Goal: Task Accomplishment & Management: Manage account settings

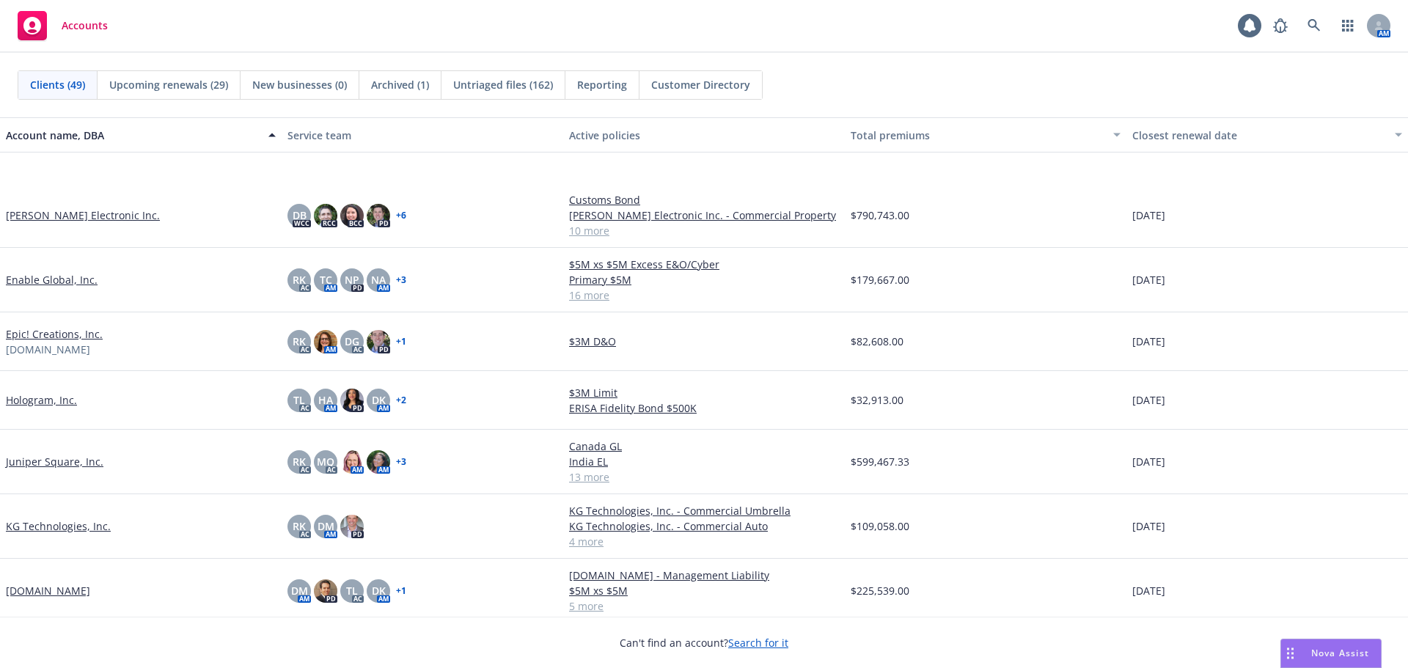
scroll to position [1027, 0]
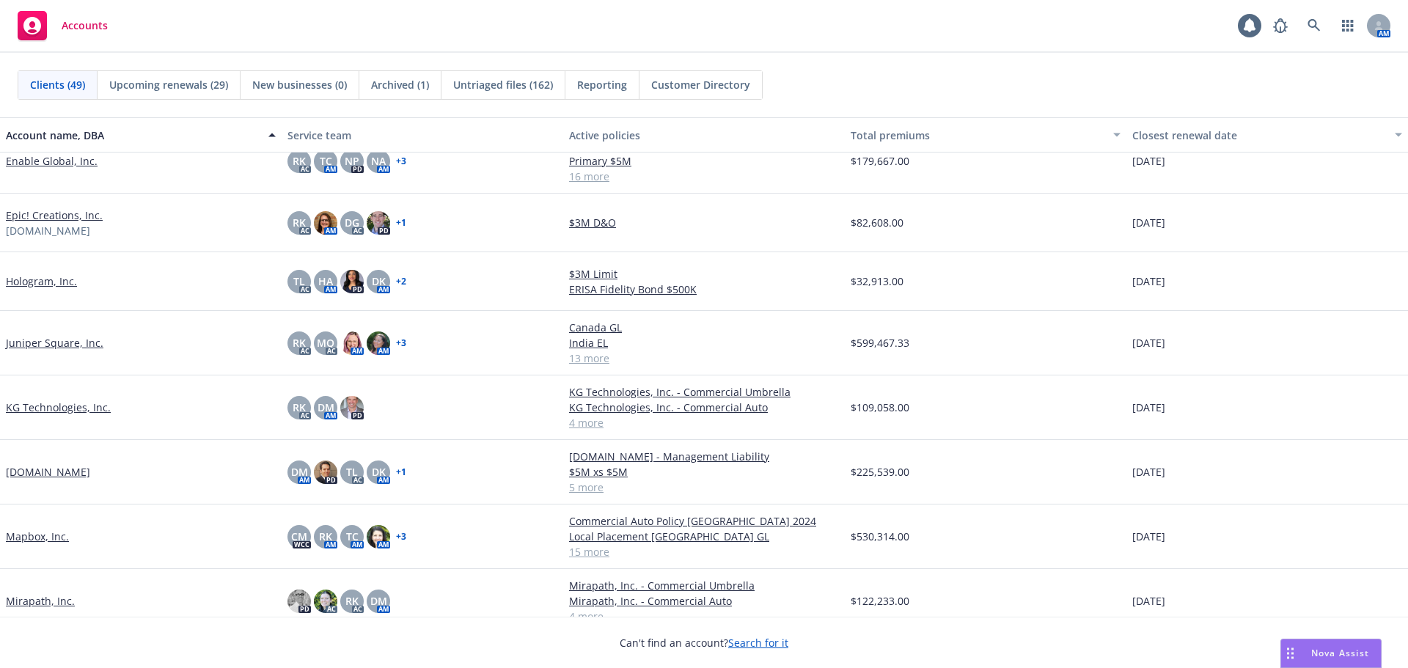
click at [16, 472] on link "Lob.com" at bounding box center [48, 471] width 84 height 15
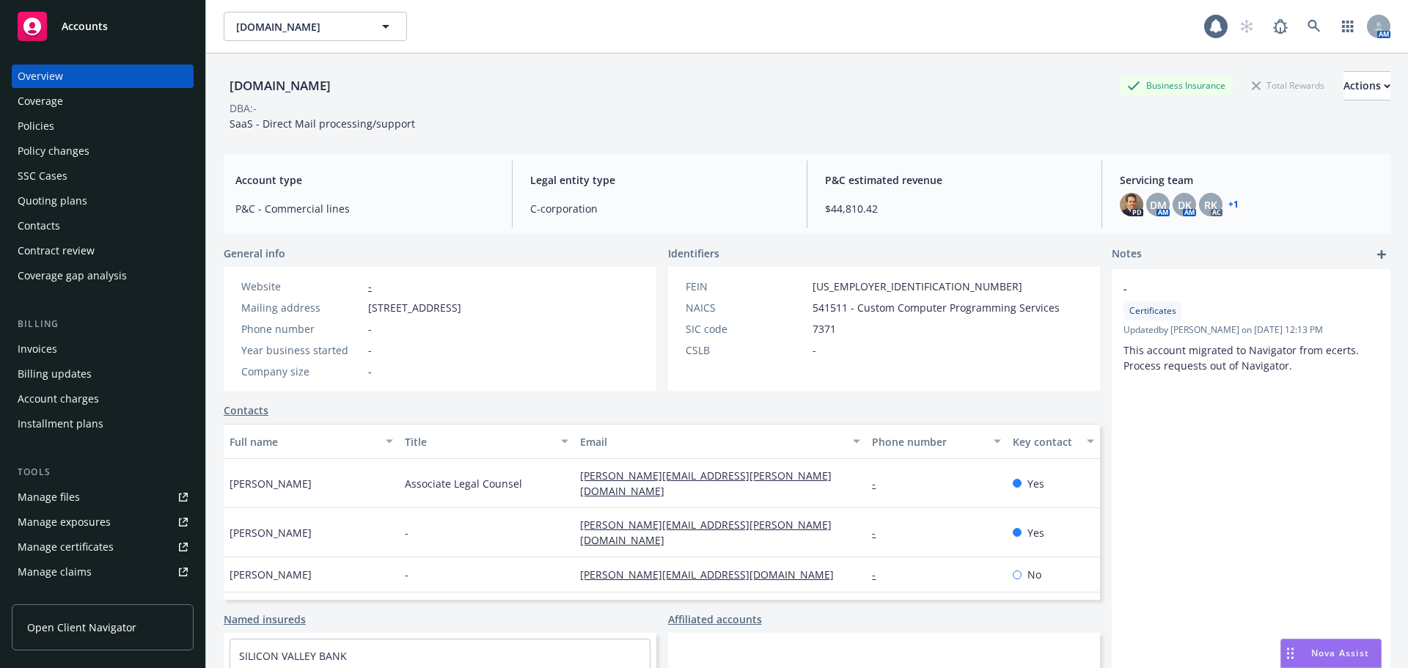
click at [129, 547] on link "Manage certificates" at bounding box center [103, 546] width 182 height 23
click at [172, 17] on div "Accounts" at bounding box center [103, 26] width 170 height 29
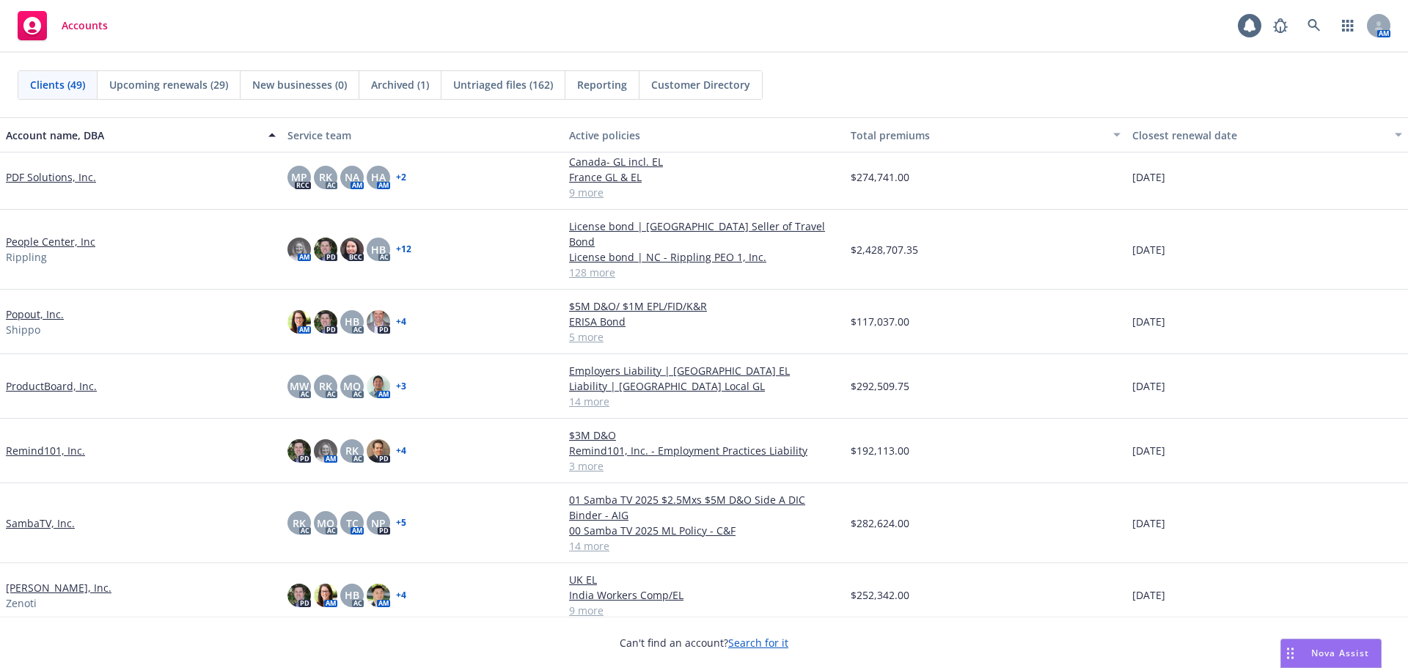
scroll to position [1980, 0]
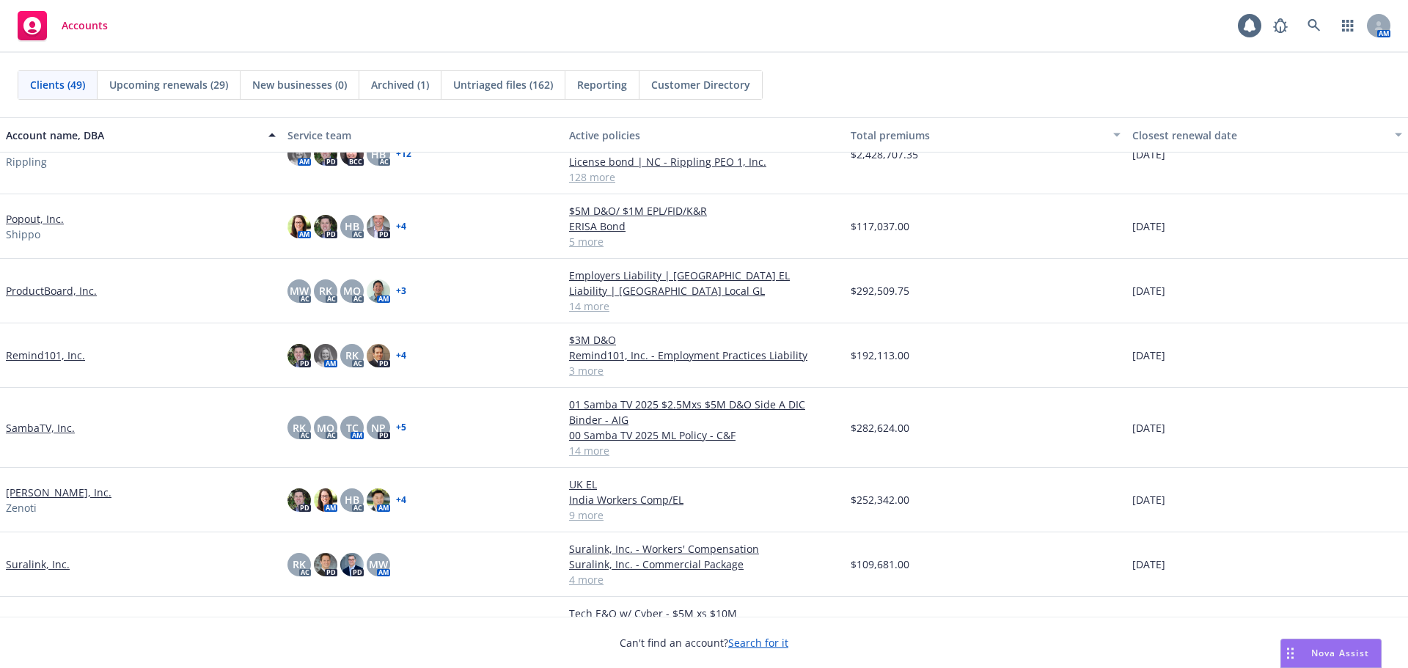
click at [60, 420] on link "SambaTV, Inc." at bounding box center [40, 427] width 69 height 15
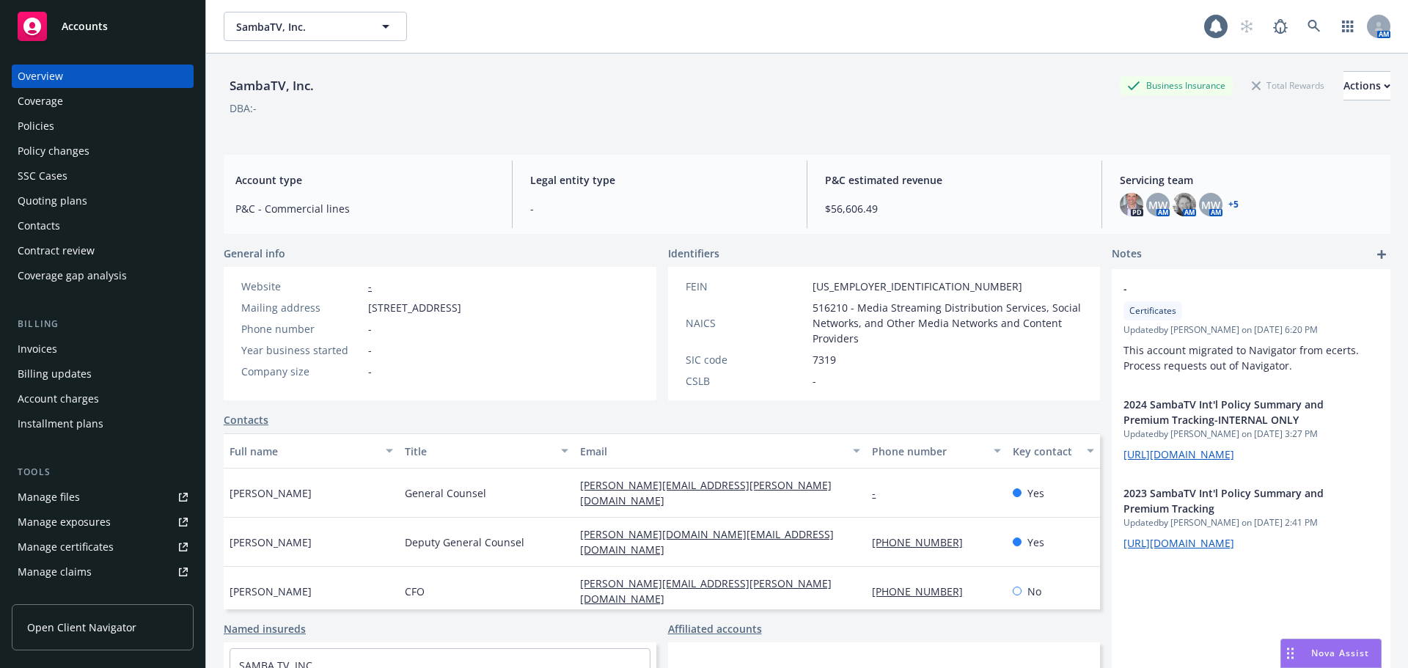
click at [71, 123] on div "Policies" at bounding box center [103, 125] width 170 height 23
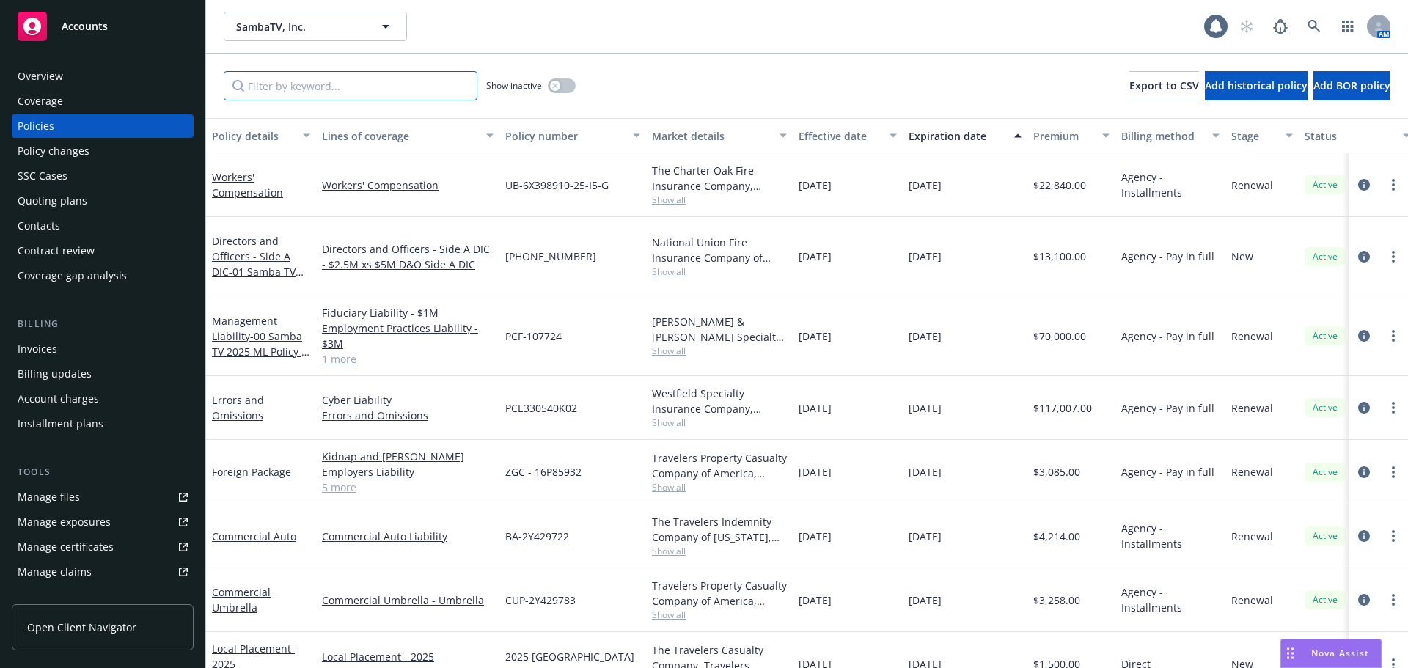
click at [364, 79] on input "Filter by keyword..." at bounding box center [351, 85] width 254 height 29
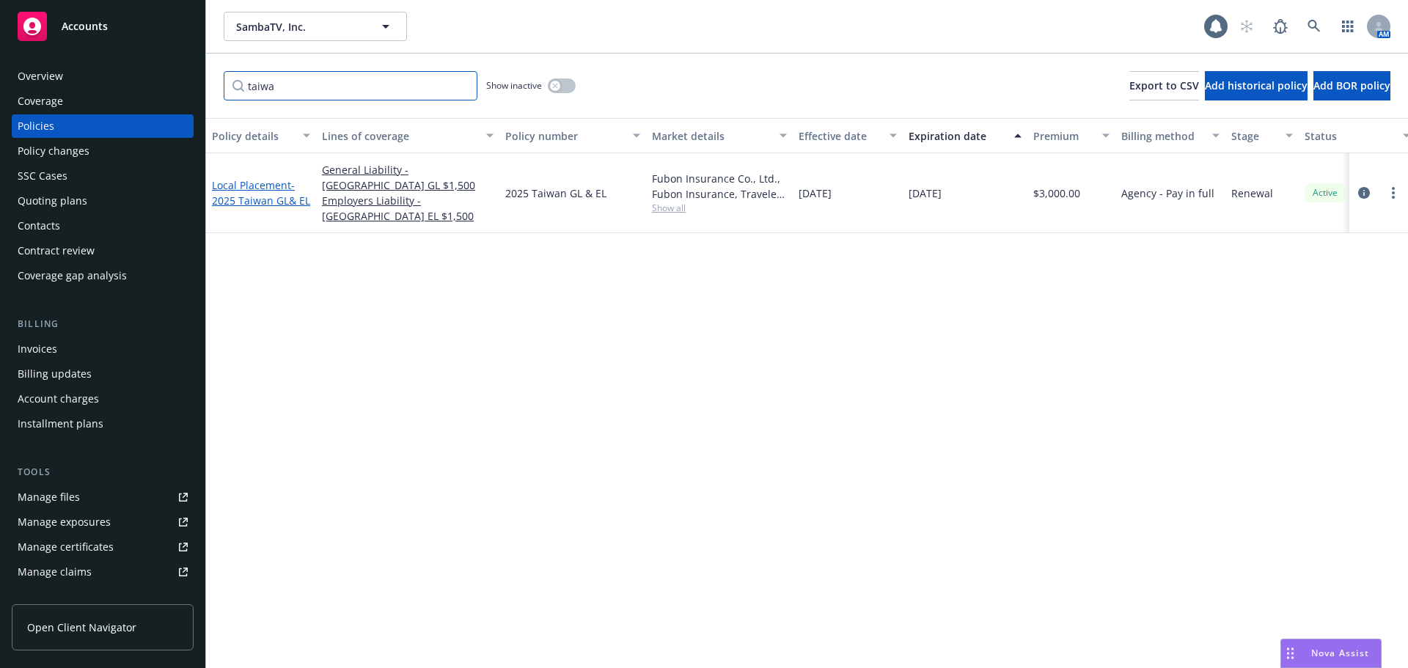
type input "taiwa"
click at [271, 194] on span "- 2025 Taiwan GL& EL" at bounding box center [261, 192] width 98 height 29
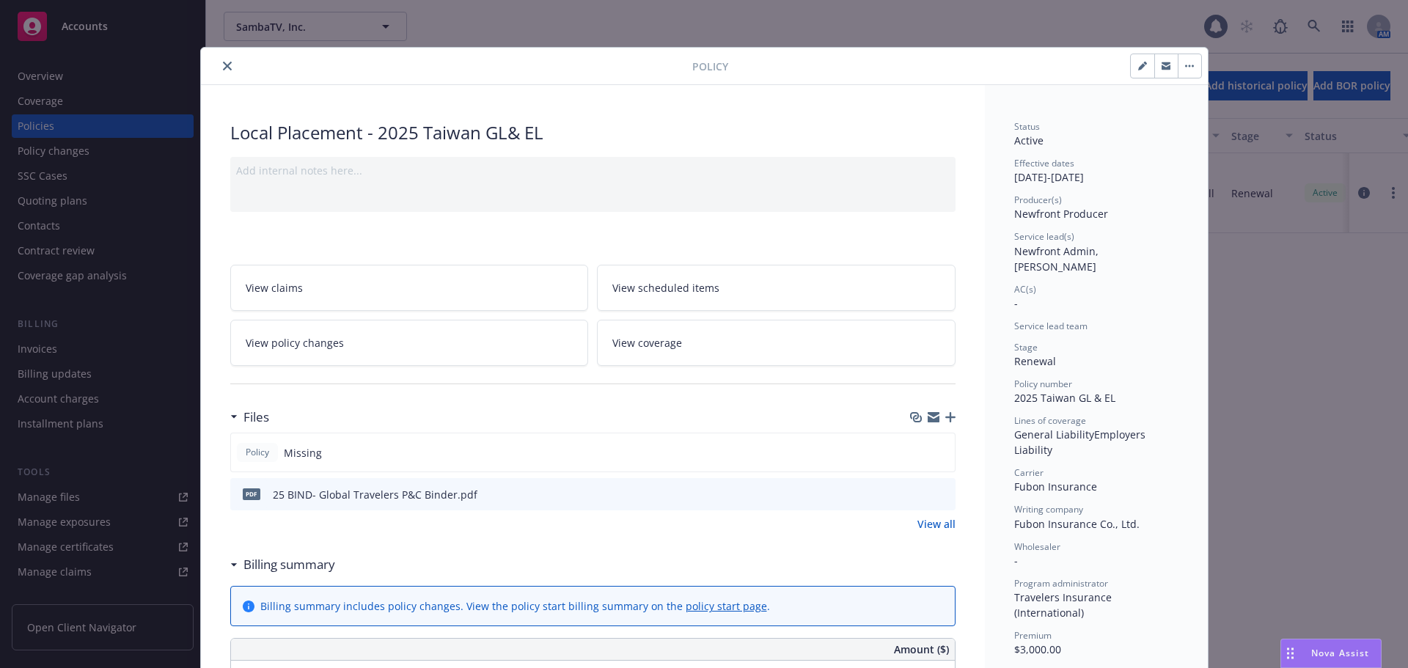
click at [1131, 66] on button "button" at bounding box center [1142, 65] width 23 height 23
select select "RENEWAL"
select select "12"
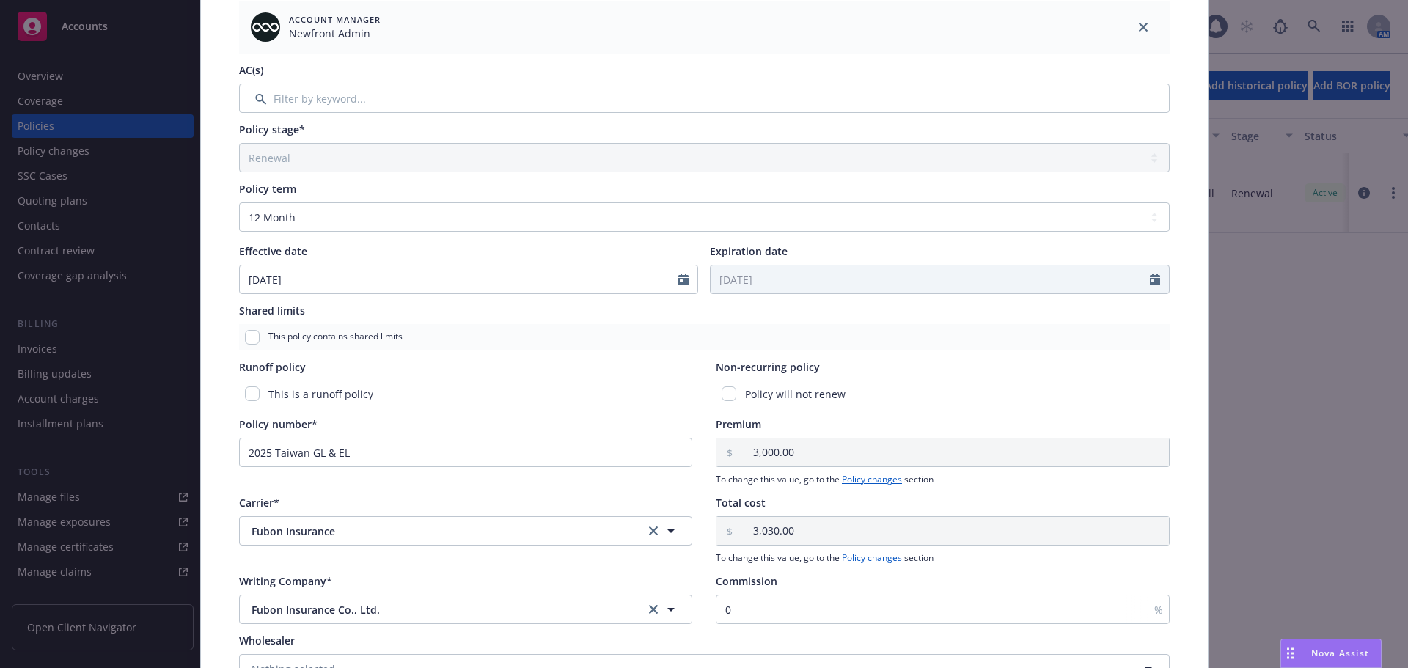
scroll to position [513, 0]
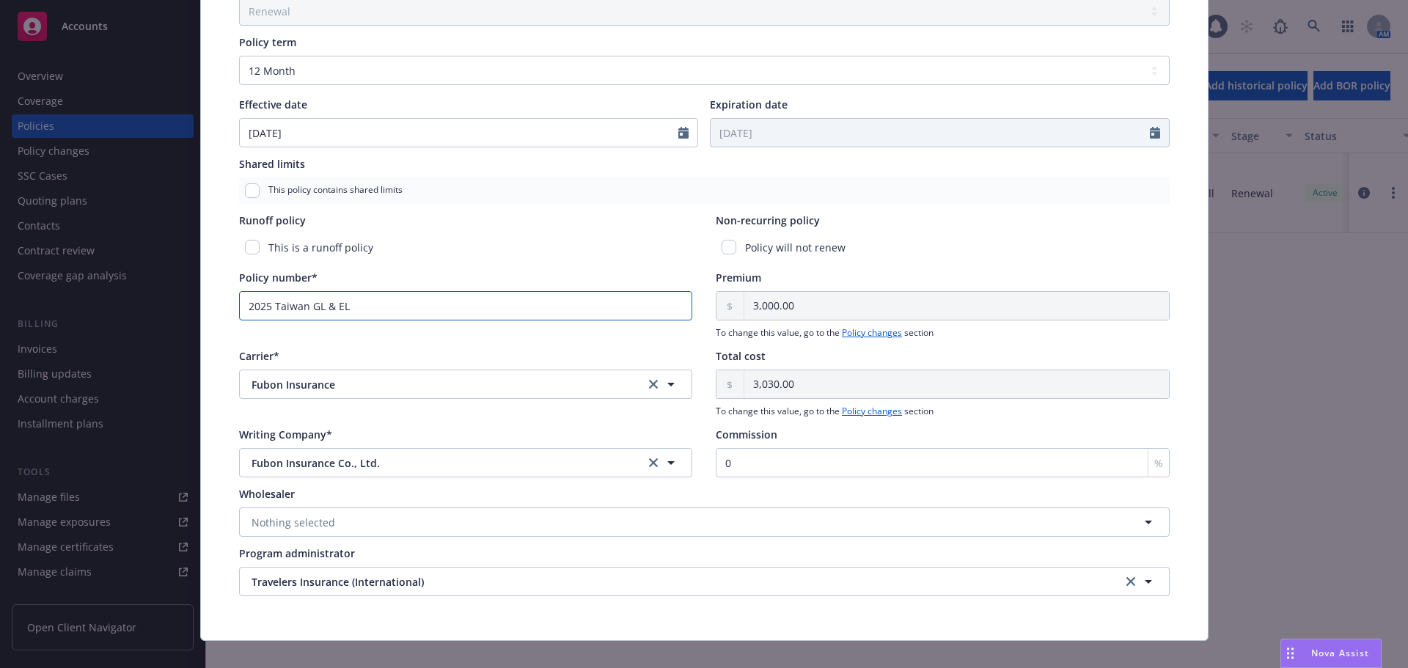
drag, startPoint x: 392, startPoint y: 306, endPoint x: 21, endPoint y: 328, distance: 371.8
click at [21, 328] on div "Edit policy details Cancel Save Policy type* Local Placement Display name 2025 …" at bounding box center [704, 334] width 1408 height 668
paste input "1P94391"
type input "21P94391"
click at [211, 345] on div "Policy type* Local Placement Display name 2025 Taiwan GL& EL Producer(s)* House…" at bounding box center [704, 108] width 1007 height 1064
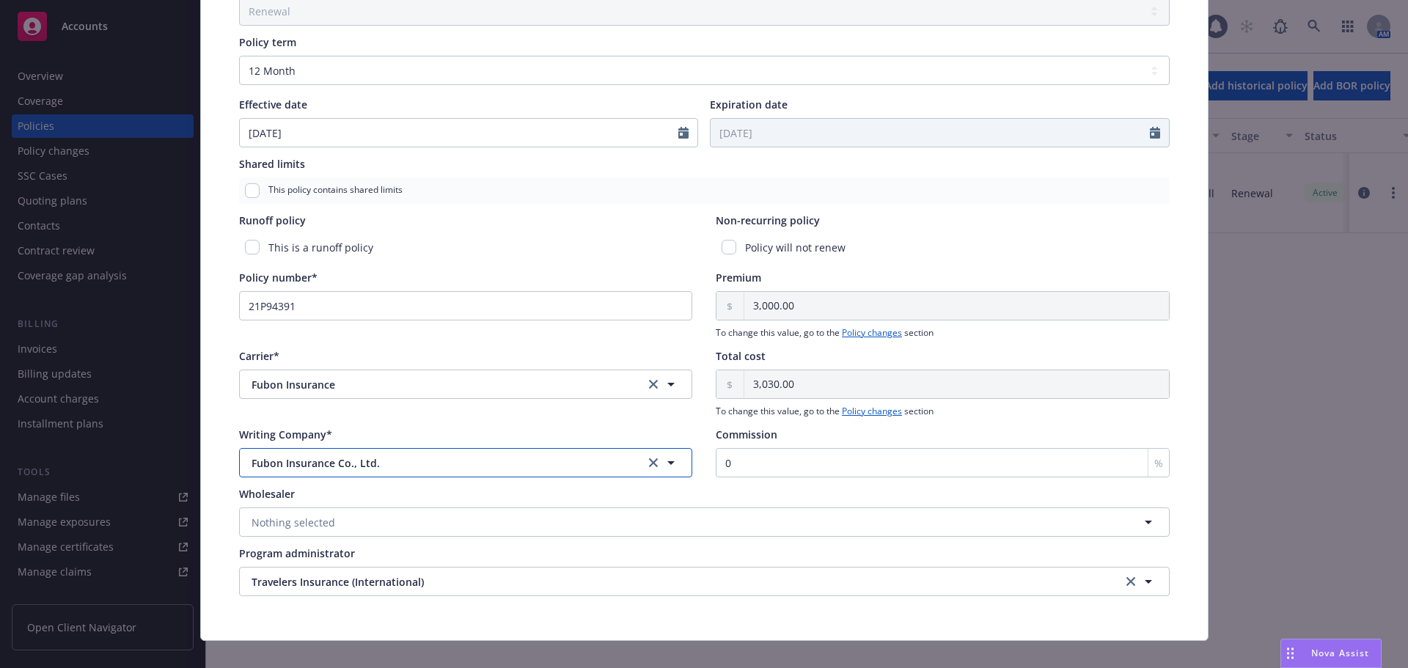
click at [495, 458] on span "Fubon Insurance Co., Ltd." at bounding box center [437, 462] width 370 height 15
type input "tra"
click at [649, 383] on icon "clear selection" at bounding box center [653, 384] width 9 height 9
click at [406, 466] on button "Nothing selected" at bounding box center [466, 462] width 454 height 29
type input "travelers"
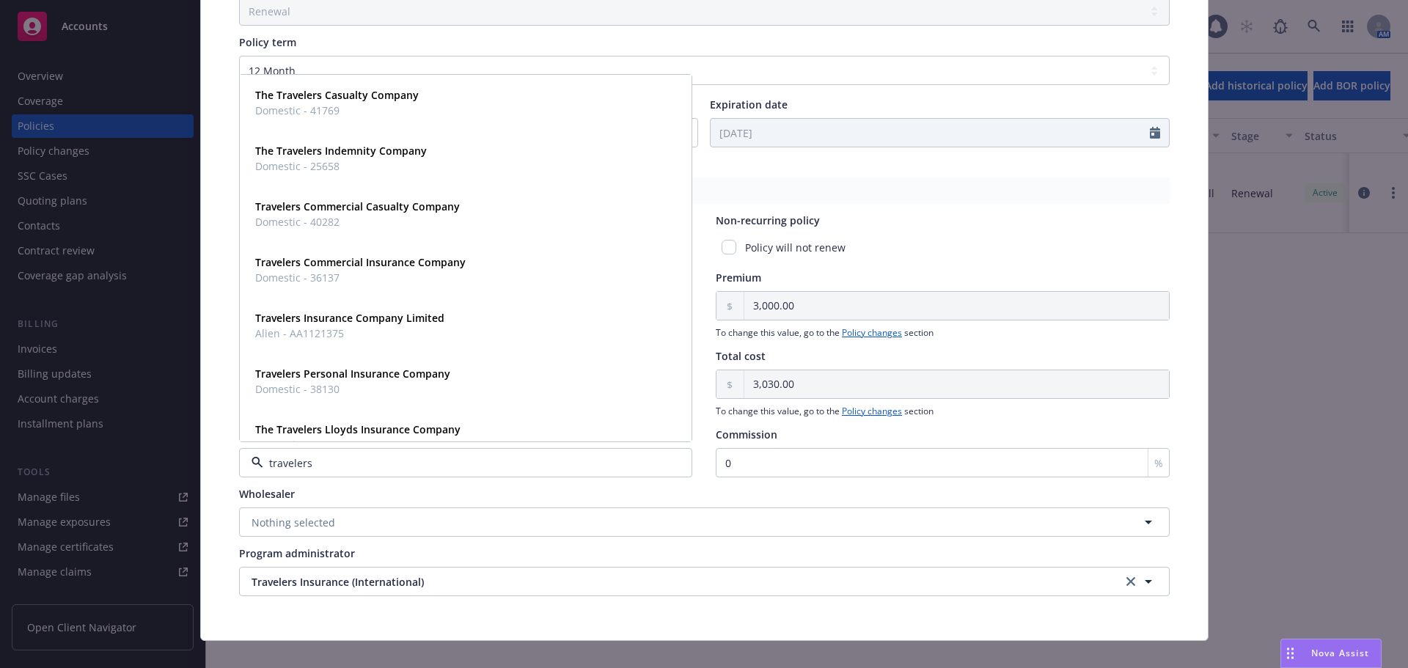
click at [416, 465] on input "travelers" at bounding box center [463, 462] width 400 height 15
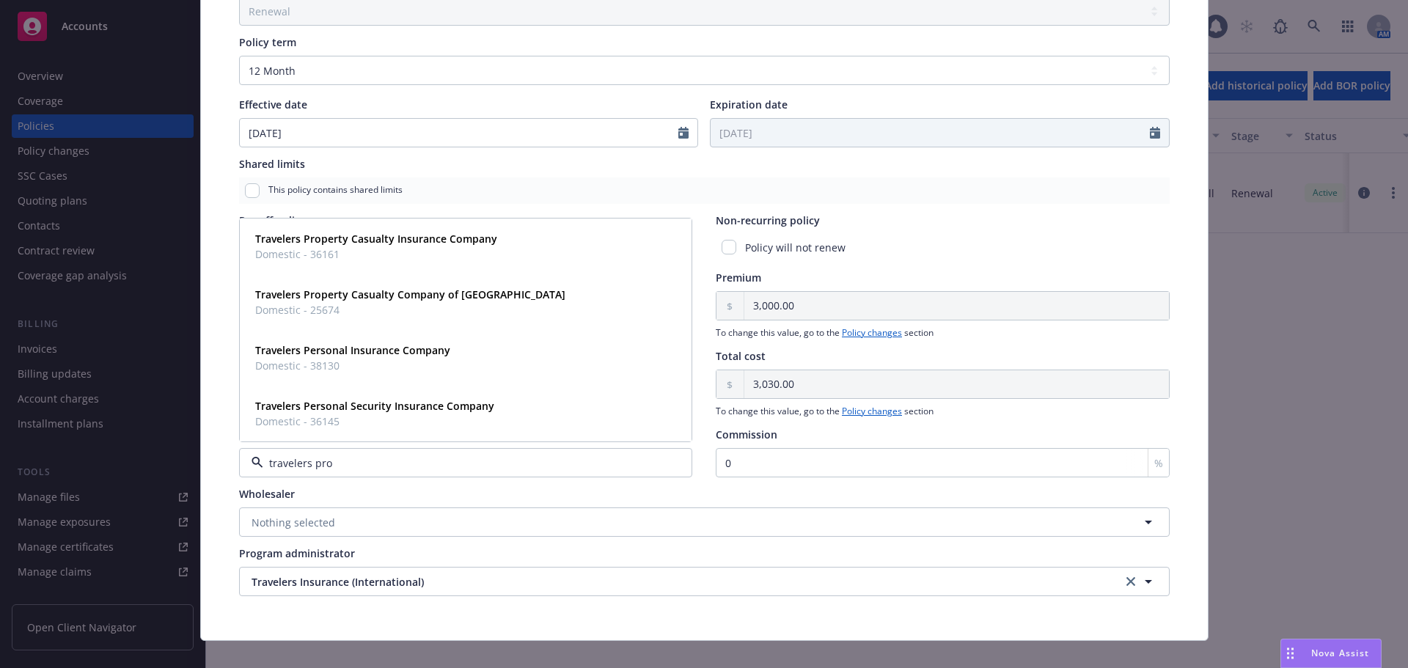
type input "travelers prop"
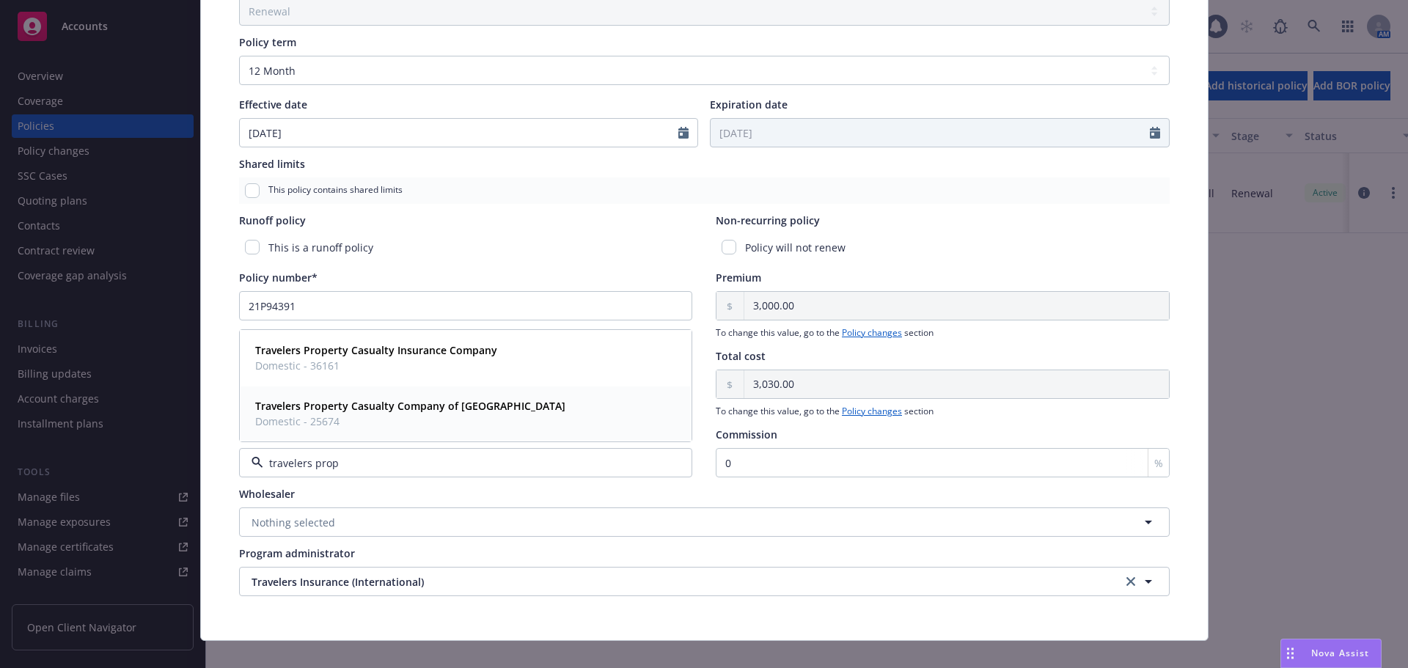
click at [439, 422] on span "Domestic - 25674" at bounding box center [410, 421] width 310 height 15
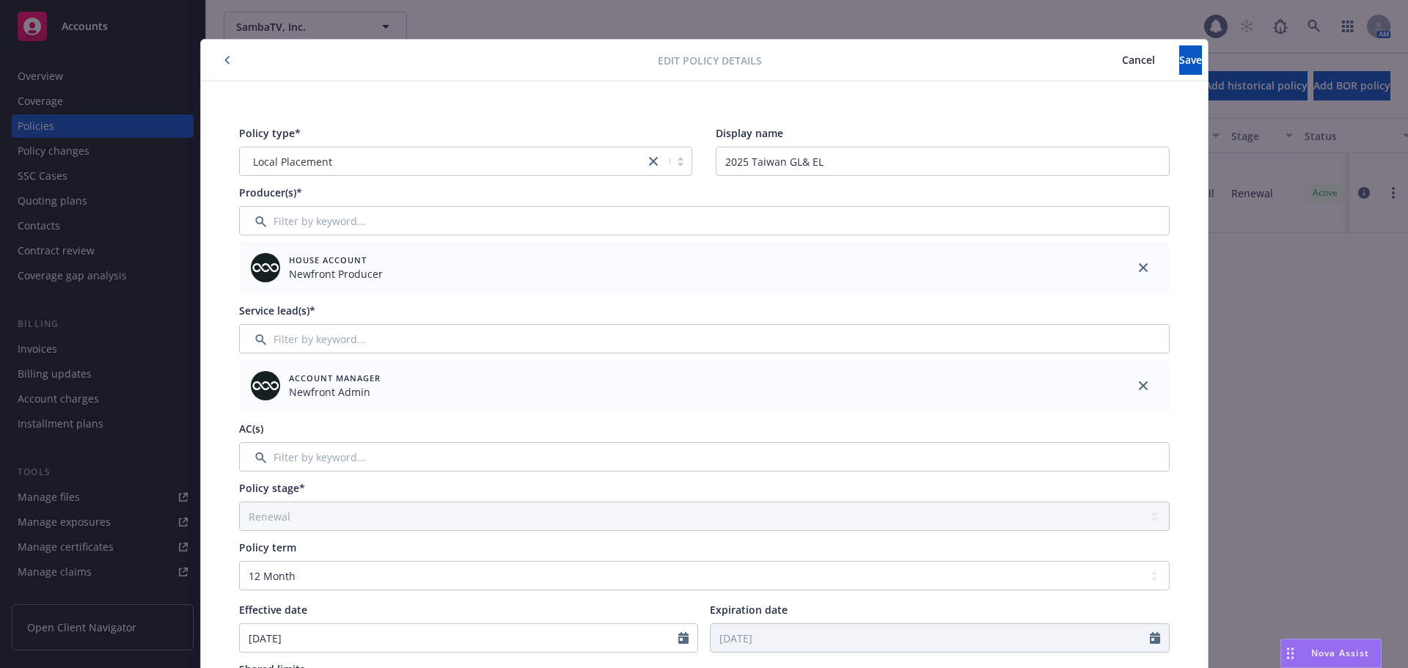
scroll to position [0, 0]
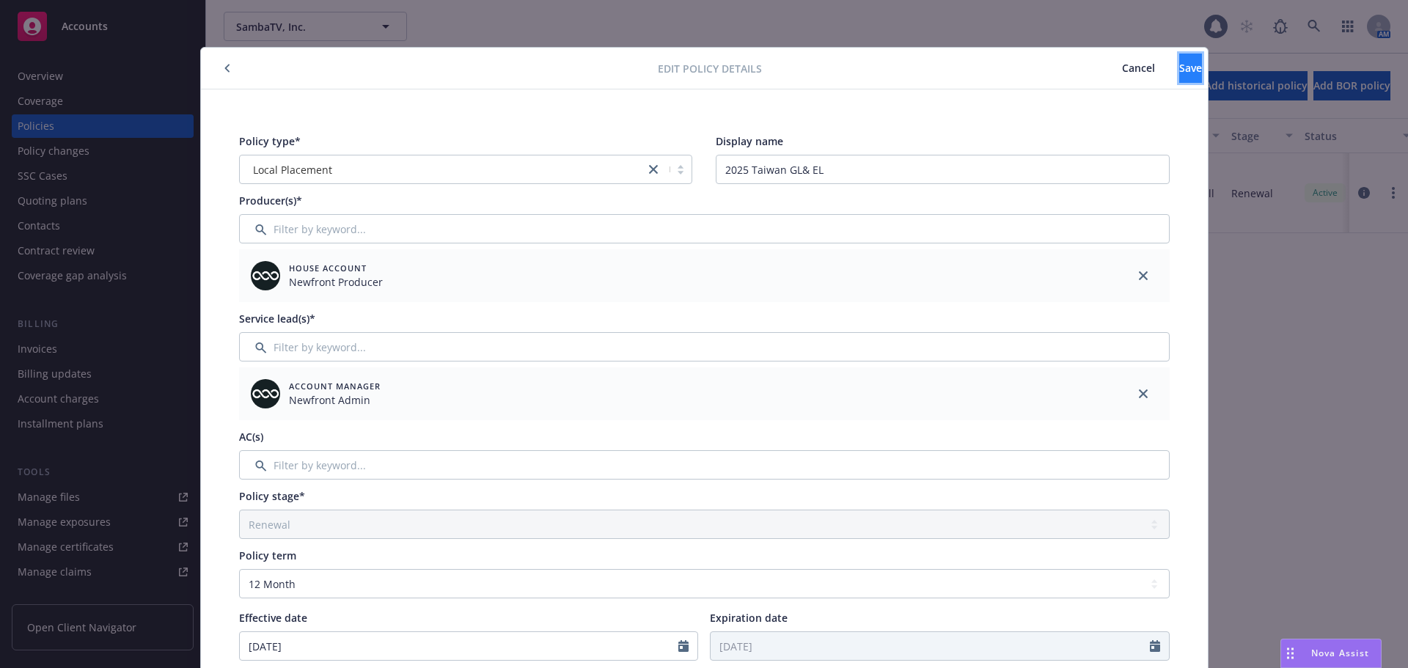
click at [1179, 70] on span "Save" at bounding box center [1190, 68] width 23 height 14
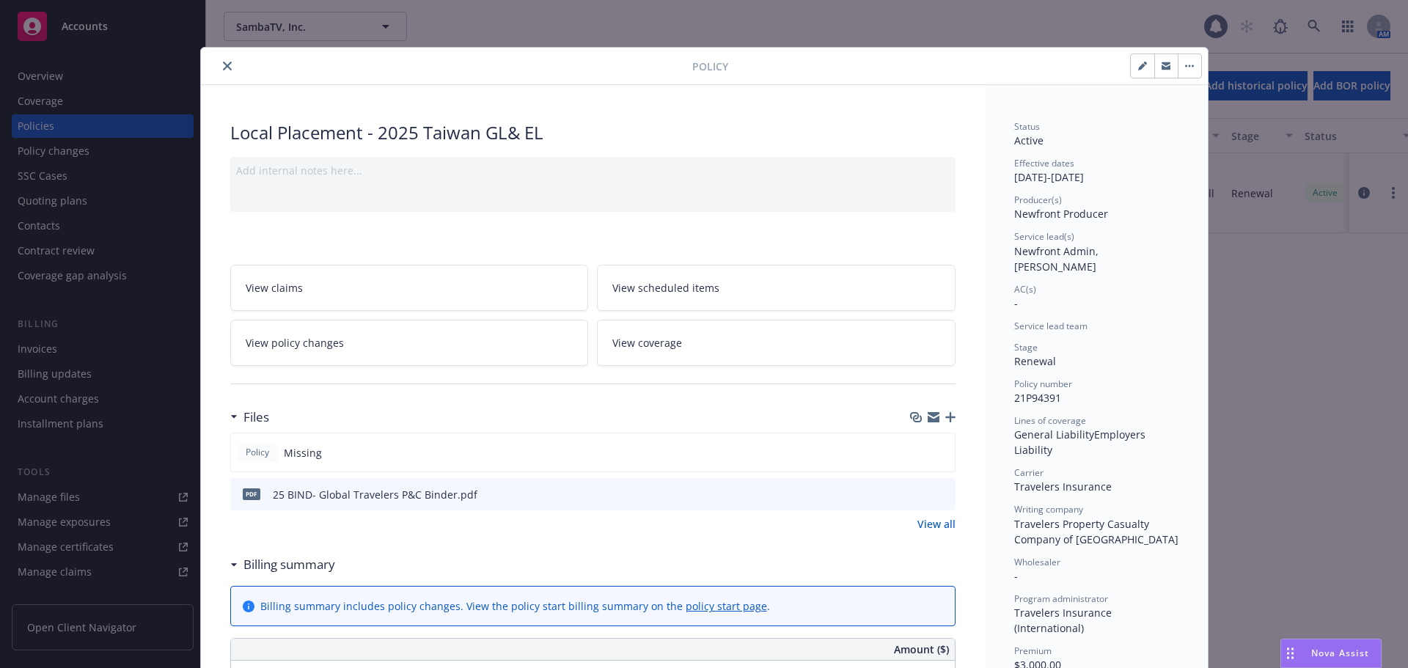
click at [226, 67] on button "close" at bounding box center [228, 66] width 18 height 18
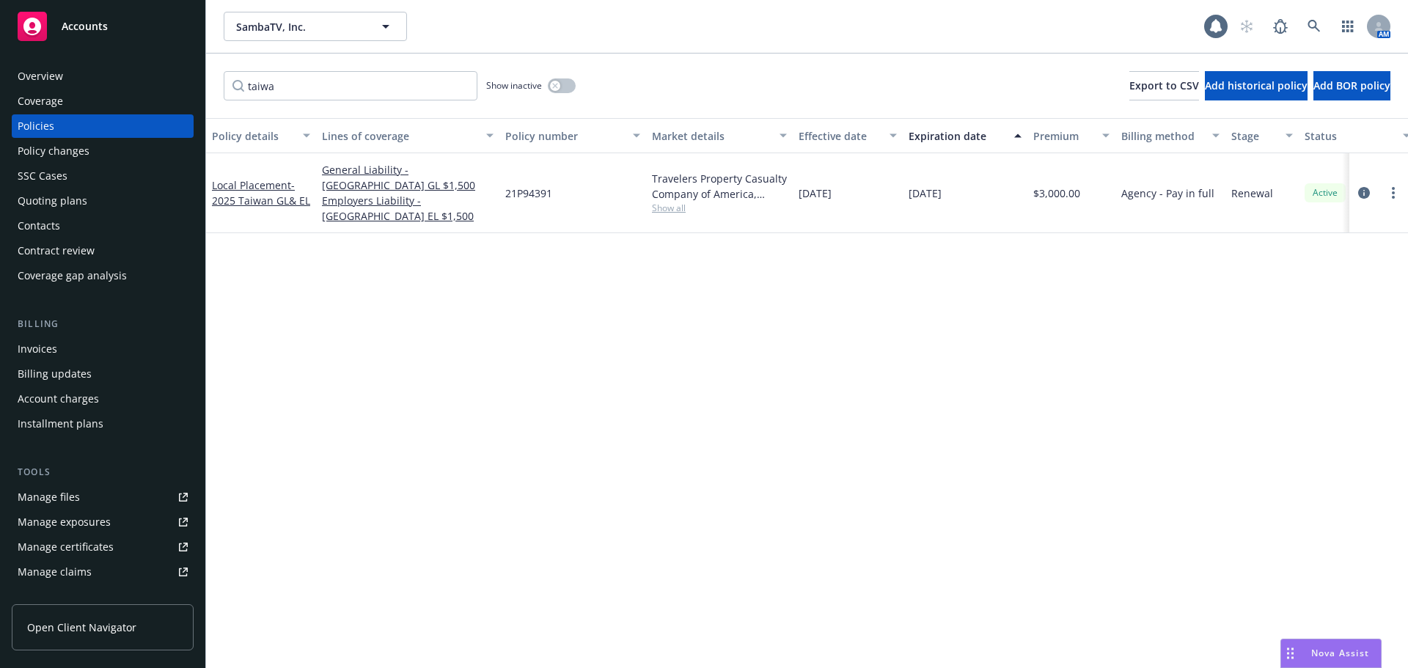
click at [122, 354] on div "Invoices" at bounding box center [103, 348] width 170 height 23
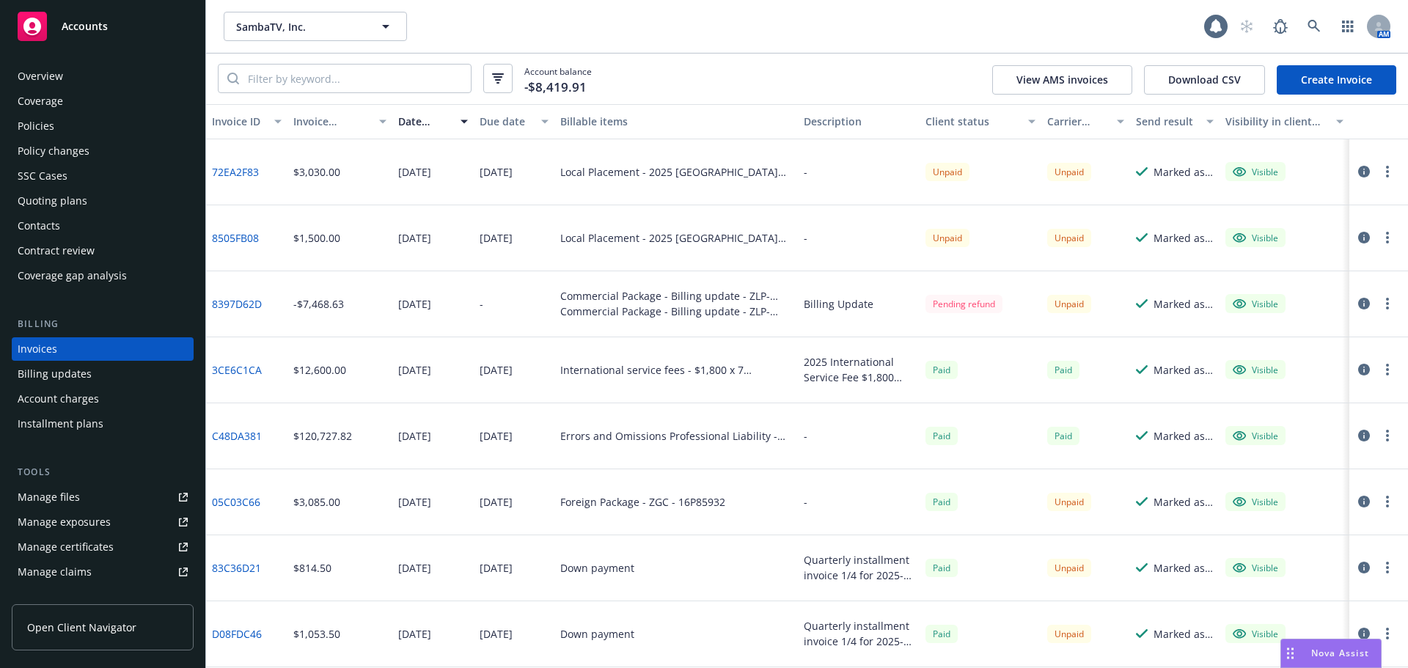
click at [1379, 239] on button "button" at bounding box center [1388, 238] width 18 height 18
click at [1237, 480] on link "Void" at bounding box center [1291, 472] width 187 height 29
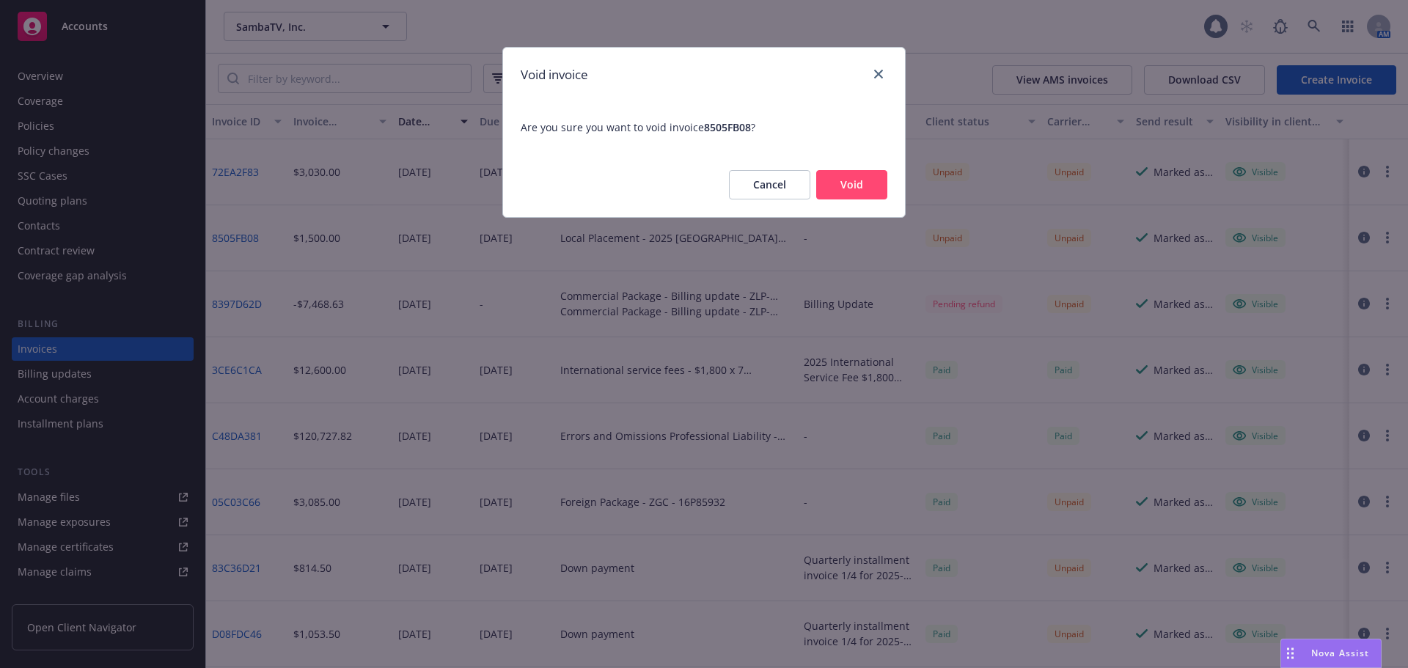
click at [868, 182] on button "Void" at bounding box center [851, 184] width 71 height 29
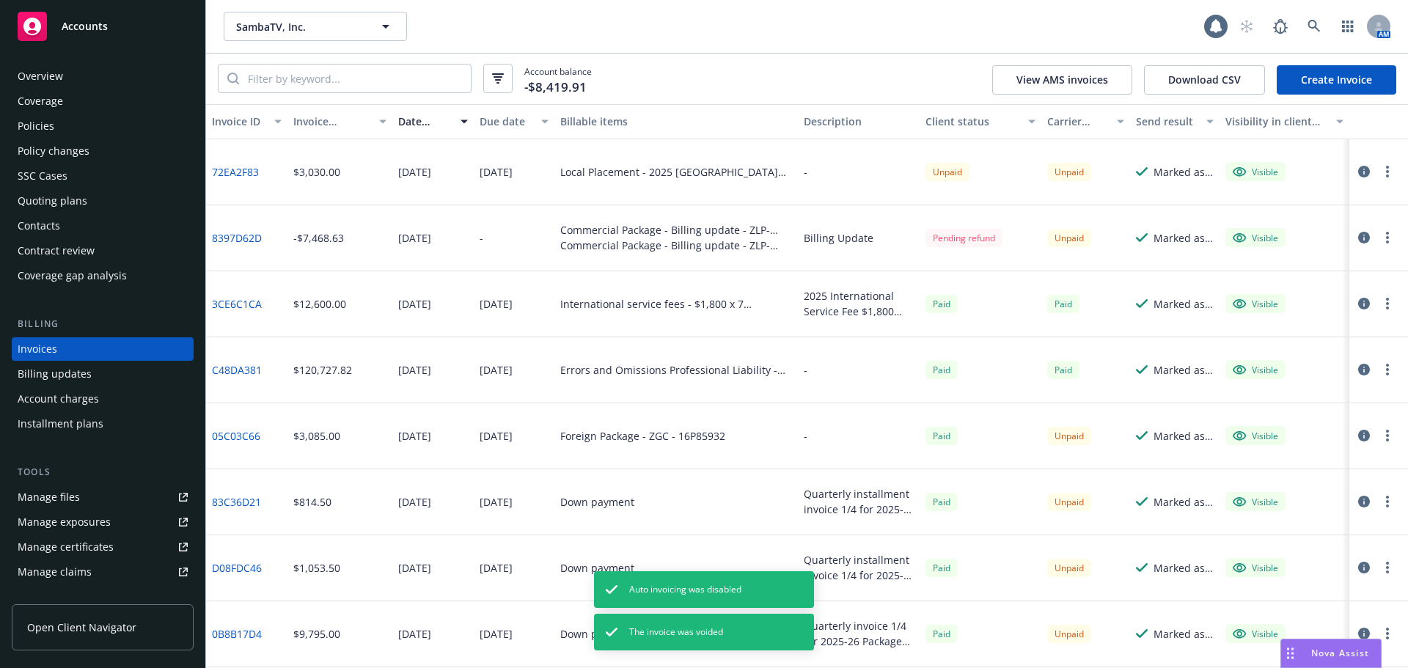
click at [1380, 172] on button "button" at bounding box center [1388, 172] width 18 height 18
click at [1253, 402] on link "Void" at bounding box center [1291, 406] width 187 height 29
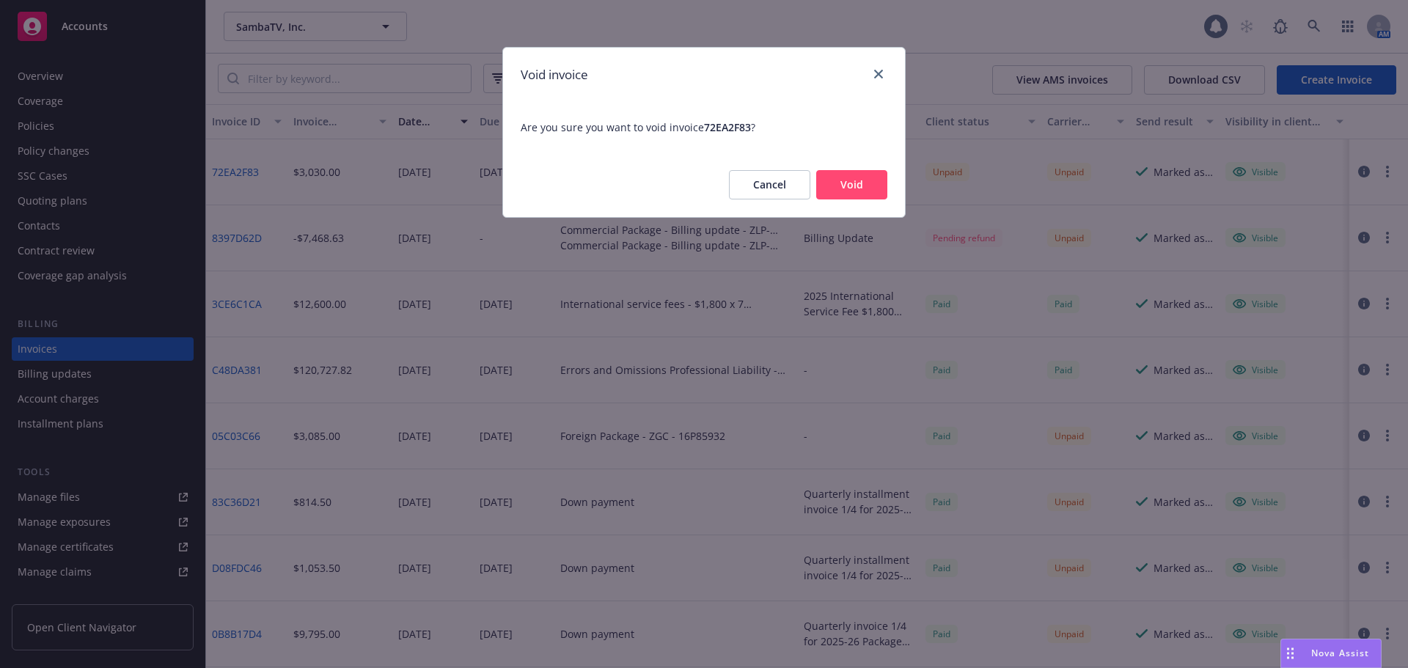
click at [853, 176] on button "Void" at bounding box center [851, 184] width 71 height 29
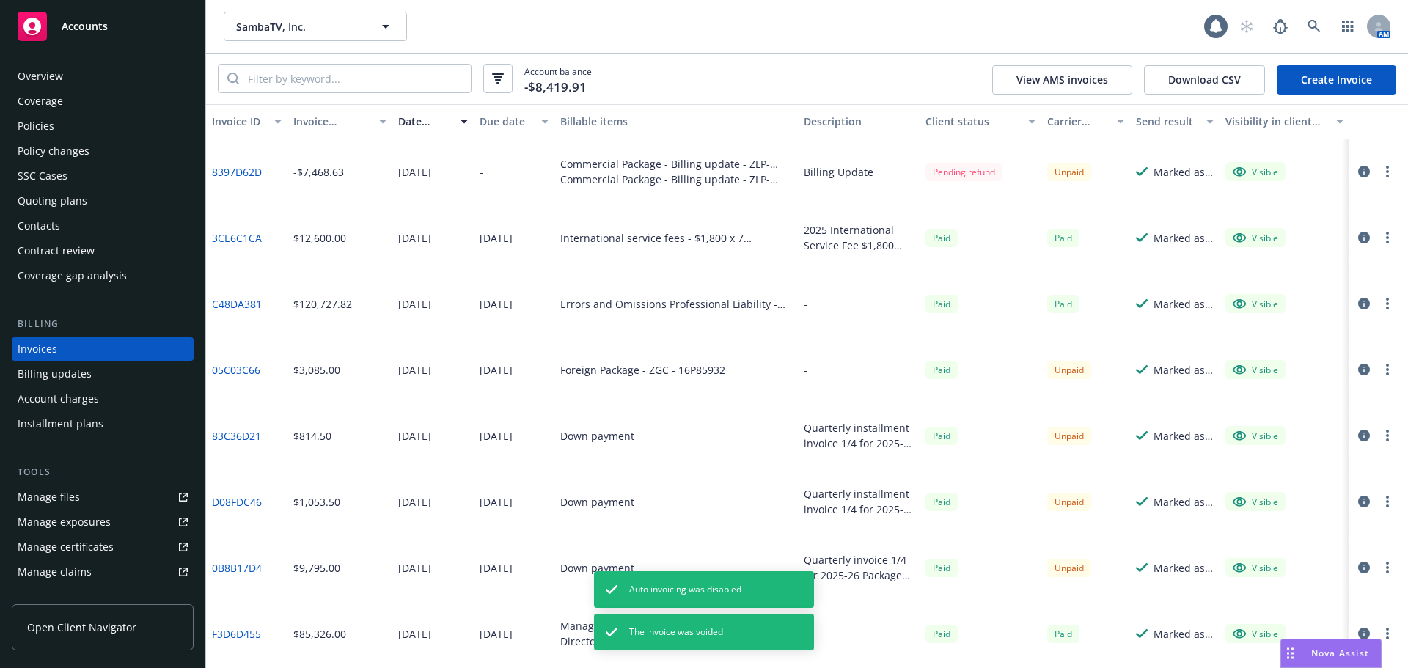
click at [117, 130] on div "Policies" at bounding box center [103, 125] width 170 height 23
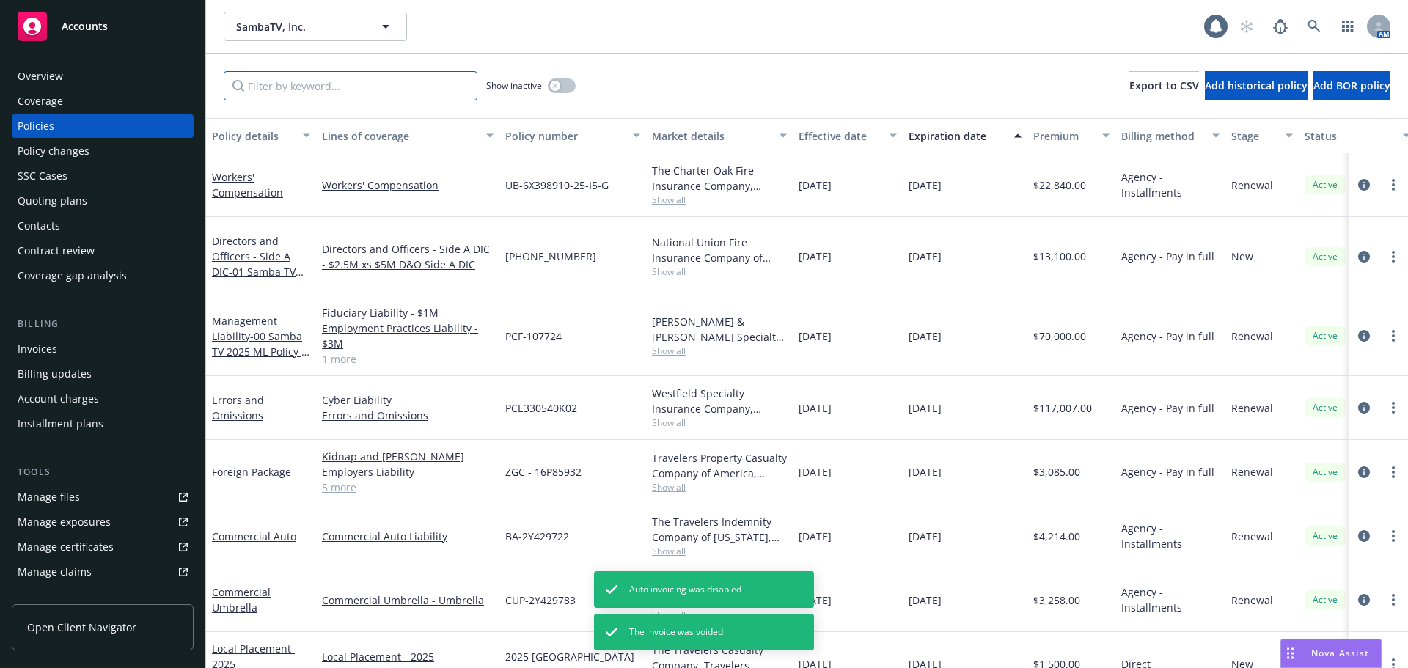
click at [320, 89] on input "Filter by keyword..." at bounding box center [351, 85] width 254 height 29
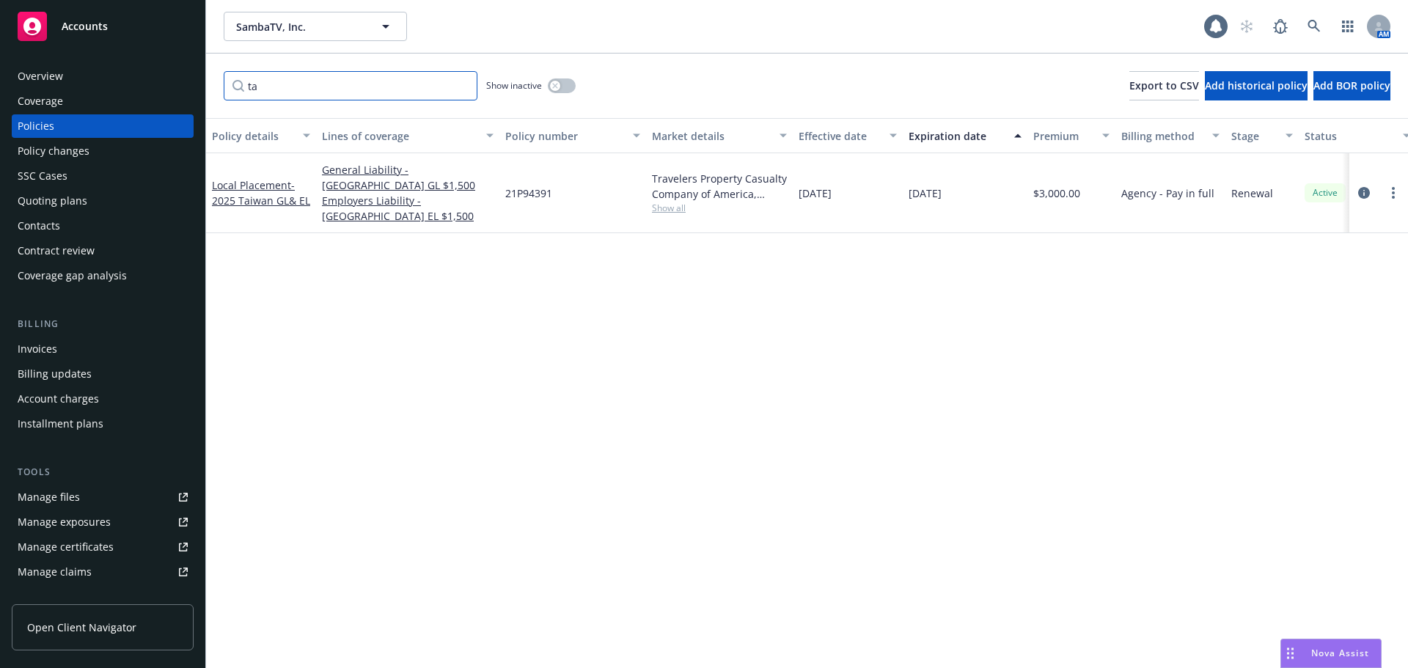
type input "t"
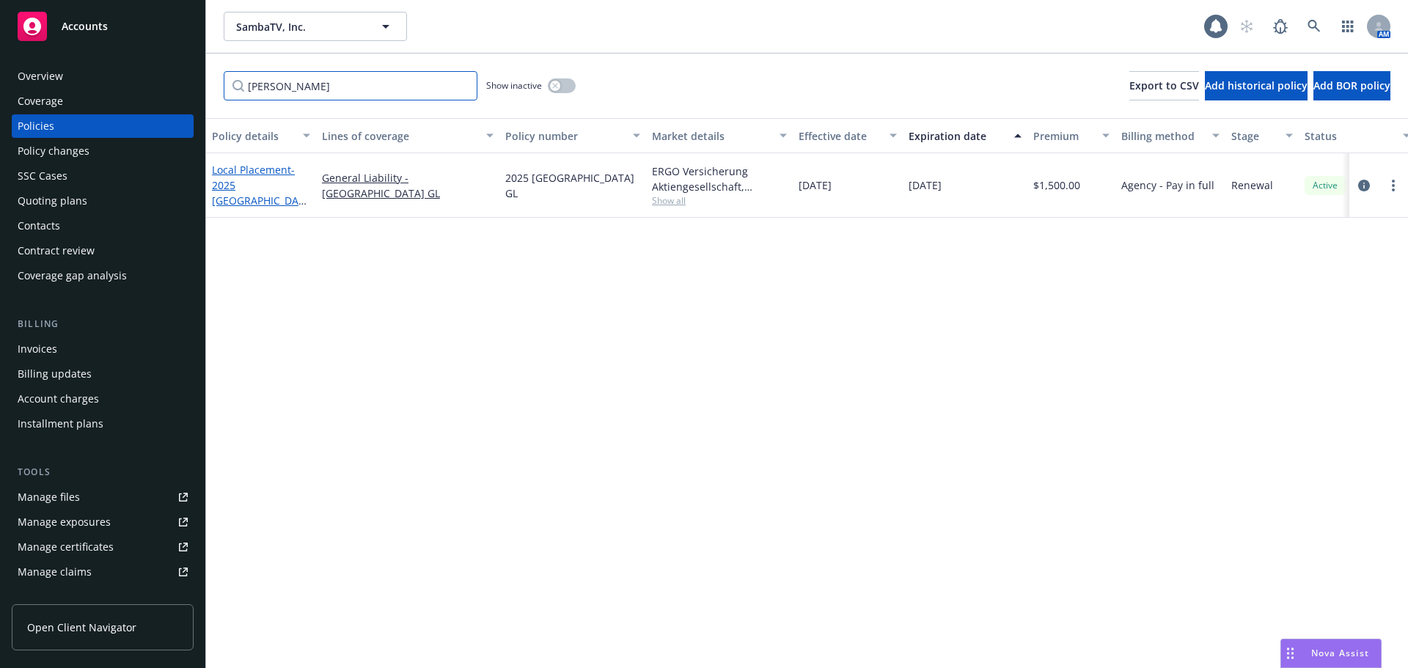
type input "polan"
click at [249, 175] on link "Local Placement - 2025 Poland GL" at bounding box center [258, 193] width 92 height 60
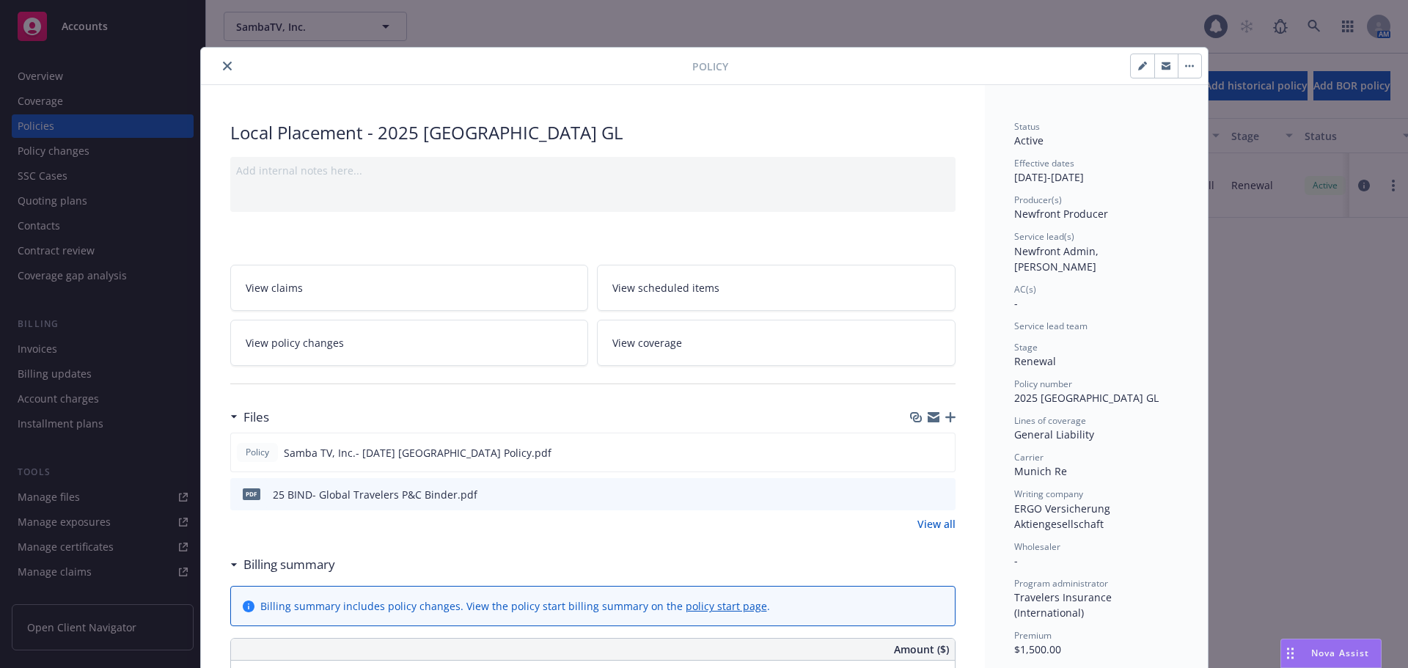
click at [1136, 70] on button "button" at bounding box center [1142, 65] width 23 height 23
select select "RENEWAL"
select select "12"
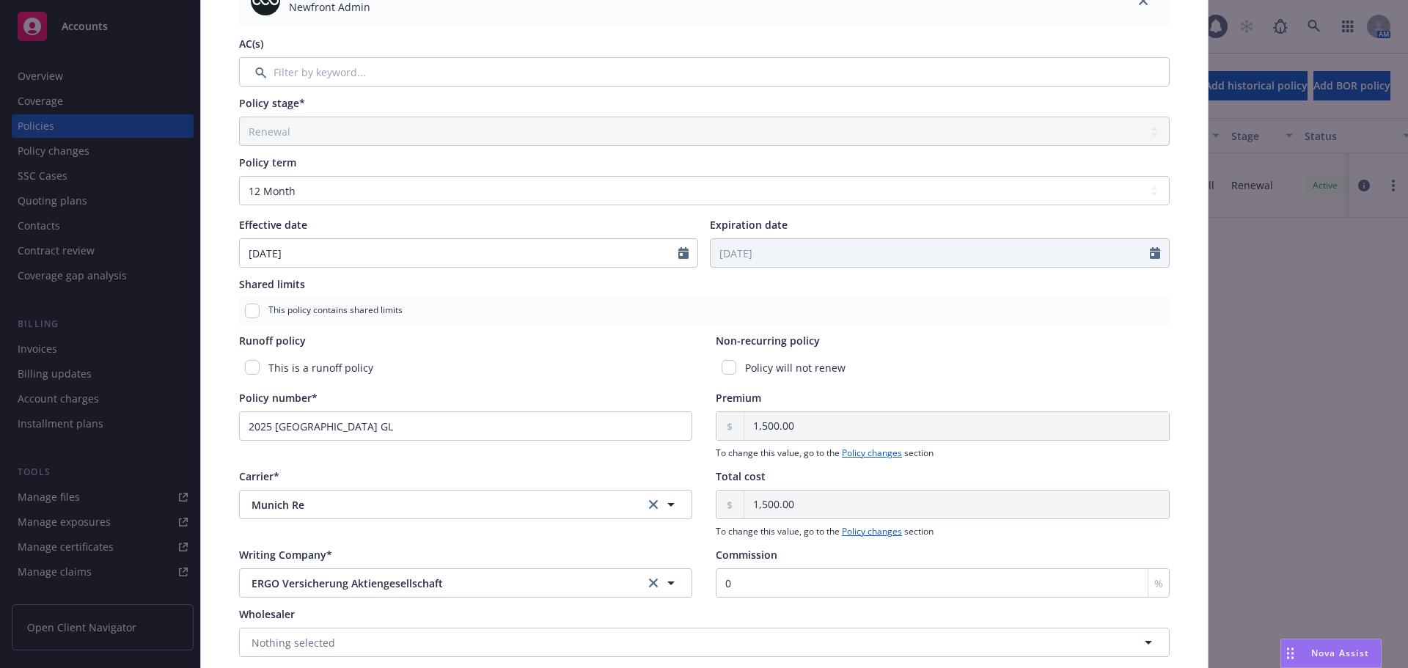
scroll to position [513, 0]
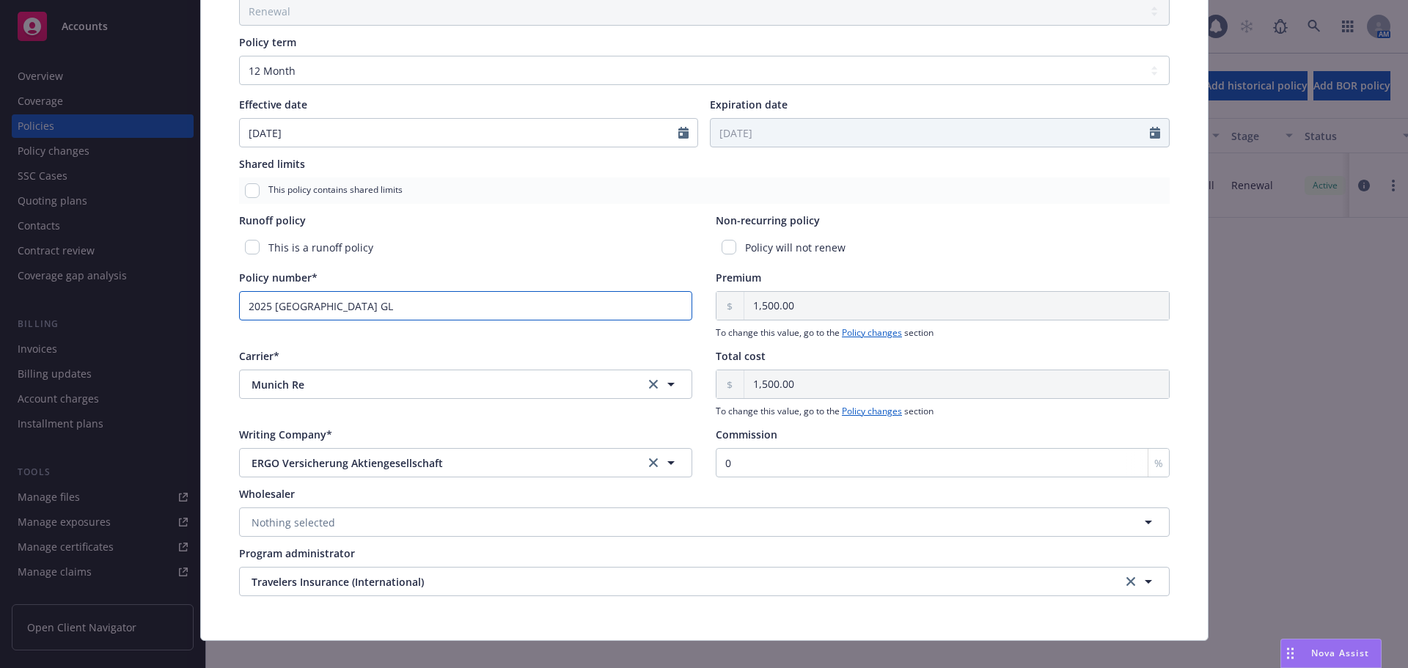
drag, startPoint x: 351, startPoint y: 306, endPoint x: 300, endPoint y: 305, distance: 51.3
click at [300, 305] on input "2025 Poland GL" at bounding box center [466, 305] width 454 height 29
click at [300, 304] on input "2025 Poland GL" at bounding box center [466, 305] width 454 height 29
paste input "91N95794"
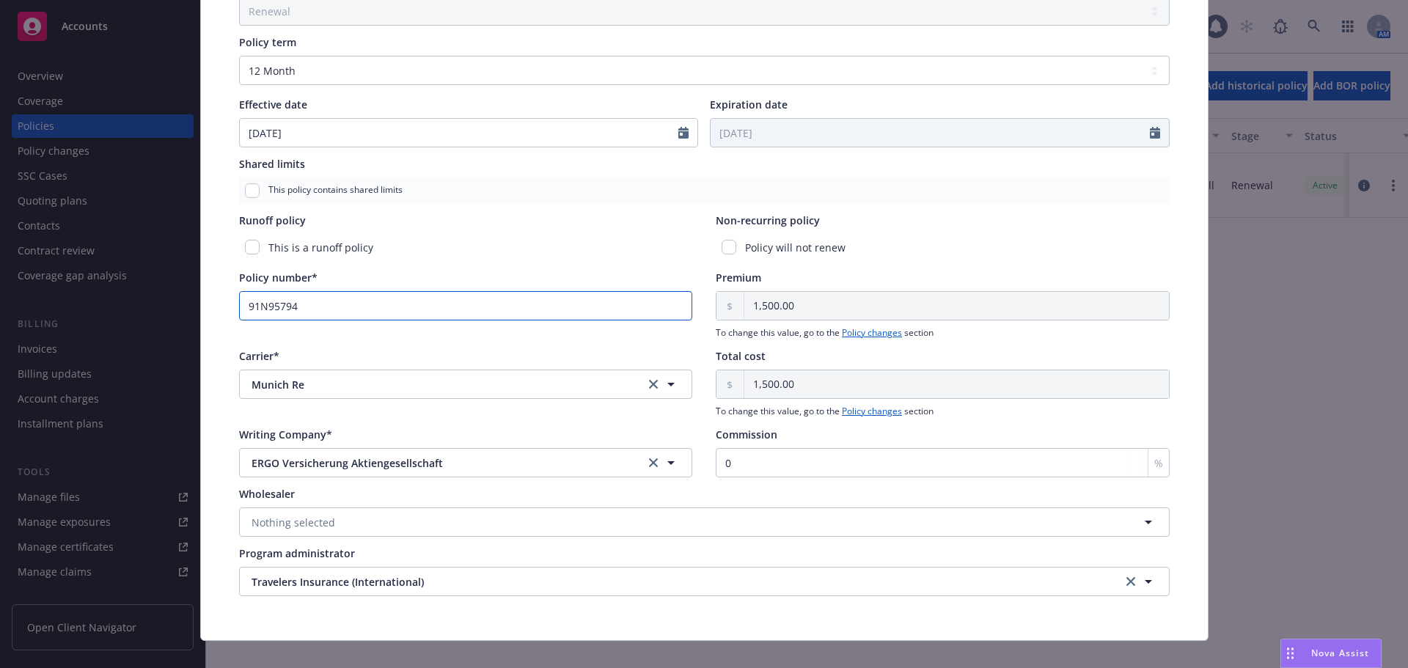
type input "91N95794"
click at [638, 388] on button "Munich Re" at bounding box center [466, 384] width 454 height 29
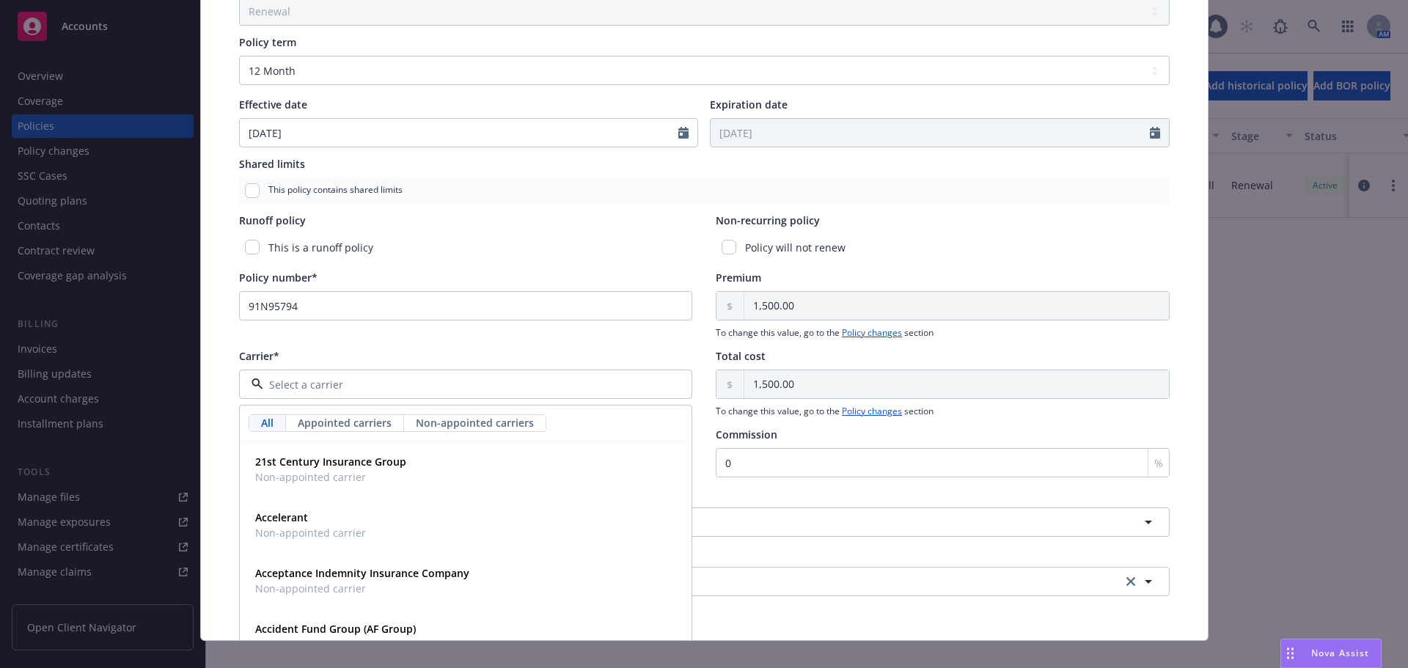
click at [220, 415] on div "Policy type* Local Placement Display name 2025 Poland GL Producer(s)* House Acc…" at bounding box center [704, 108] width 1007 height 1064
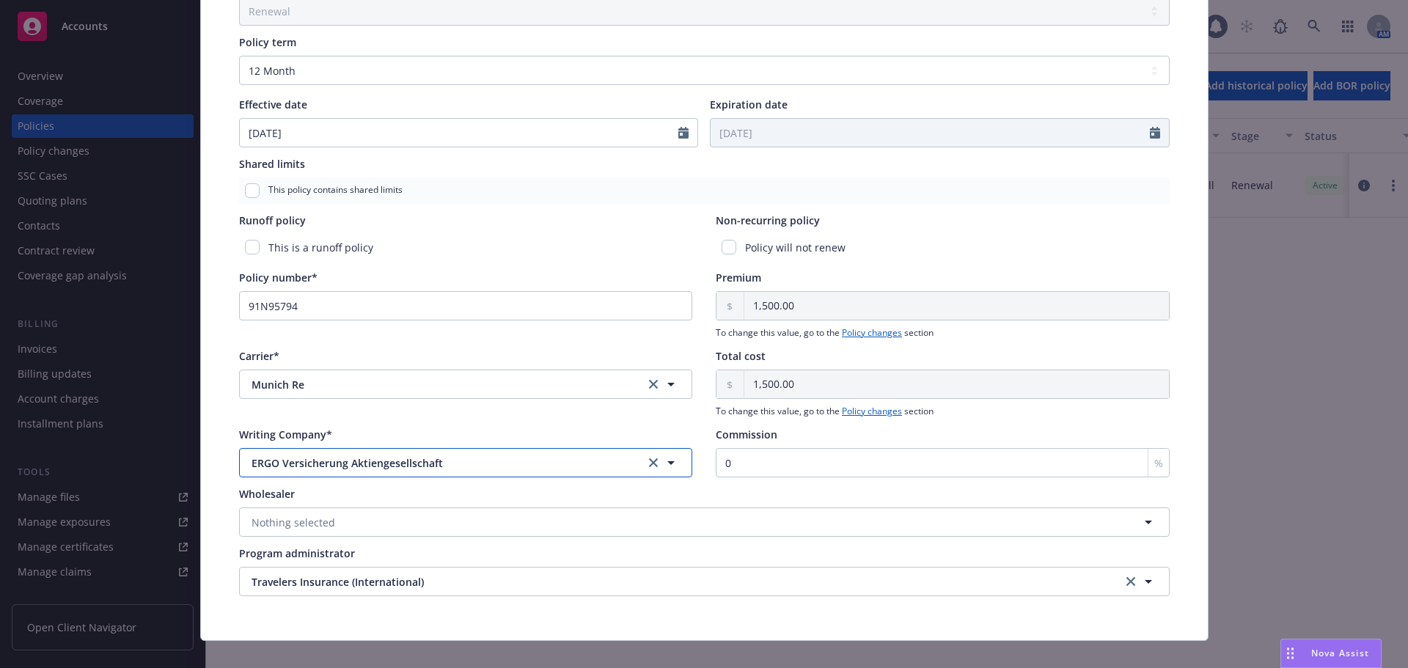
click at [478, 472] on button "ERGO Versicherung Aktiengesellschaft" at bounding box center [466, 462] width 454 height 29
click at [645, 384] on link "clear selection" at bounding box center [654, 385] width 18 height 18
click at [409, 463] on button "Nothing selected" at bounding box center [466, 462] width 454 height 29
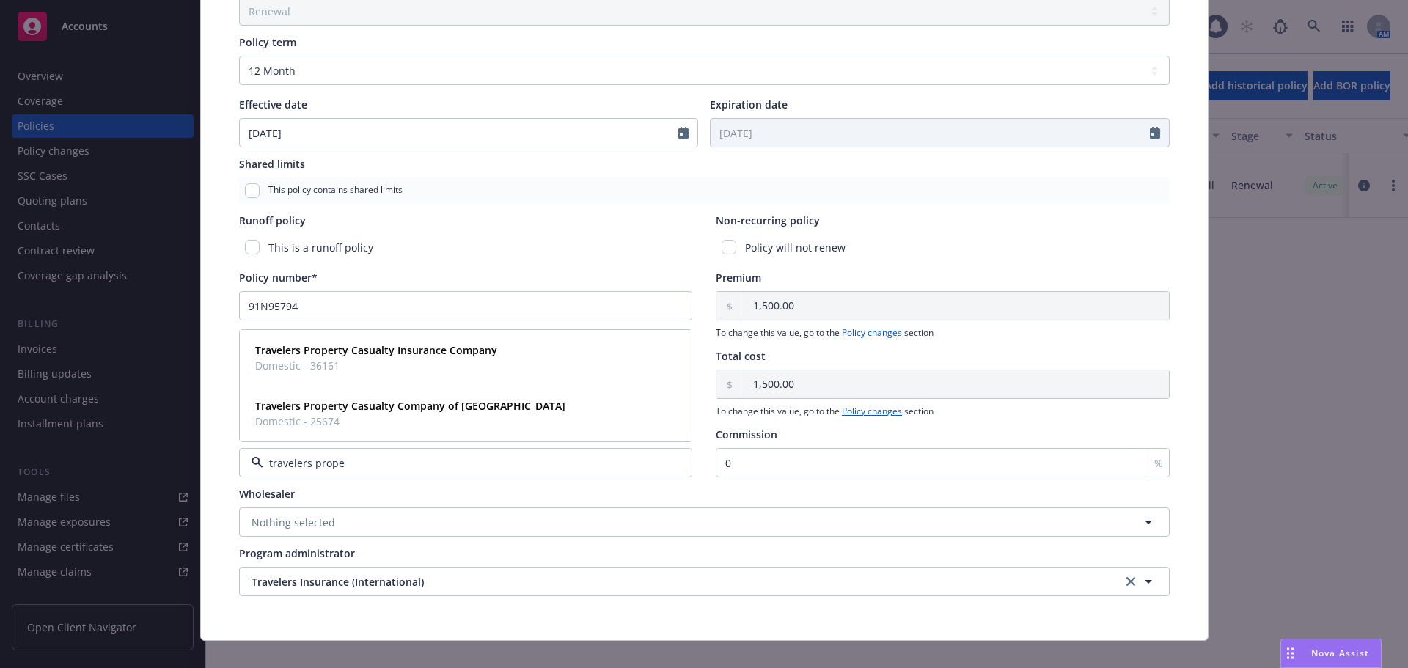
type input "travelers proper"
click at [420, 419] on span "Domestic - 25674" at bounding box center [410, 421] width 310 height 15
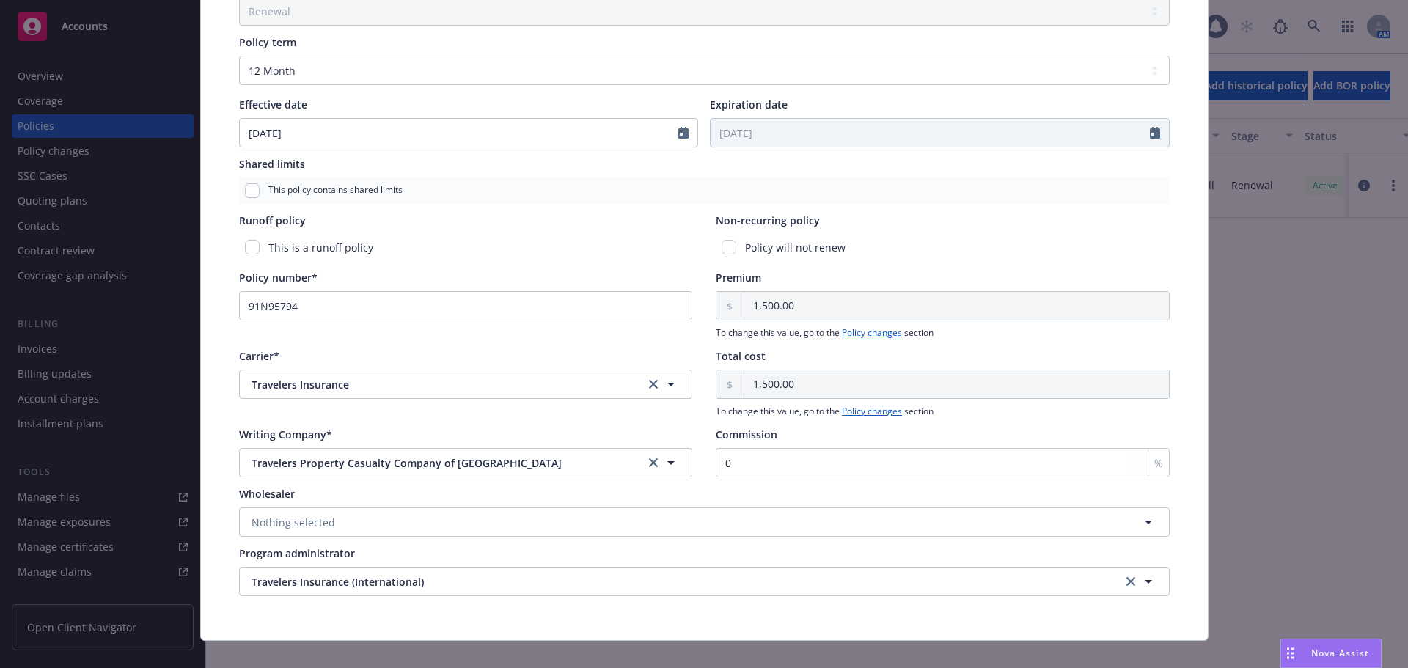
click at [210, 291] on div "Policy type* Local Placement Display name 2025 Poland GL Producer(s)* House Acc…" at bounding box center [704, 108] width 1007 height 1064
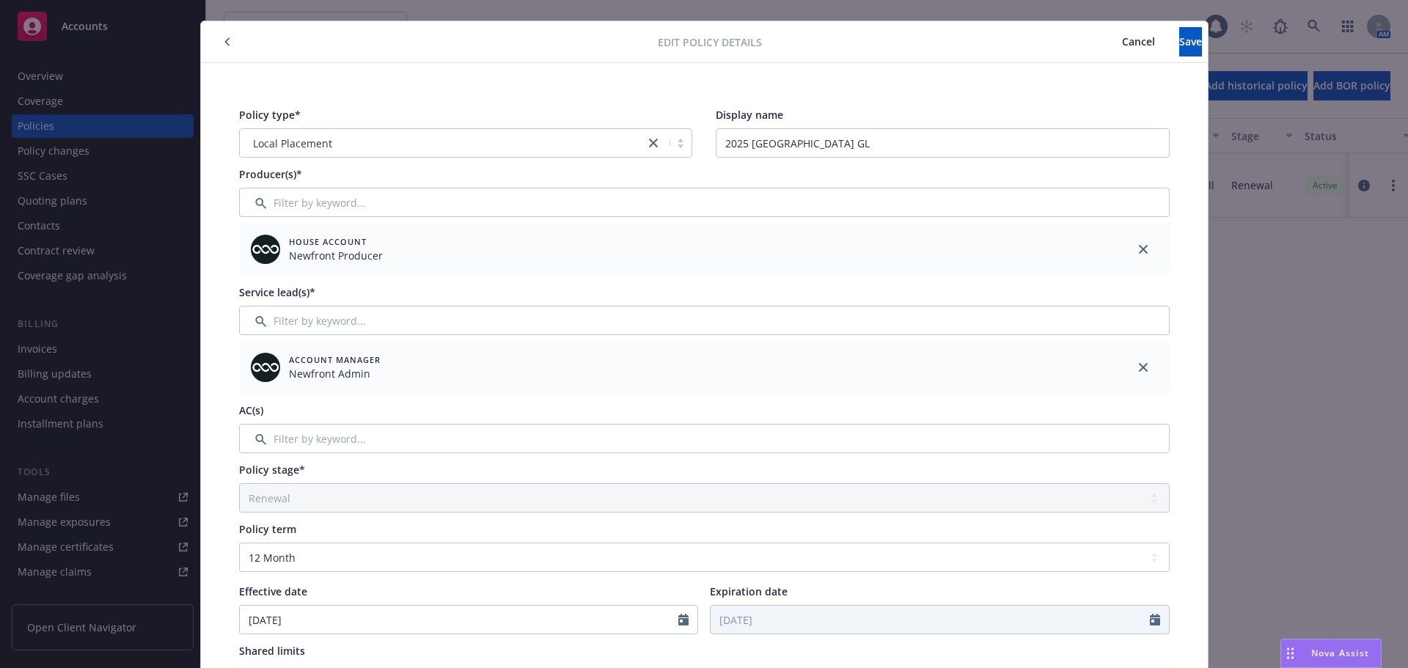
scroll to position [0, 0]
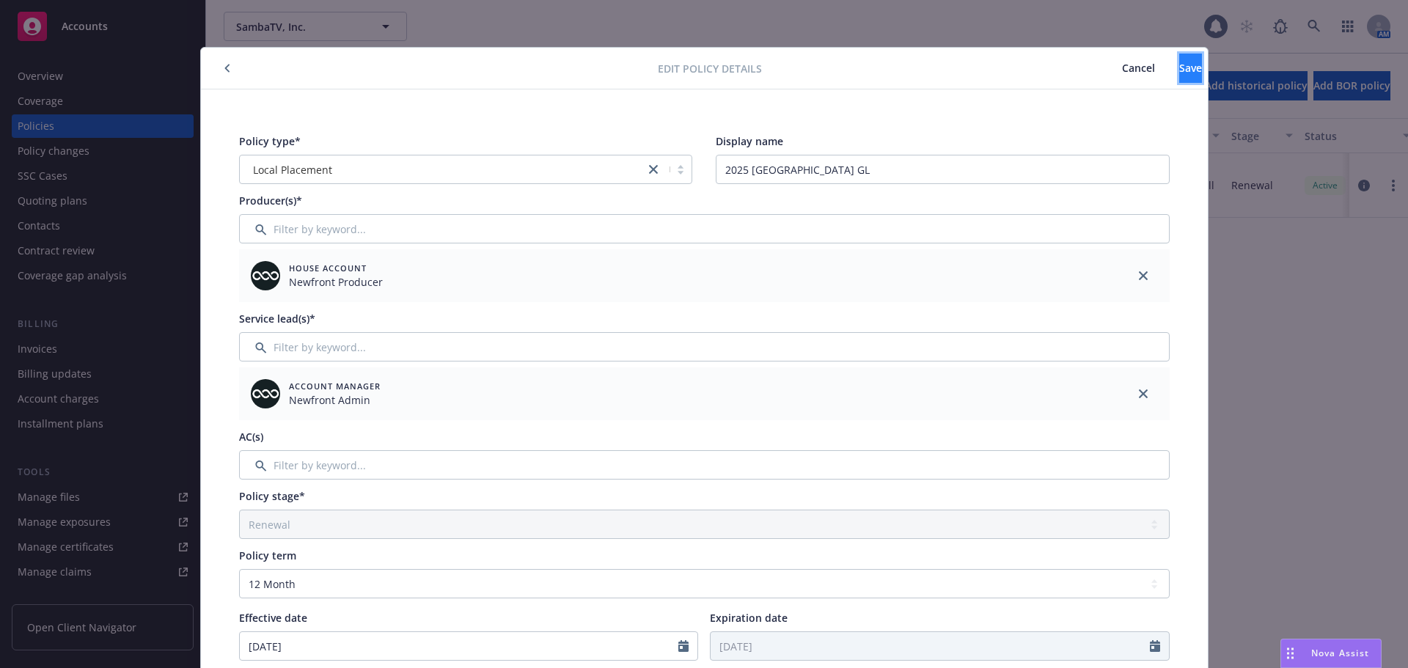
click at [1179, 68] on span "Save" at bounding box center [1190, 68] width 23 height 14
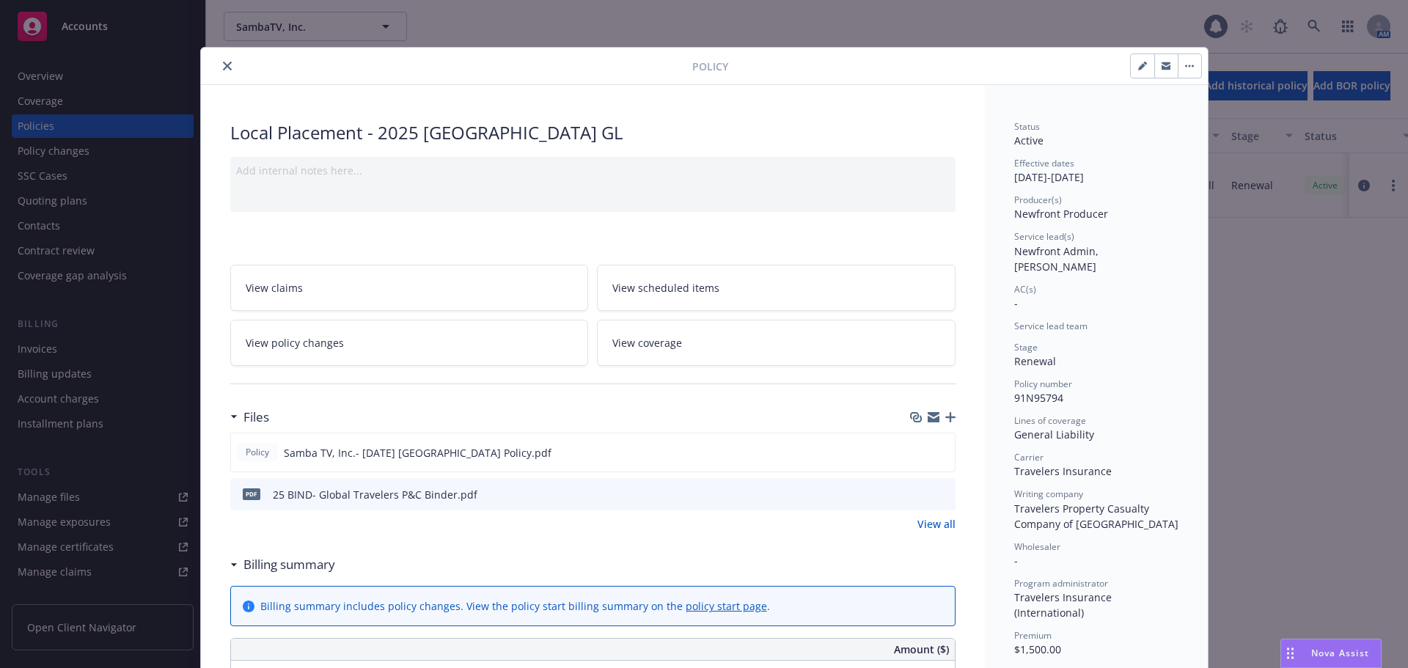
click at [226, 73] on button "close" at bounding box center [228, 66] width 18 height 18
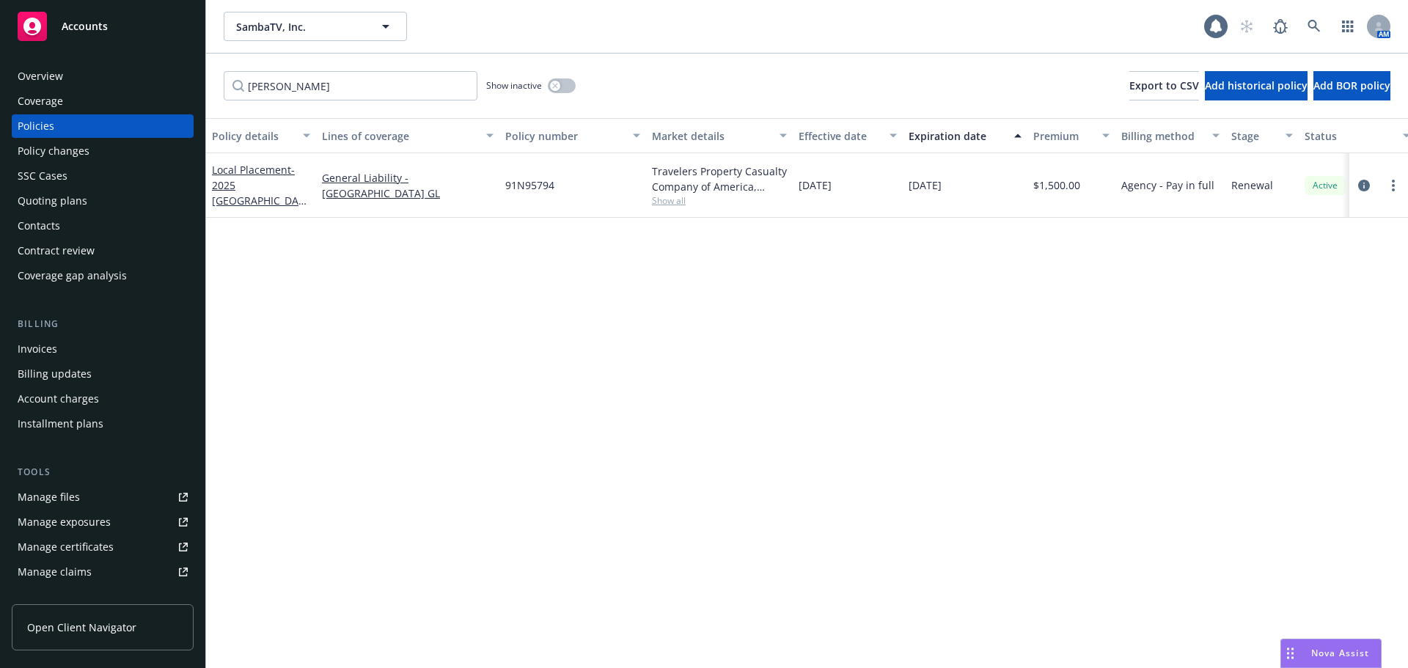
click at [135, 359] on div "Invoices" at bounding box center [103, 348] width 170 height 23
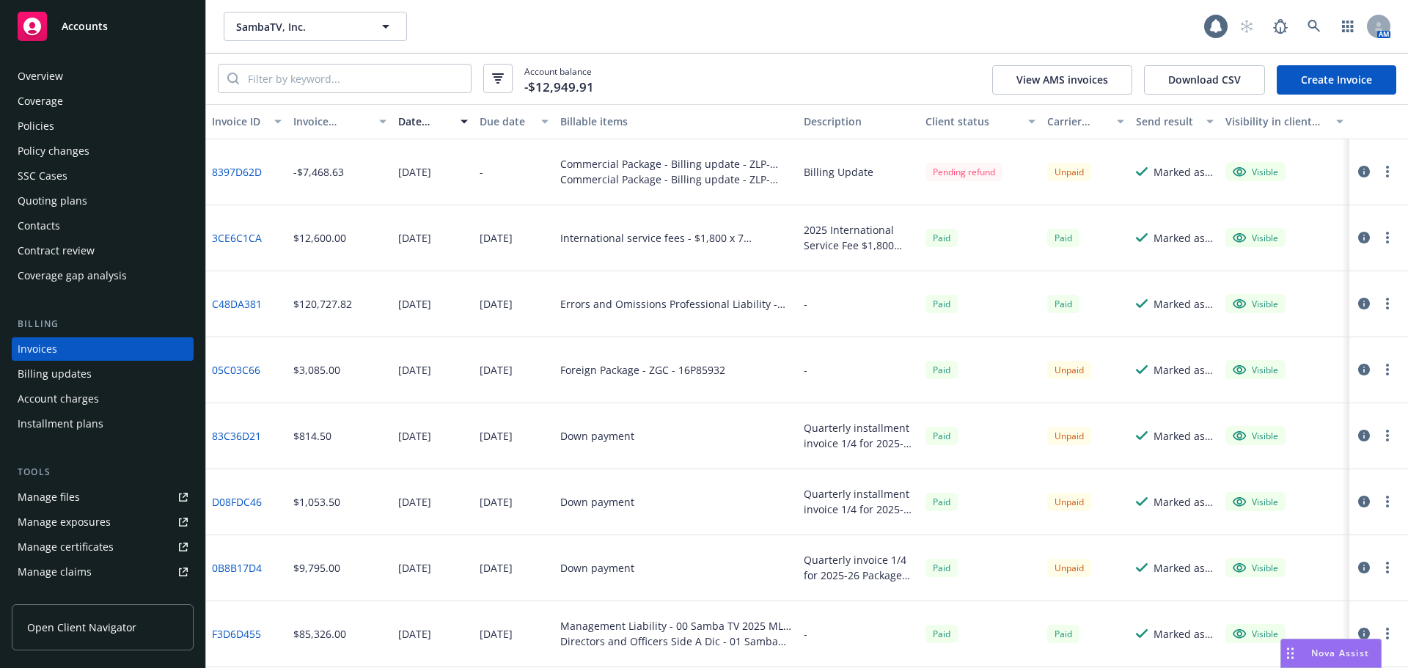
click at [1337, 78] on link "Create Invoice" at bounding box center [1337, 79] width 120 height 29
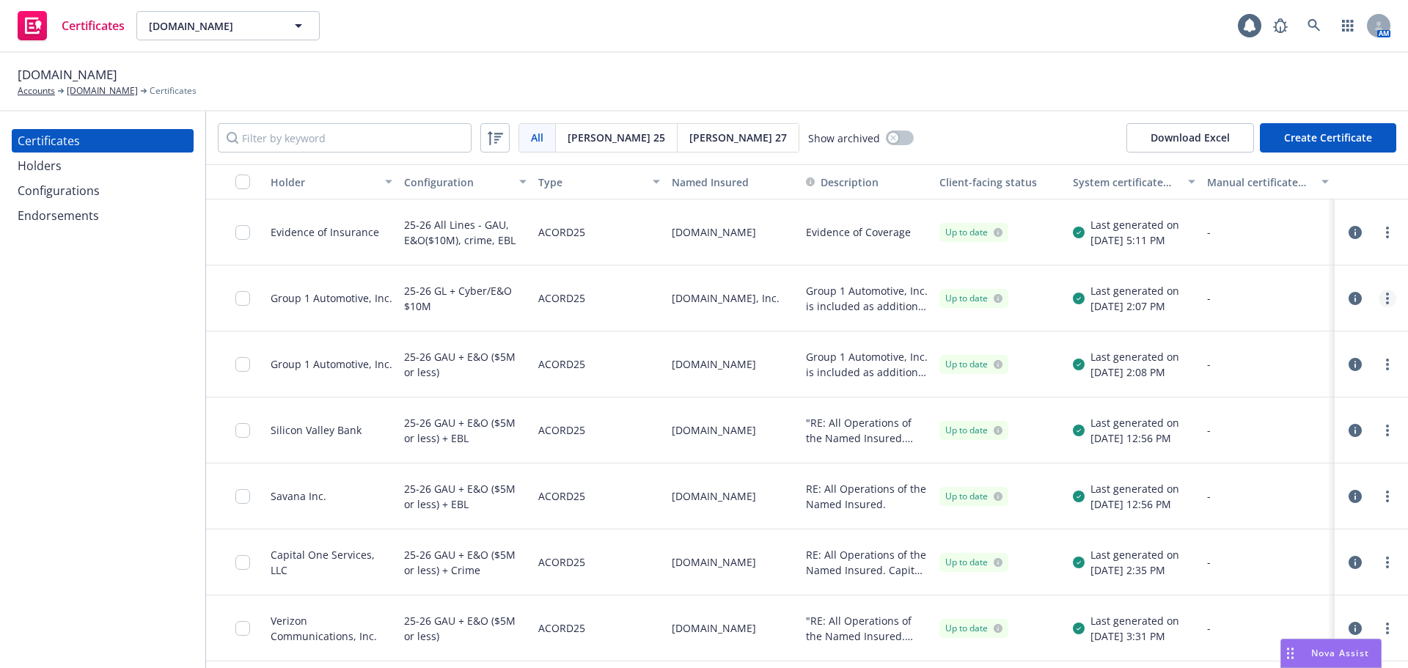
click at [1380, 301] on link "more" at bounding box center [1388, 299] width 18 height 18
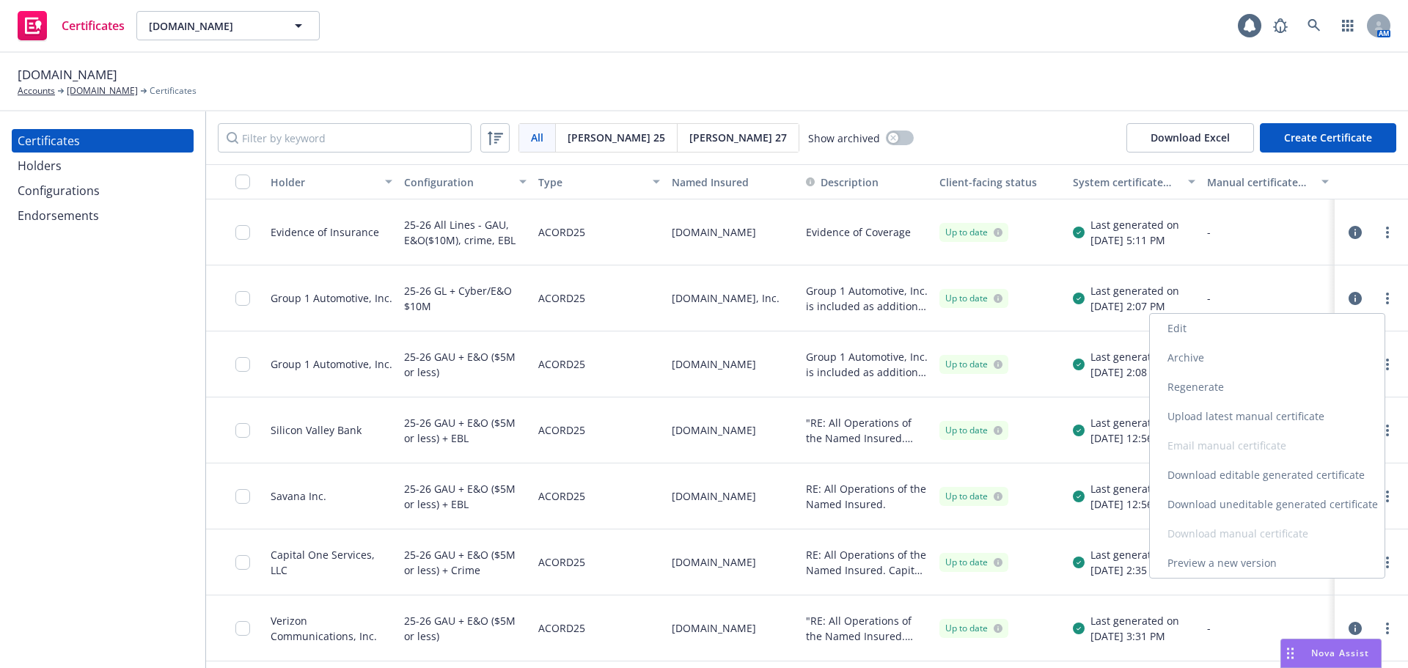
click at [1204, 381] on link "Regenerate" at bounding box center [1267, 387] width 235 height 29
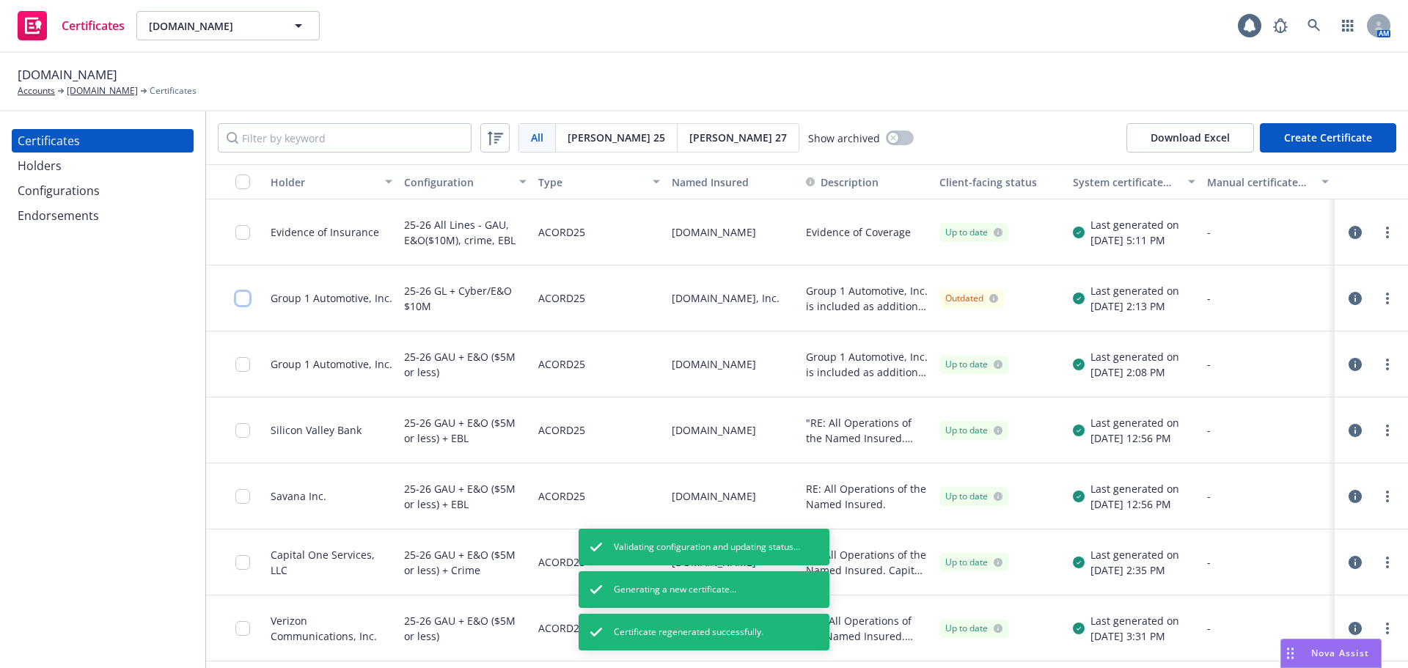
click at [241, 295] on input "checkbox" at bounding box center [242, 298] width 15 height 15
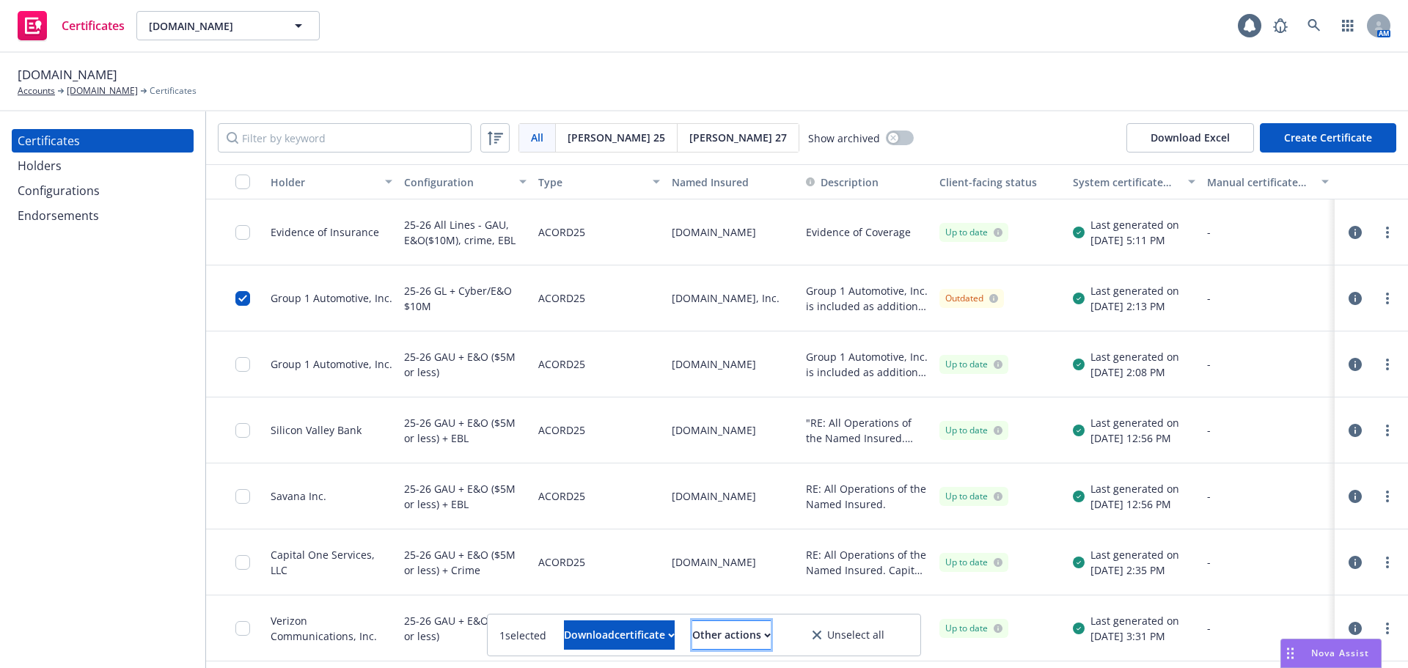
click at [760, 630] on div "Other actions" at bounding box center [731, 635] width 78 height 28
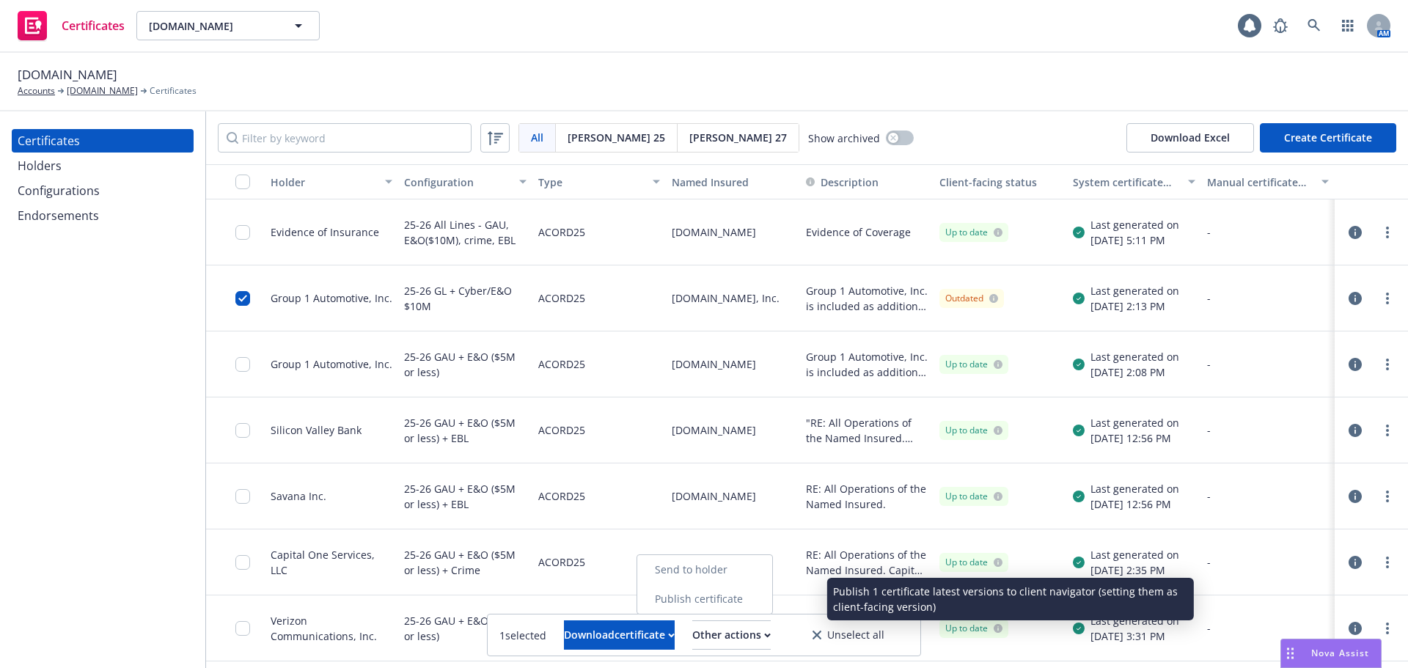
click at [760, 605] on link "Publish certificate" at bounding box center [704, 599] width 135 height 29
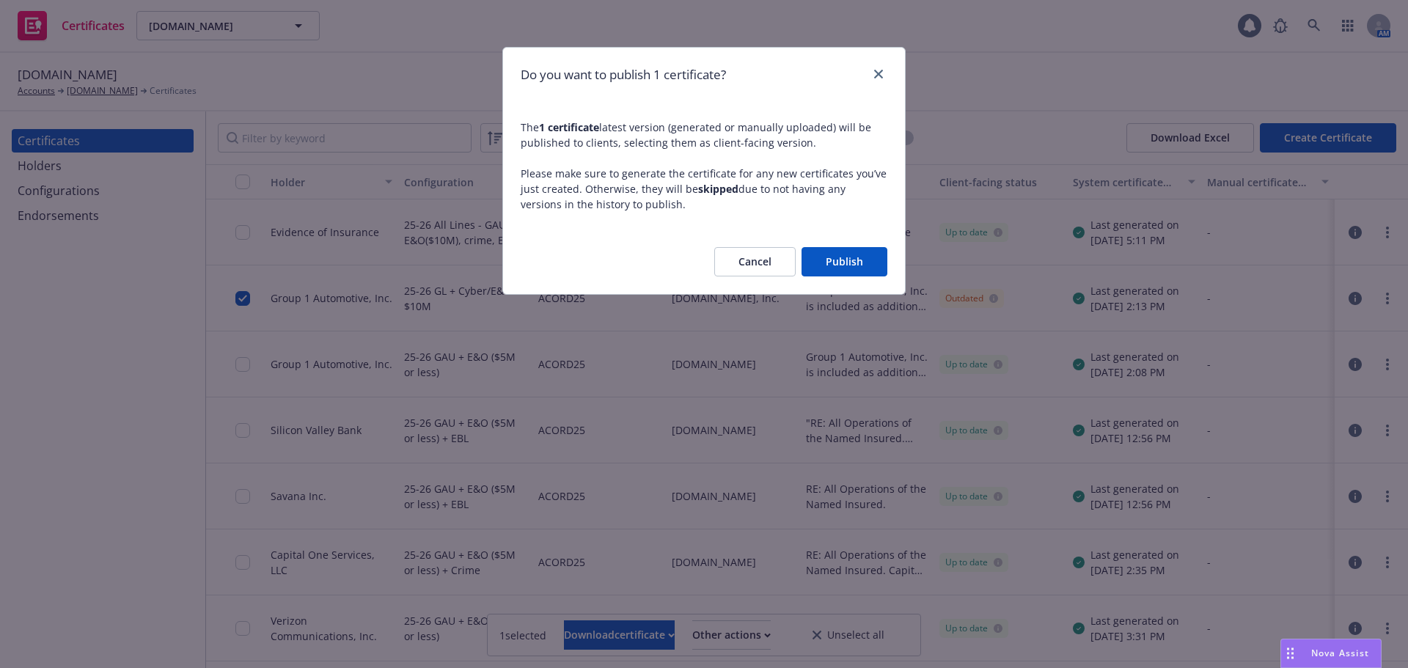
click at [845, 263] on button "Publish" at bounding box center [845, 261] width 86 height 29
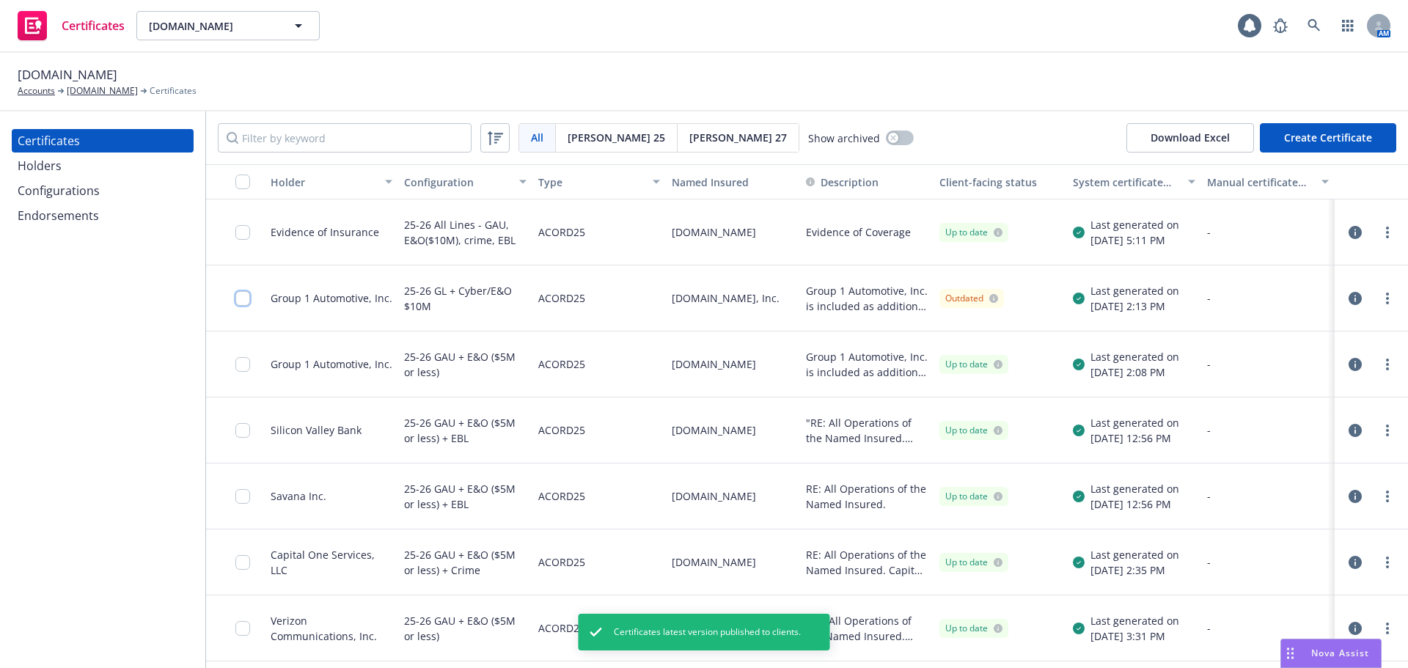
click at [242, 299] on input "checkbox" at bounding box center [242, 298] width 15 height 15
click at [564, 636] on div "Download certificate" at bounding box center [619, 635] width 111 height 28
click at [574, 598] on link "Download uneditable file" at bounding box center [544, 599] width 170 height 29
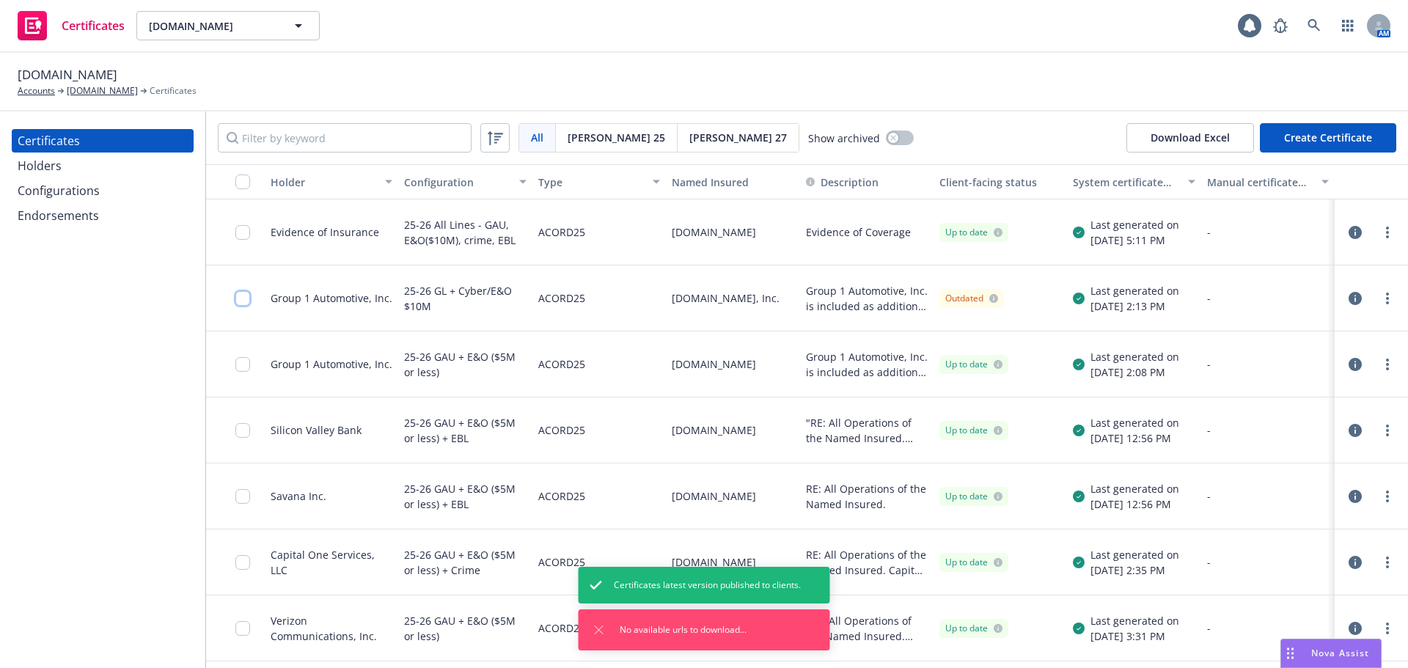
click at [241, 296] on input "checkbox" at bounding box center [242, 298] width 15 height 15
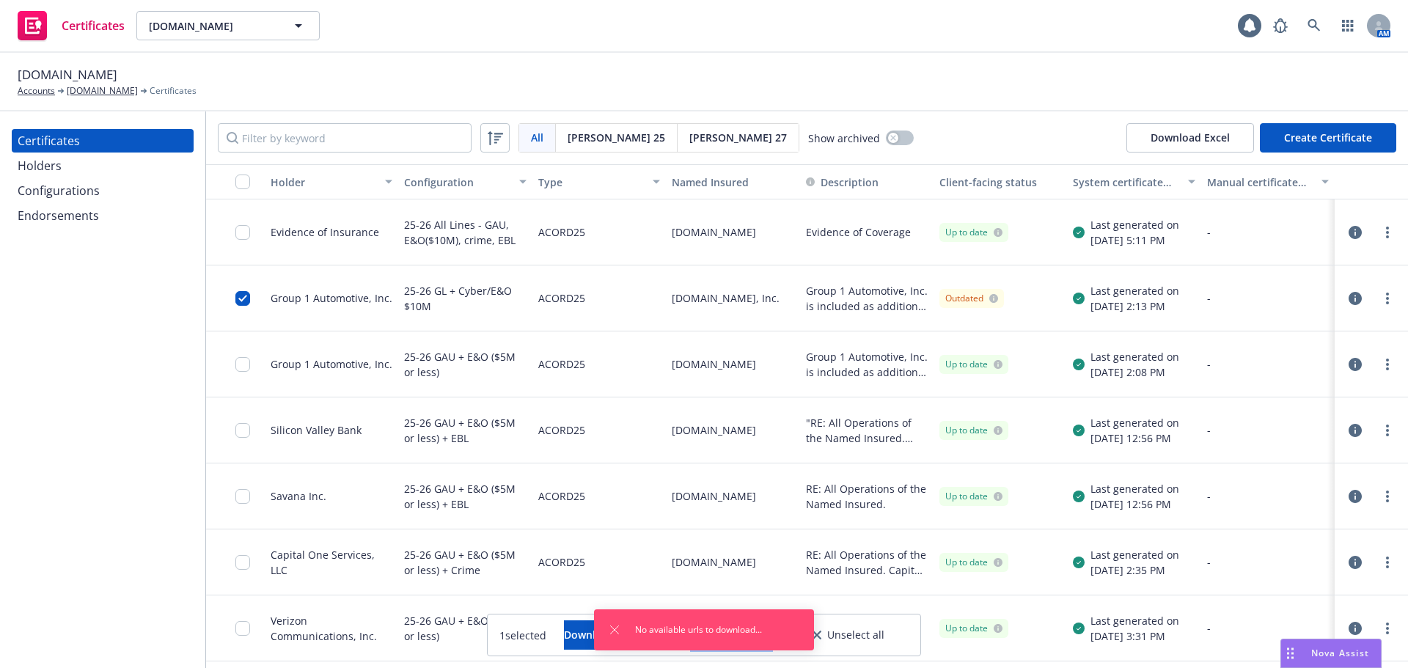
click at [771, 630] on button "Other actions" at bounding box center [731, 634] width 78 height 29
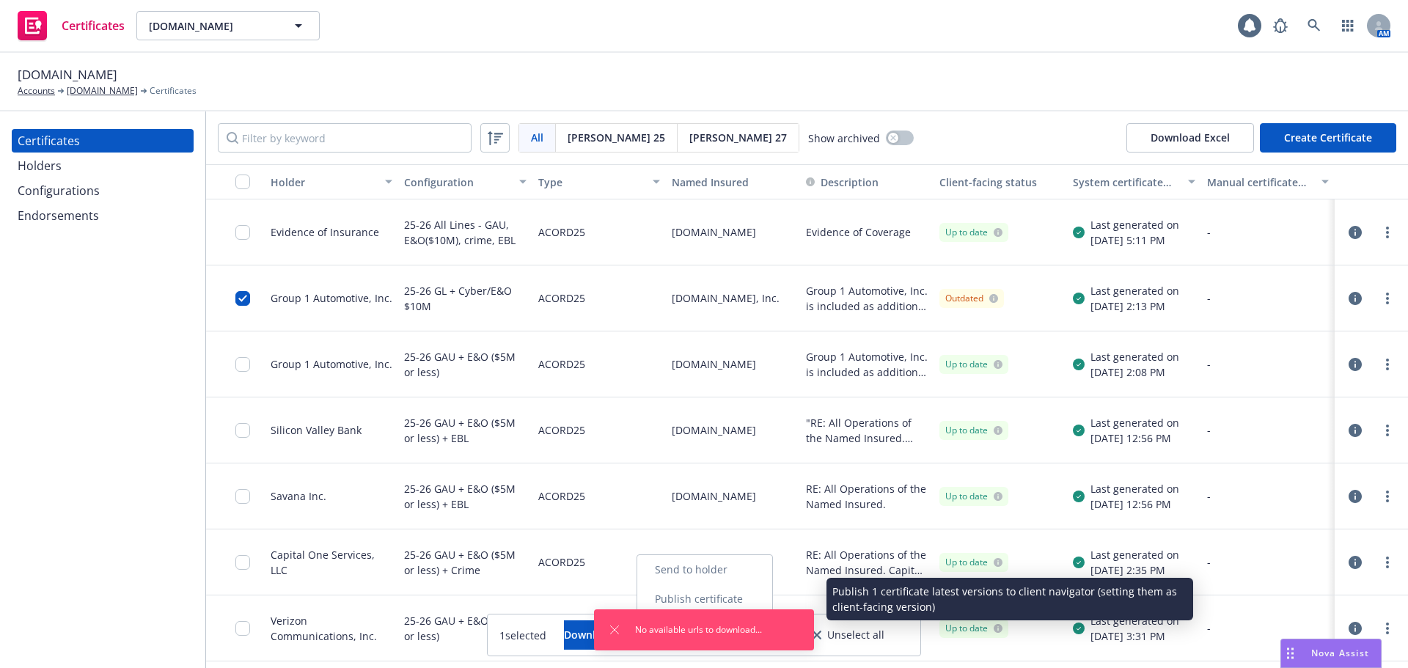
click at [772, 593] on link "Publish certificate" at bounding box center [704, 599] width 135 height 29
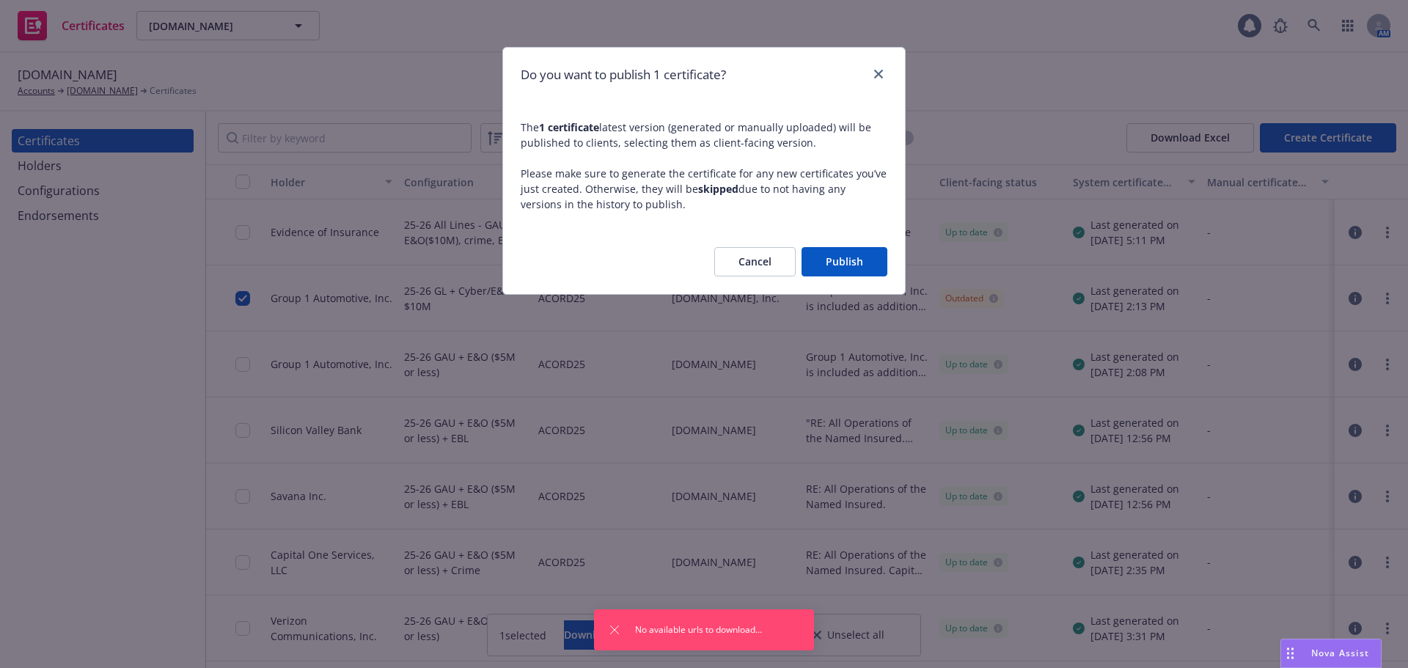
click at [852, 256] on button "Publish" at bounding box center [845, 261] width 86 height 29
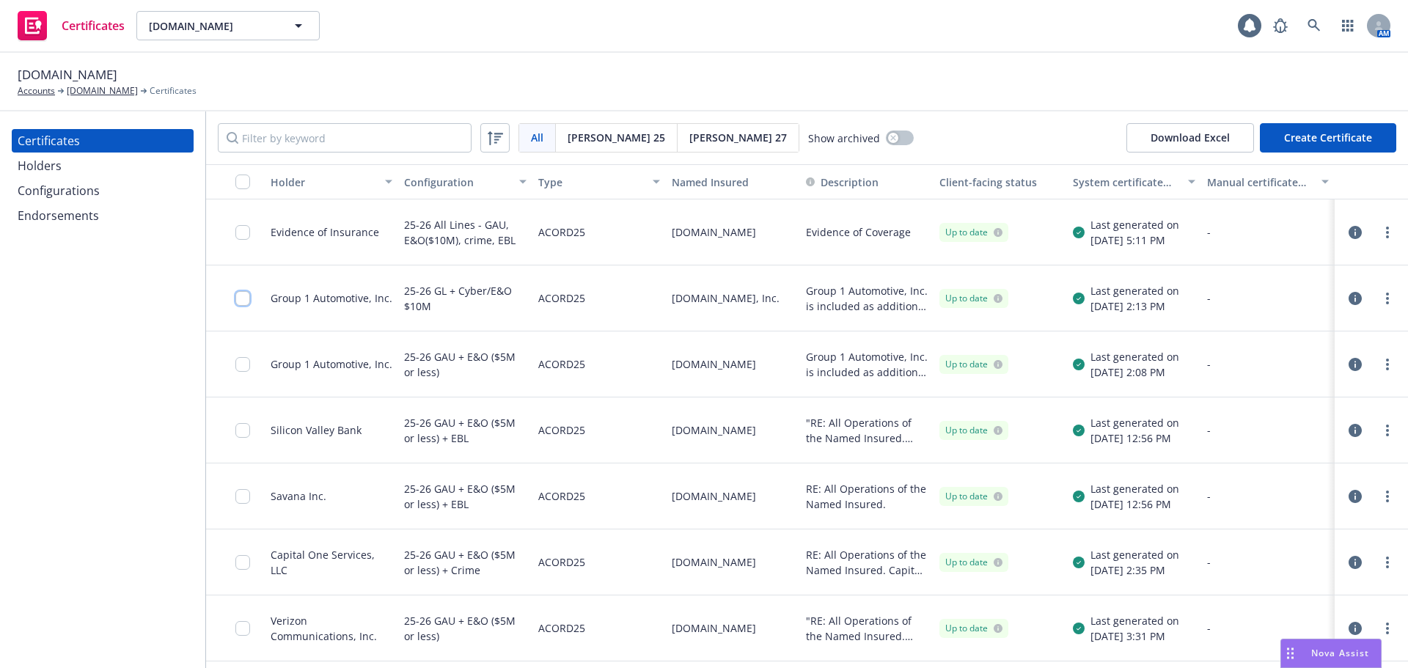
click at [239, 297] on input "checkbox" at bounding box center [242, 298] width 15 height 15
click at [671, 626] on button "Download certificate" at bounding box center [619, 634] width 111 height 29
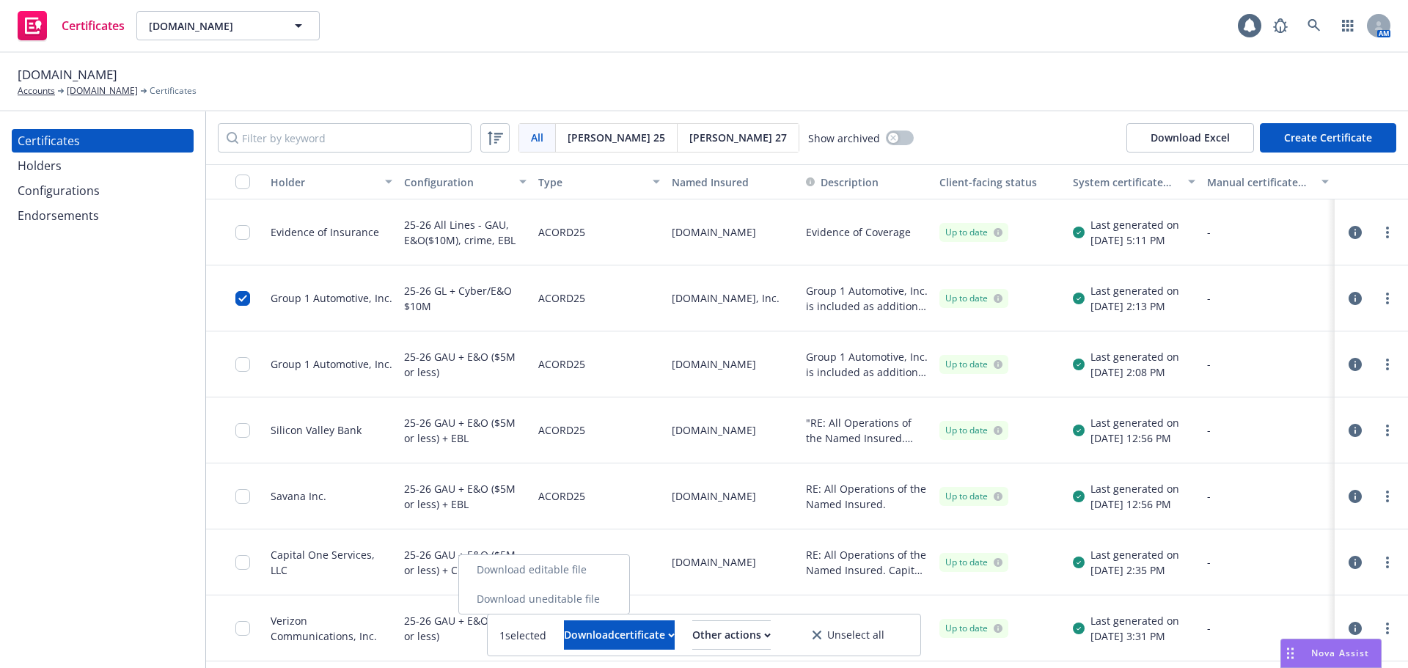
click at [629, 598] on link "Download uneditable file" at bounding box center [544, 599] width 170 height 29
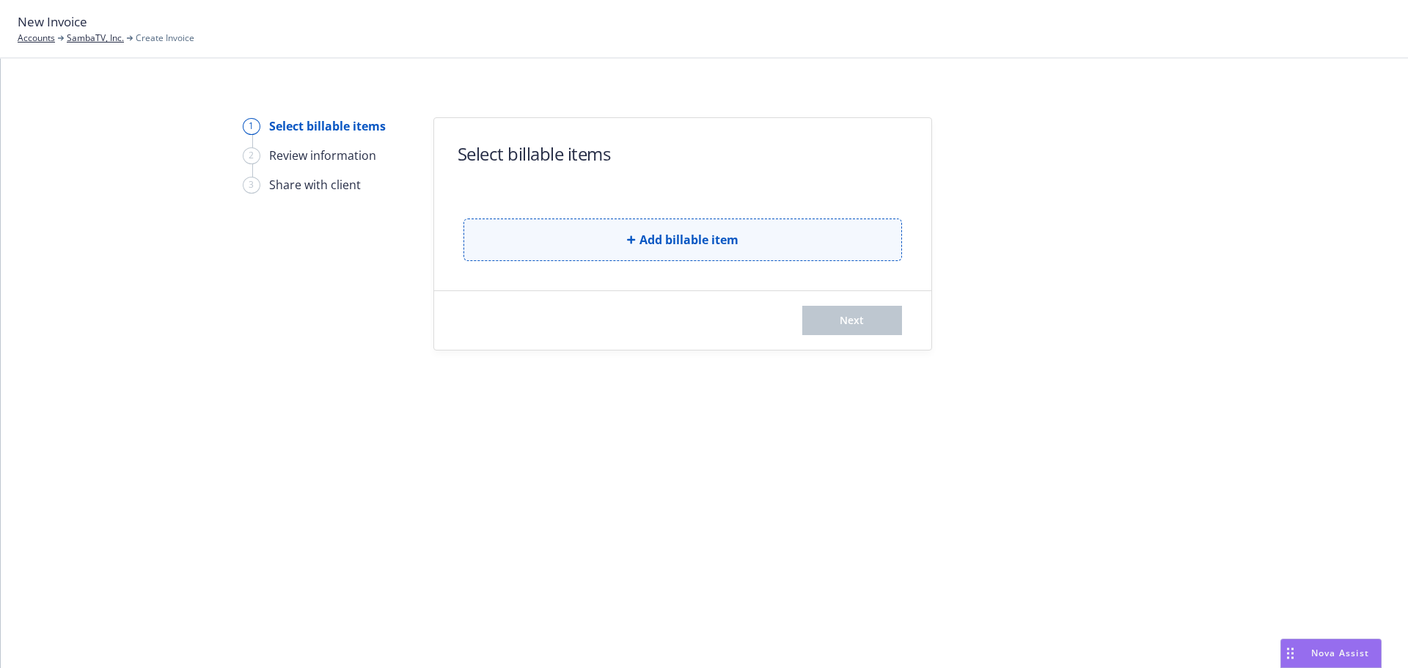
click at [703, 246] on span "Add billable item" at bounding box center [689, 240] width 99 height 18
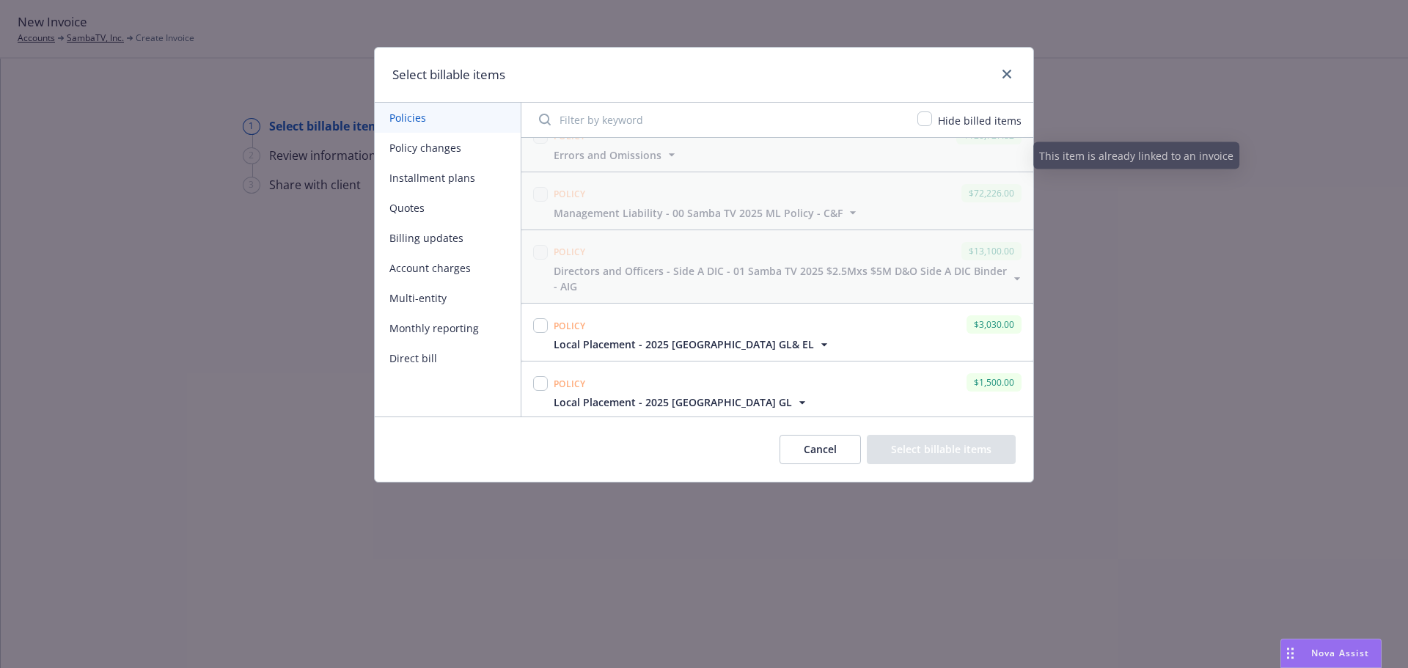
scroll to position [147, 0]
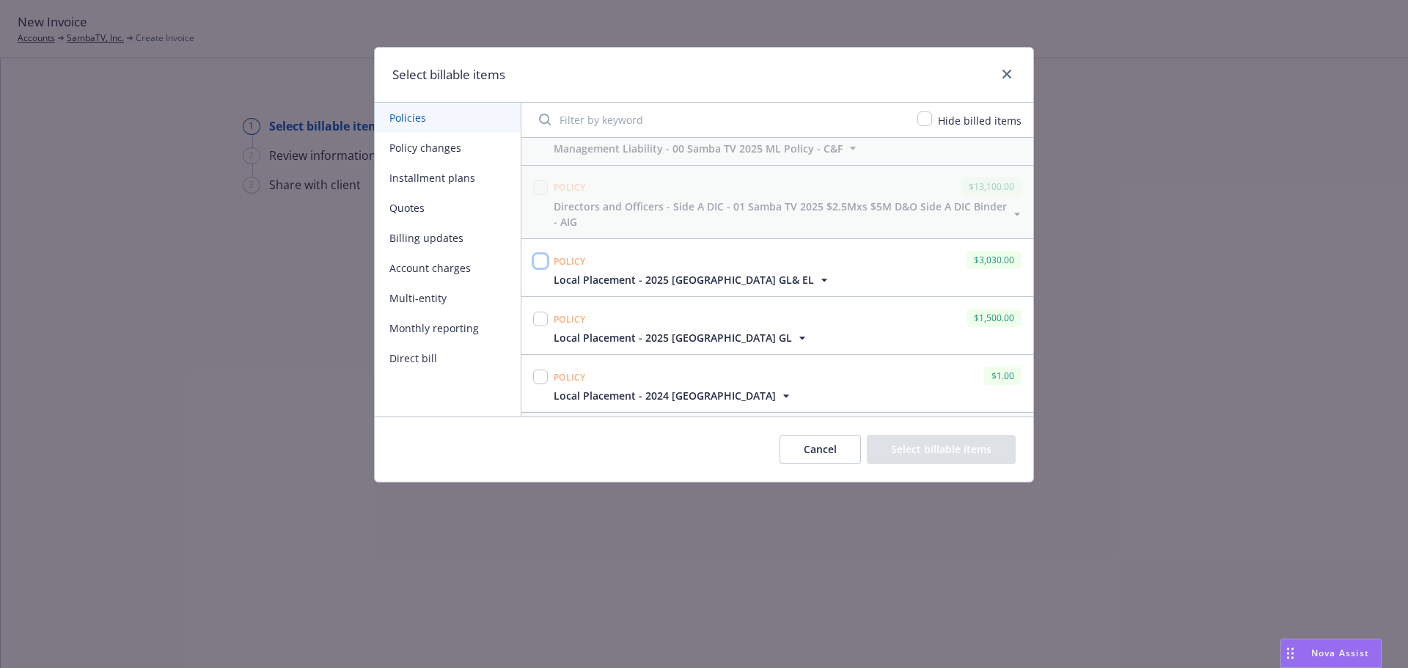
click at [541, 260] on input "checkbox" at bounding box center [540, 261] width 15 height 15
checkbox input "true"
click at [935, 458] on button "Select billable items" at bounding box center [941, 449] width 149 height 29
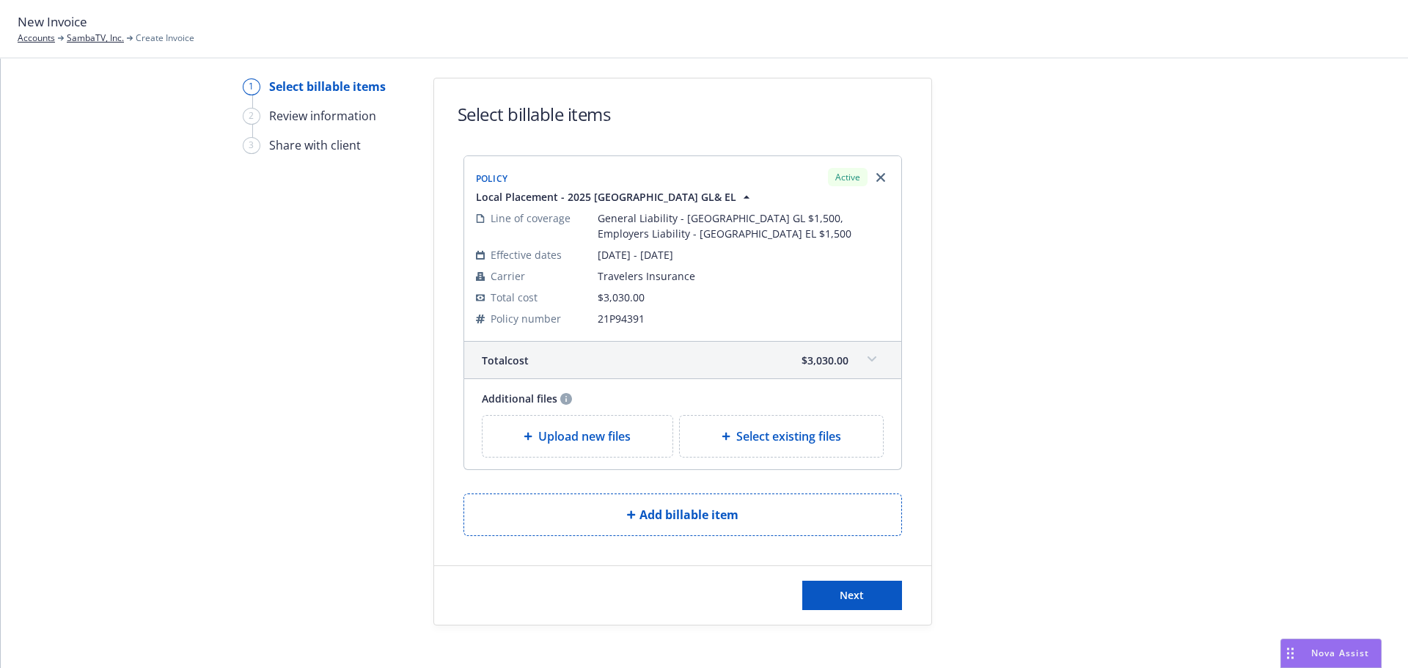
scroll to position [56, 0]
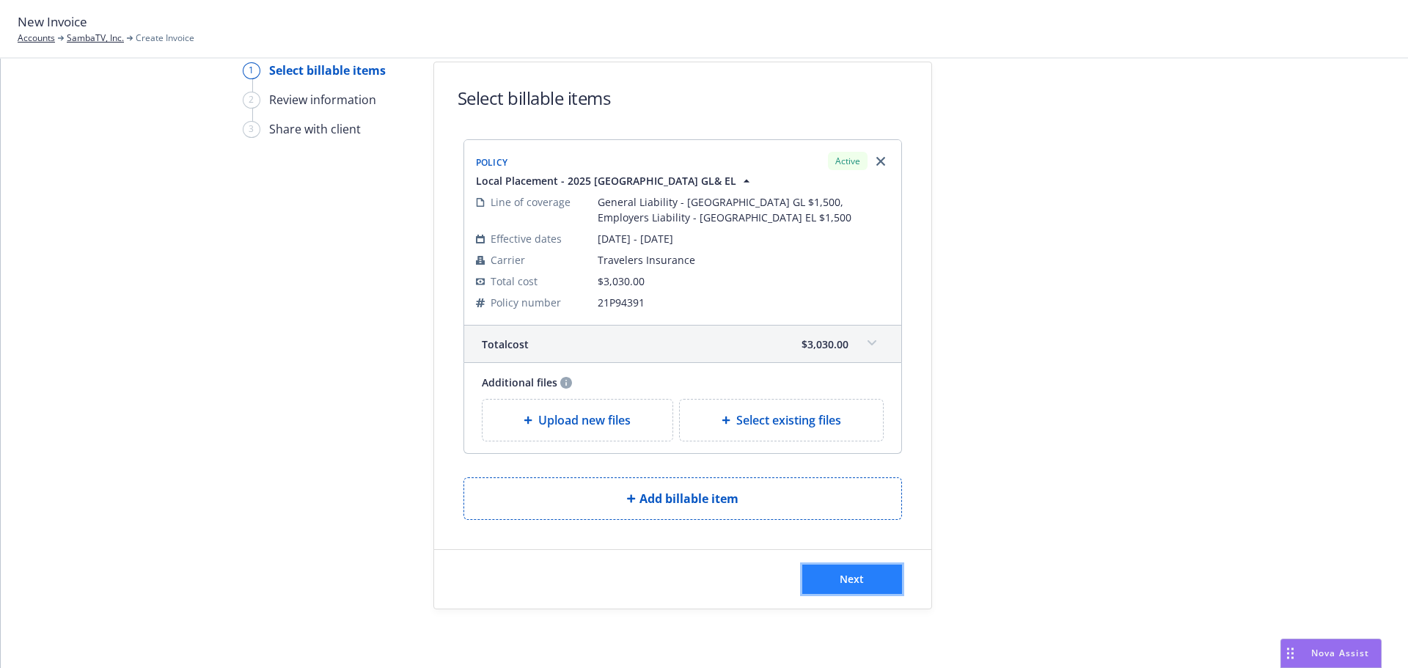
click at [868, 579] on button "Next" at bounding box center [852, 579] width 100 height 29
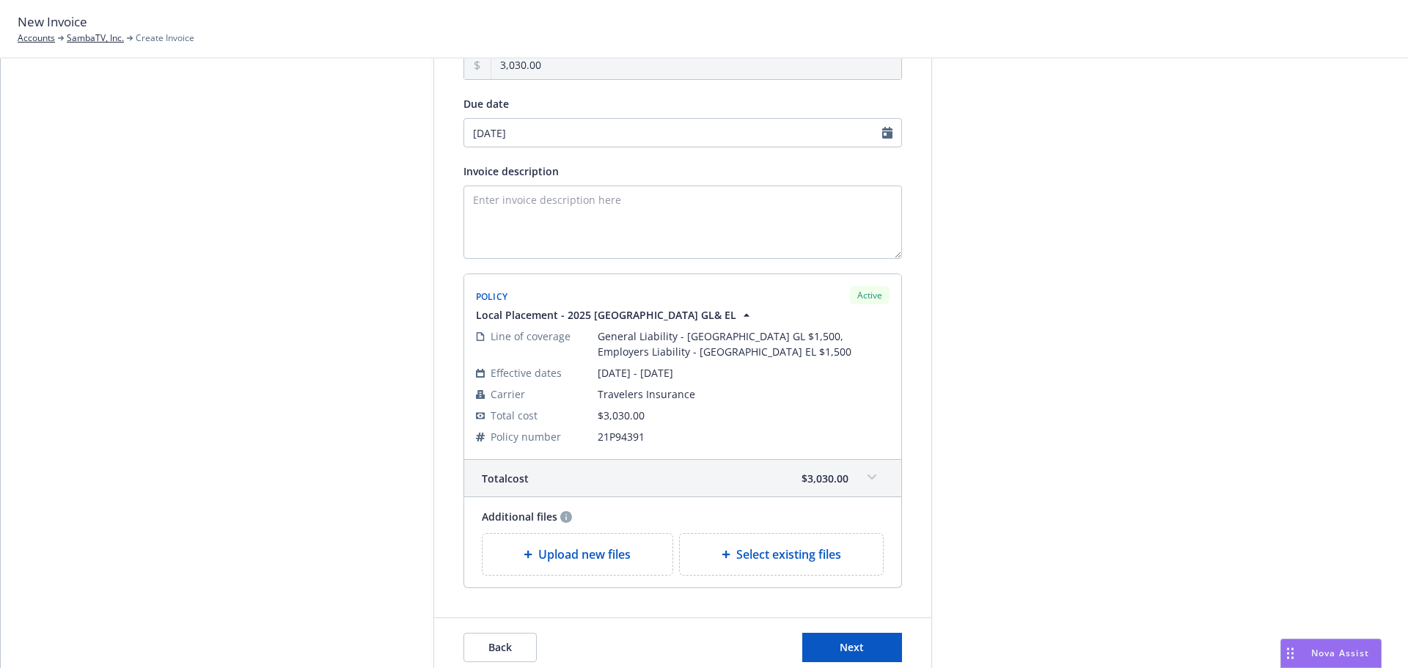
scroll to position [236, 0]
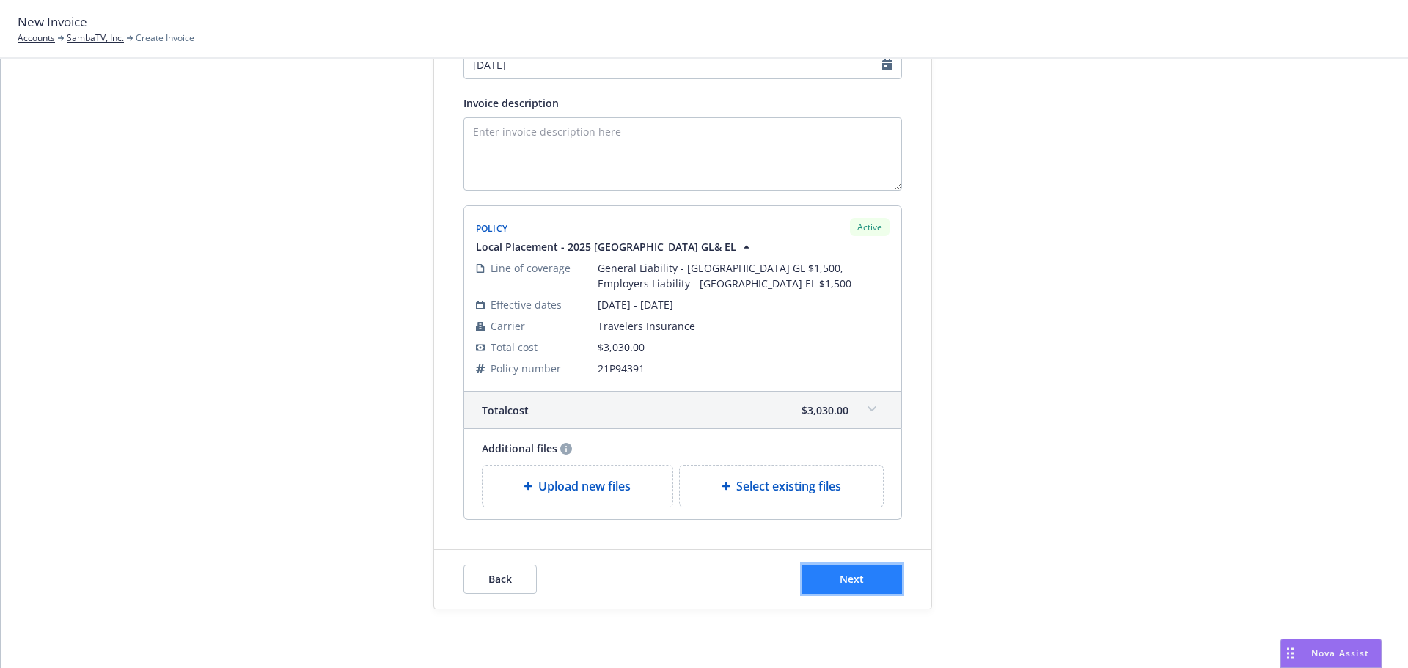
click at [877, 580] on button "Next" at bounding box center [852, 579] width 100 height 29
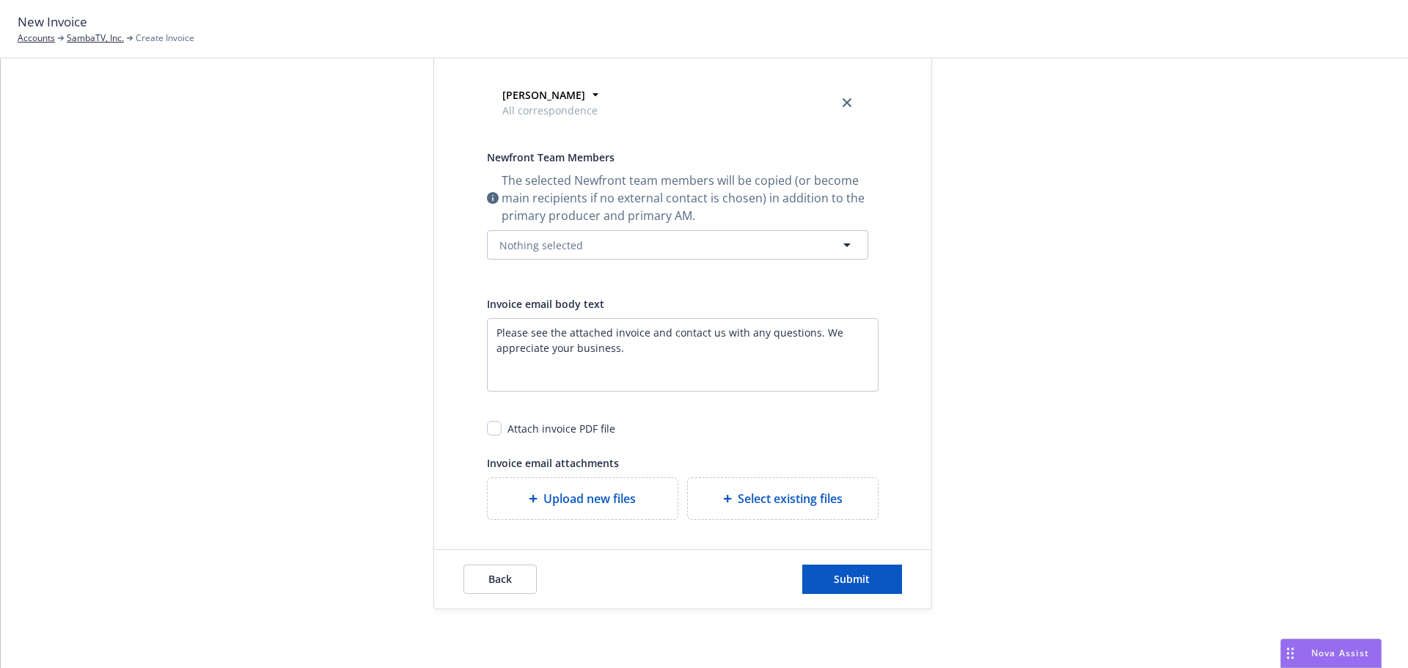
scroll to position [0, 0]
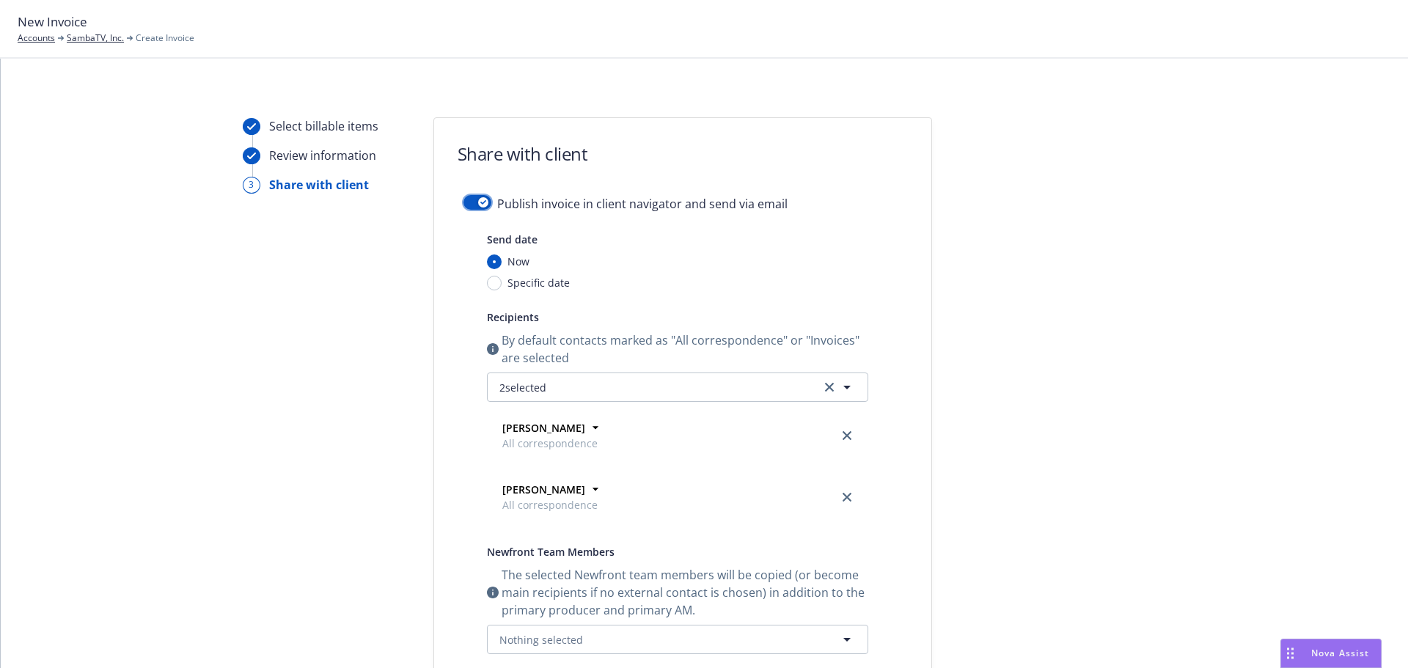
click at [470, 201] on button "button" at bounding box center [478, 202] width 28 height 15
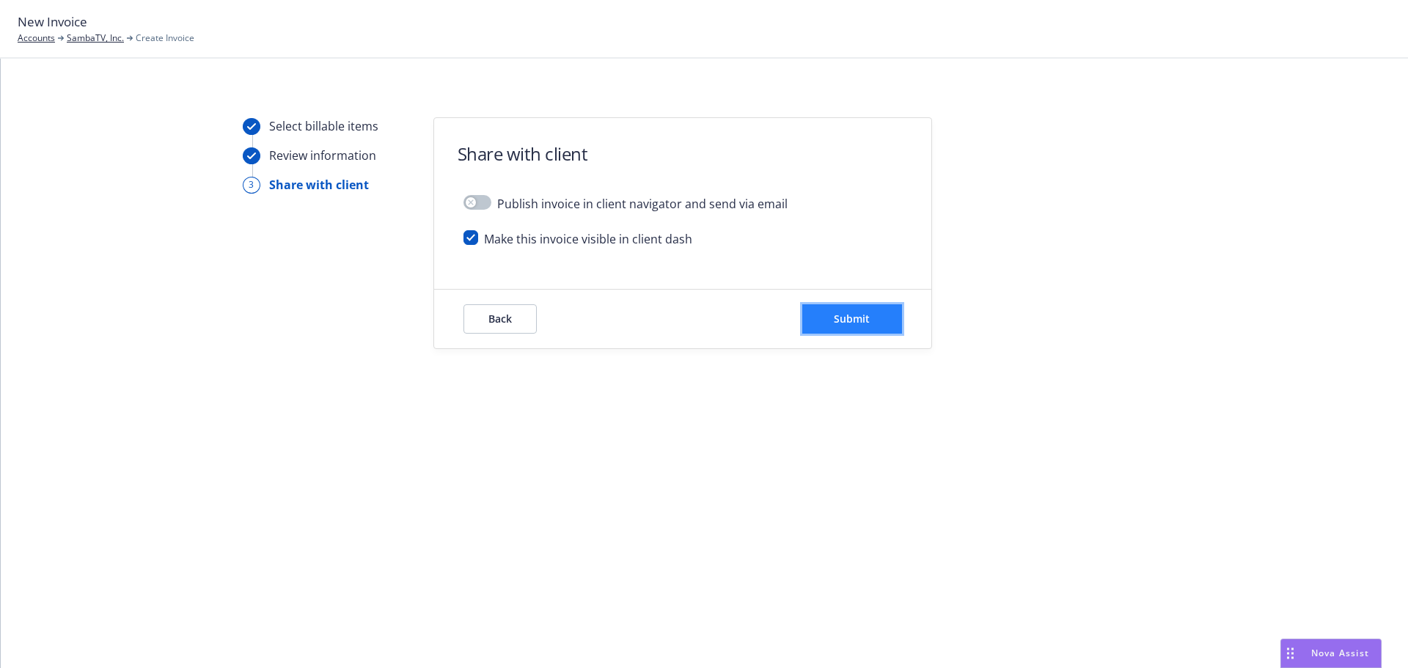
click at [857, 321] on span "Submit" at bounding box center [852, 319] width 36 height 14
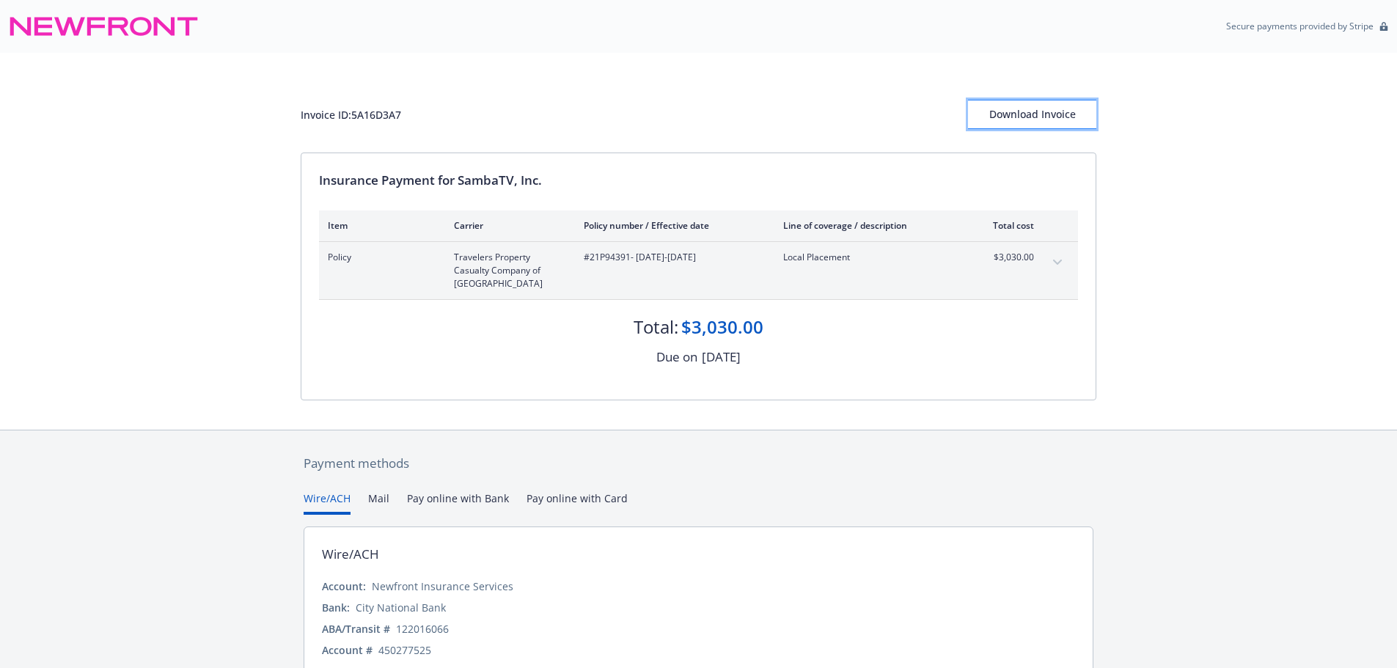
click at [1021, 120] on div "Download Invoice" at bounding box center [1032, 114] width 128 height 28
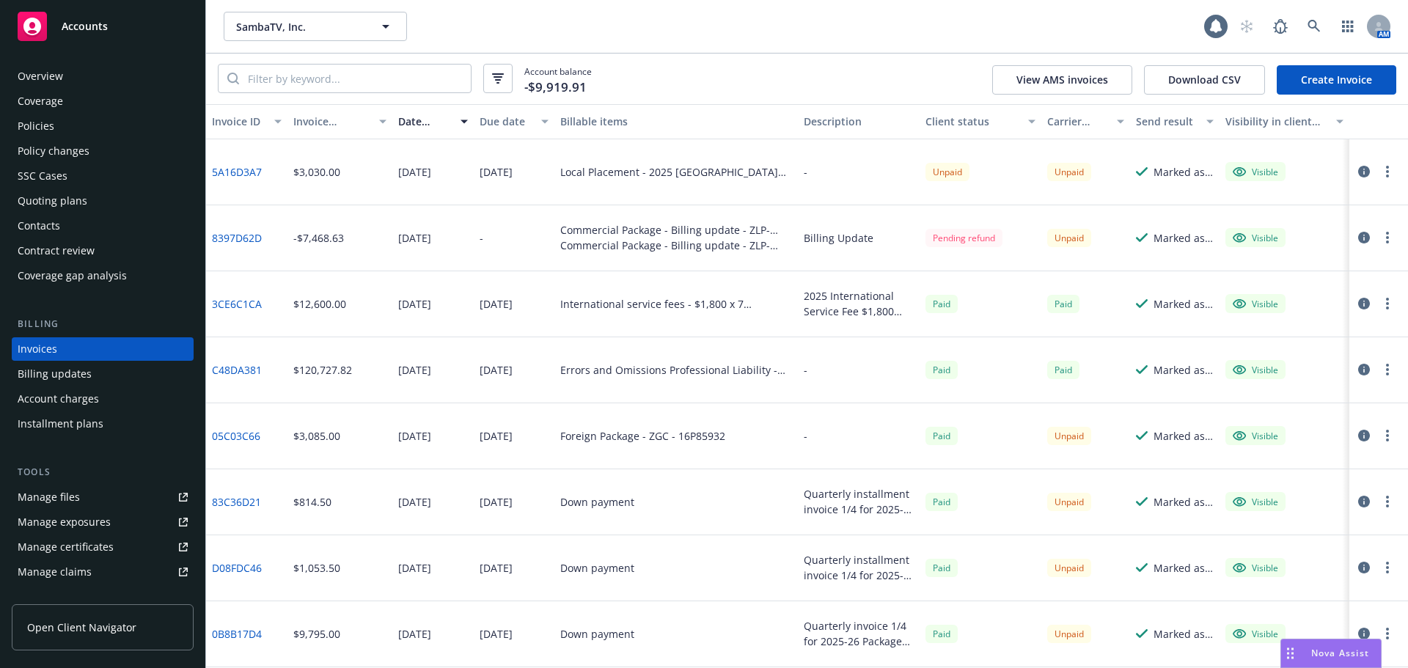
click at [1377, 85] on link "Create Invoice" at bounding box center [1337, 79] width 120 height 29
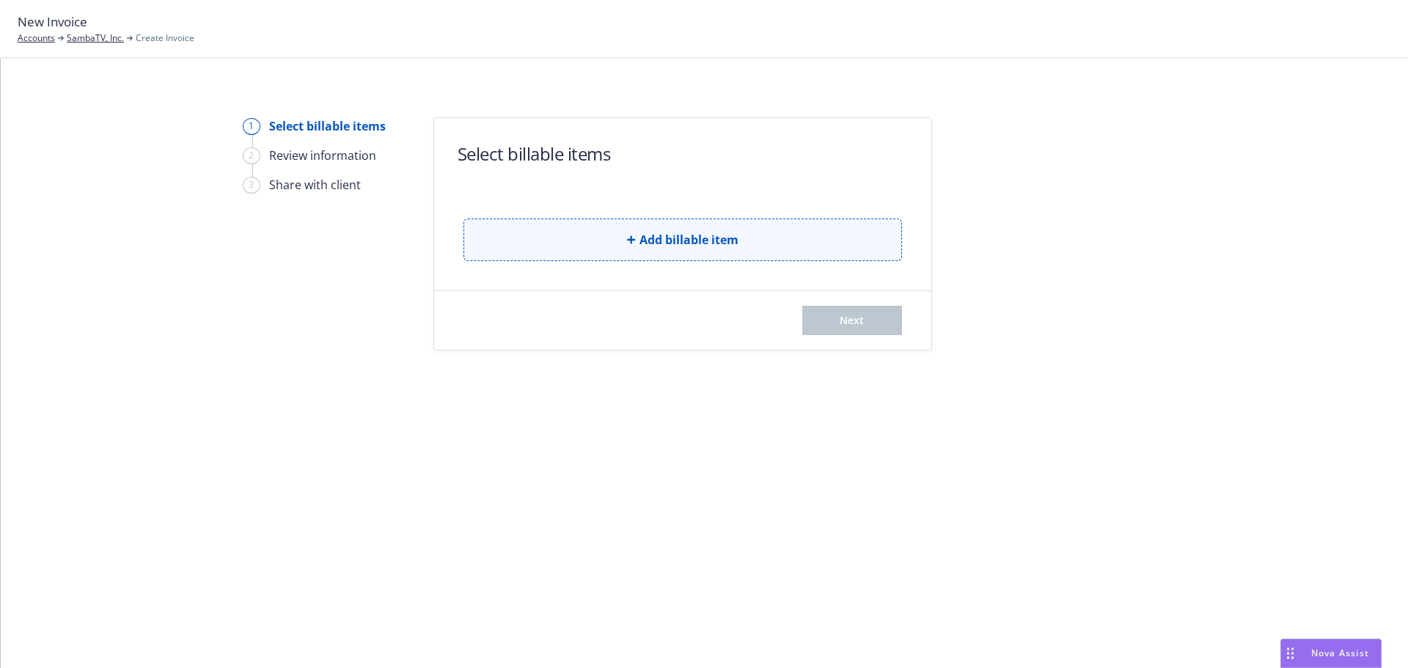
click at [731, 237] on span "Add billable item" at bounding box center [689, 240] width 99 height 18
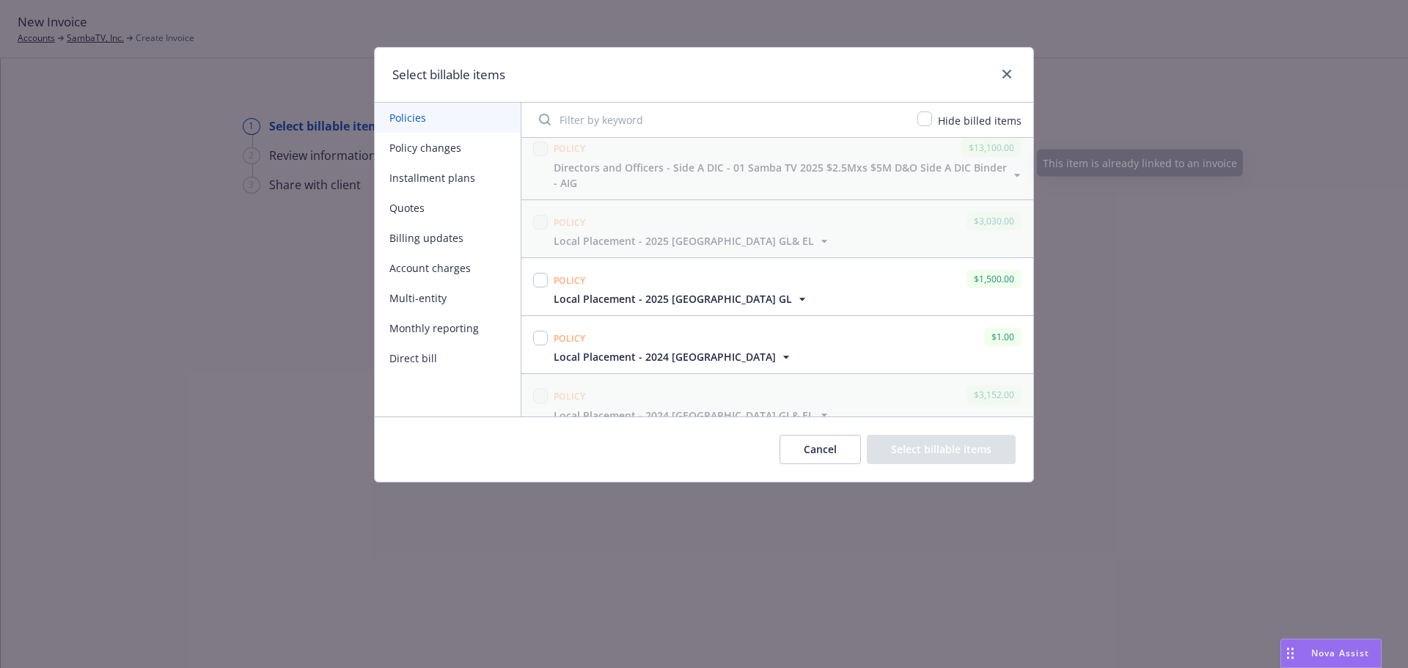
scroll to position [220, 0]
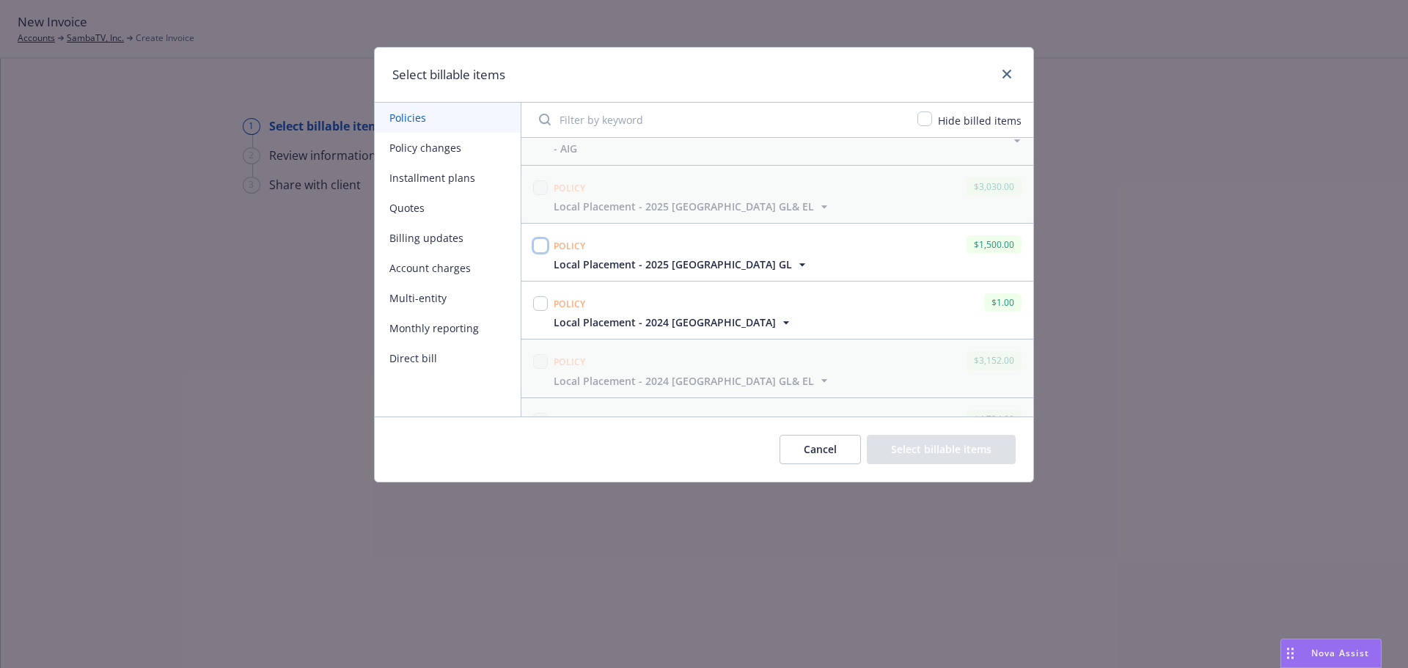
click at [537, 246] on input "checkbox" at bounding box center [540, 245] width 15 height 15
checkbox input "true"
click at [880, 446] on button "Select billable items" at bounding box center [941, 449] width 149 height 29
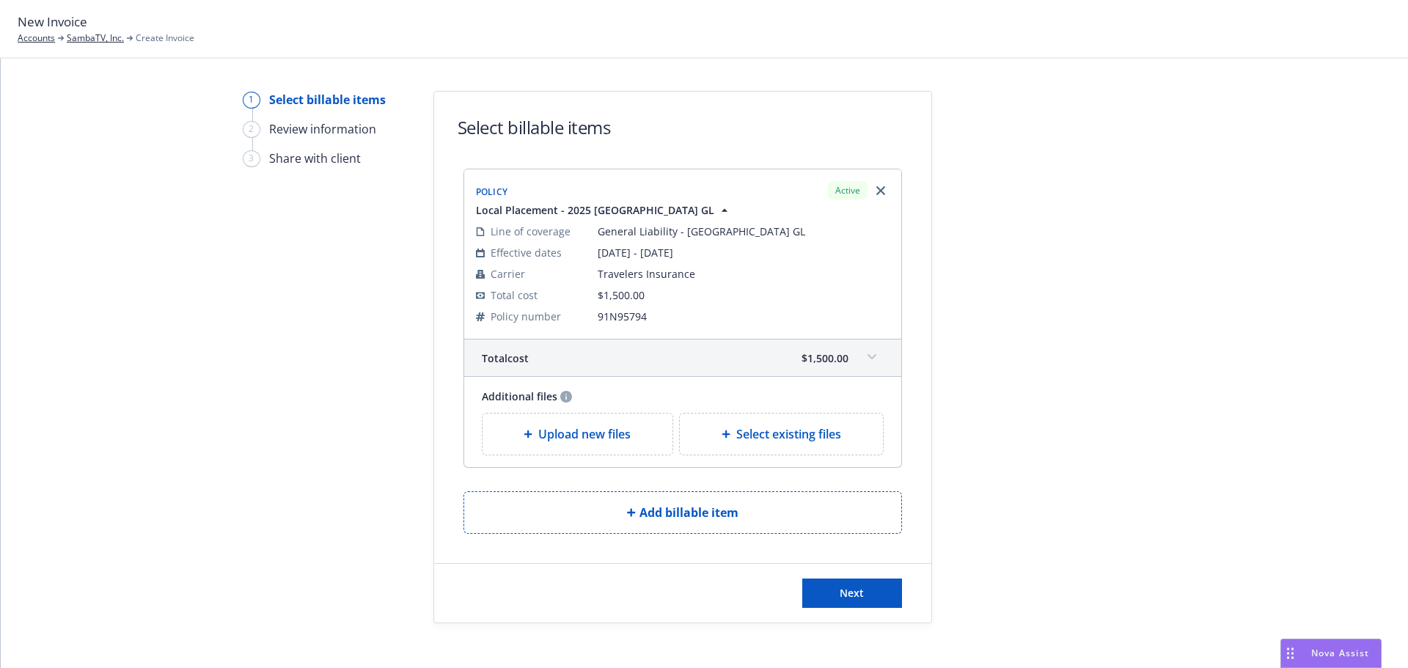
scroll to position [40, 0]
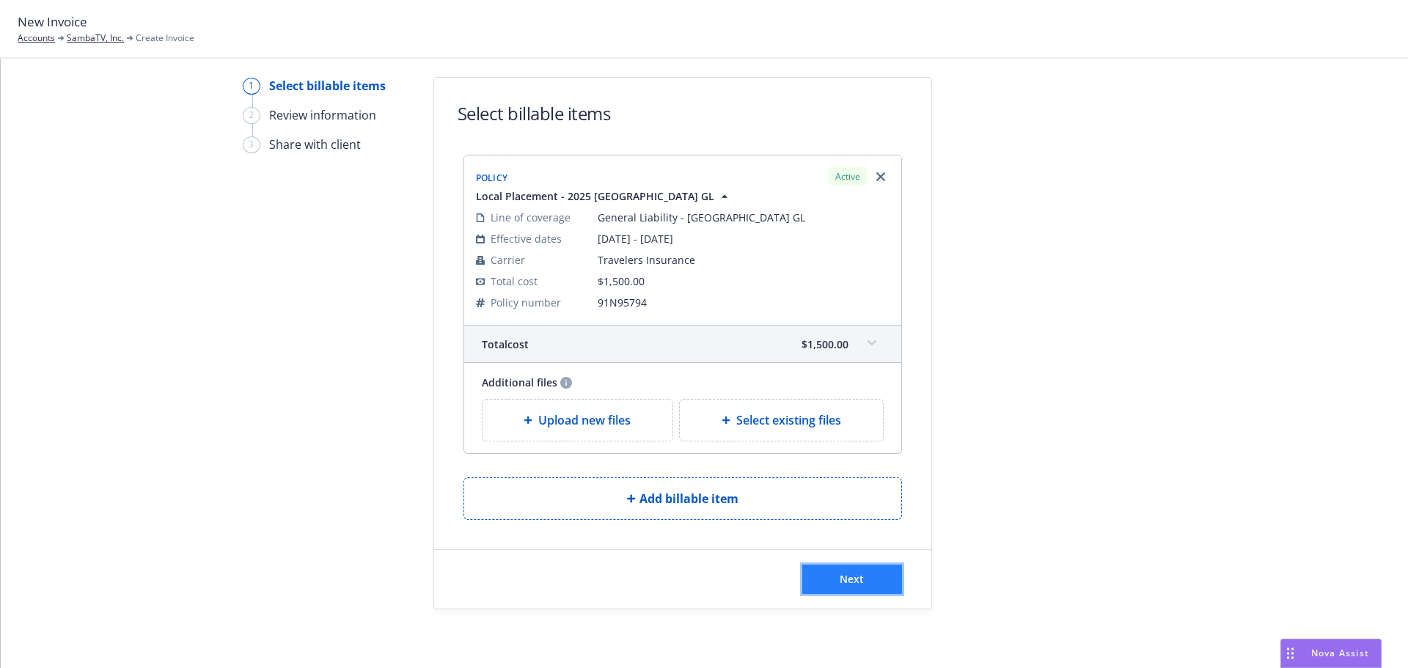
click at [885, 573] on button "Next" at bounding box center [852, 579] width 100 height 29
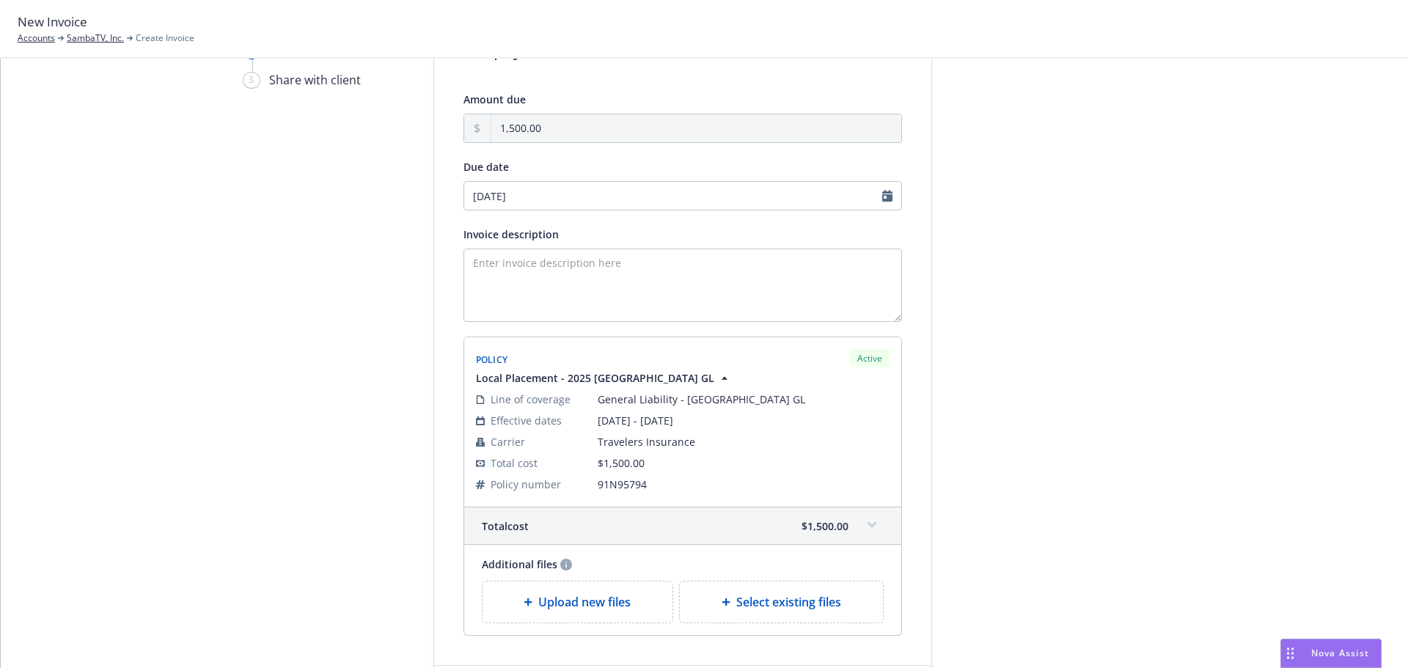
scroll to position [221, 0]
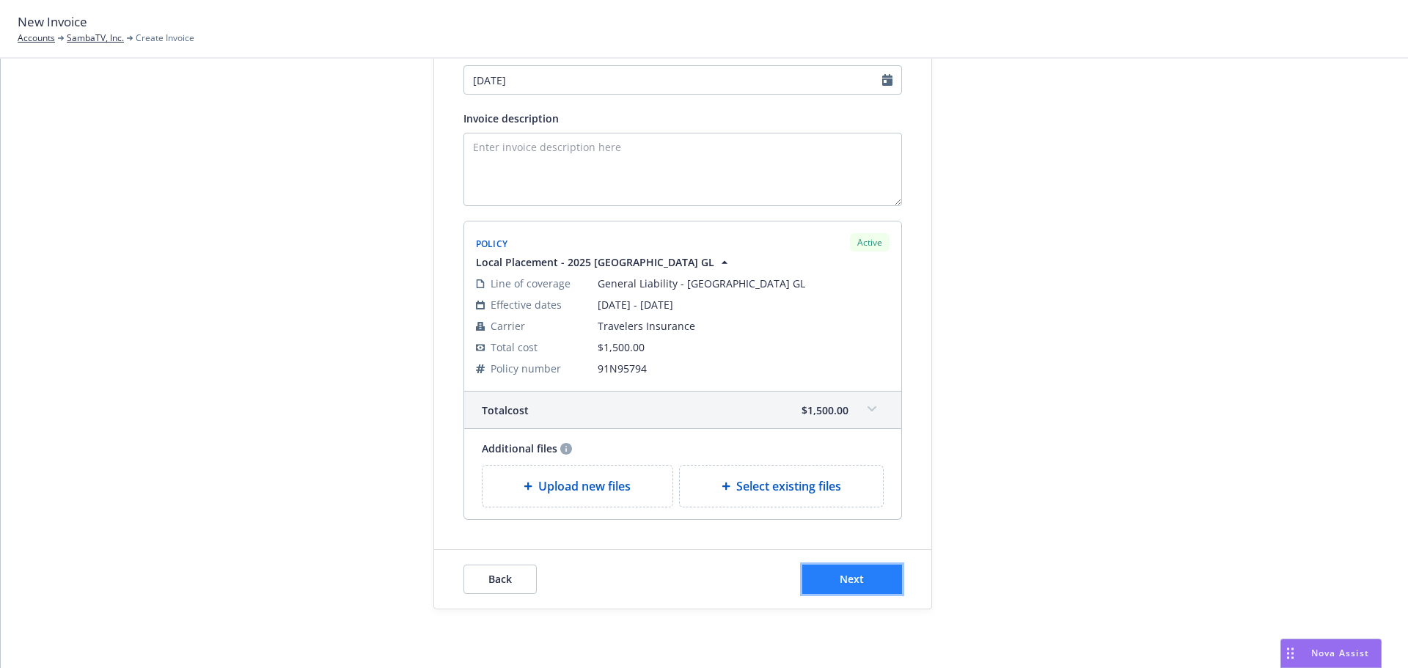
click at [883, 575] on button "Next" at bounding box center [852, 579] width 100 height 29
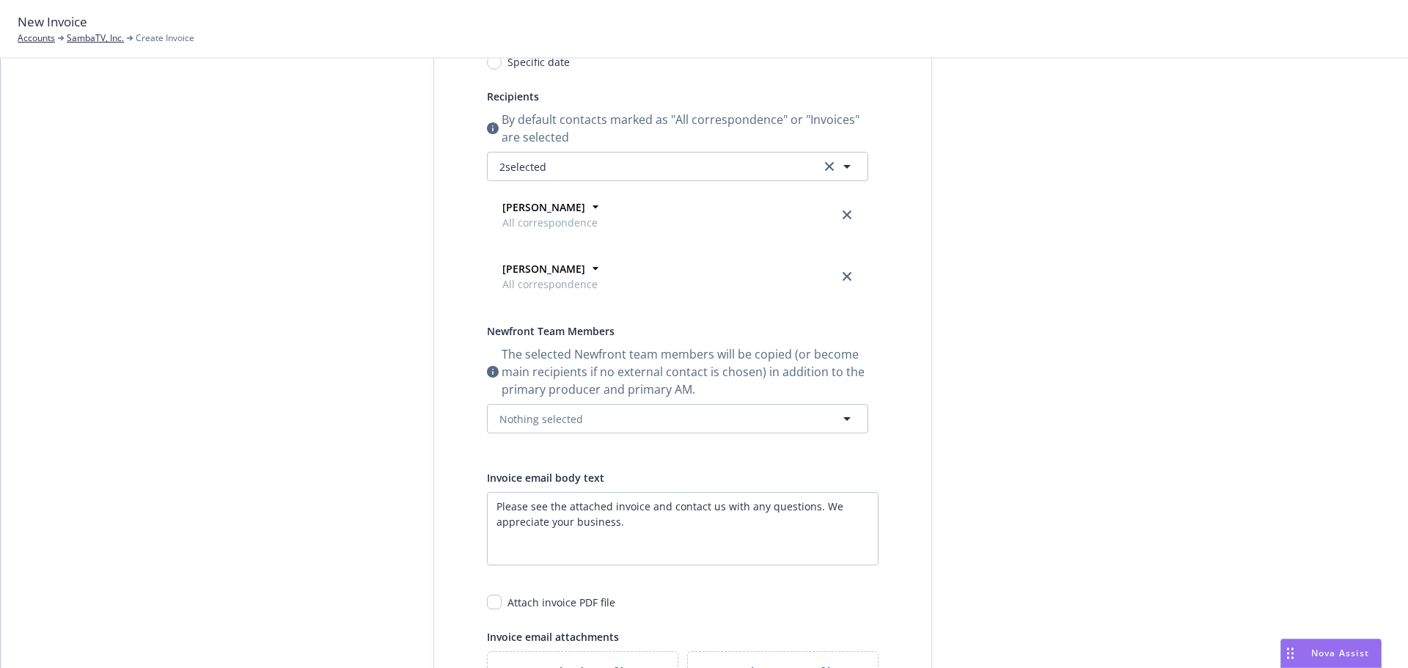
scroll to position [0, 0]
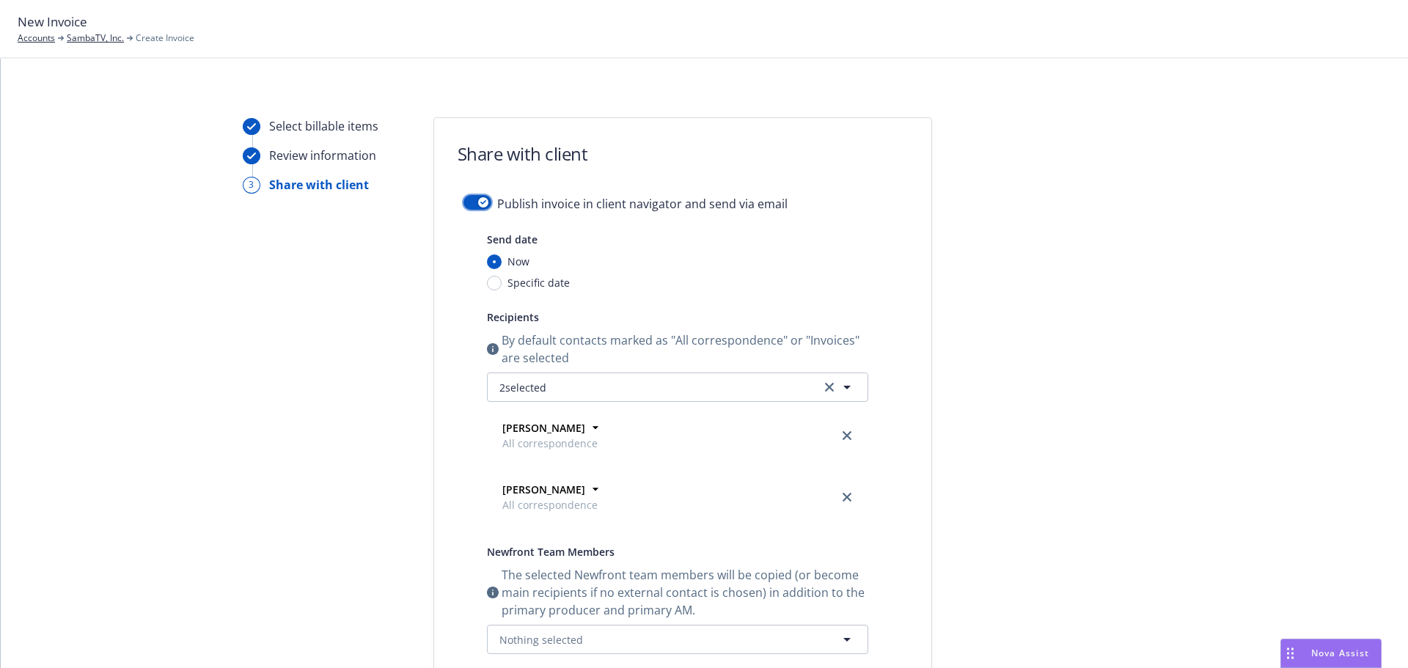
click at [480, 200] on icon "button" at bounding box center [483, 202] width 6 height 4
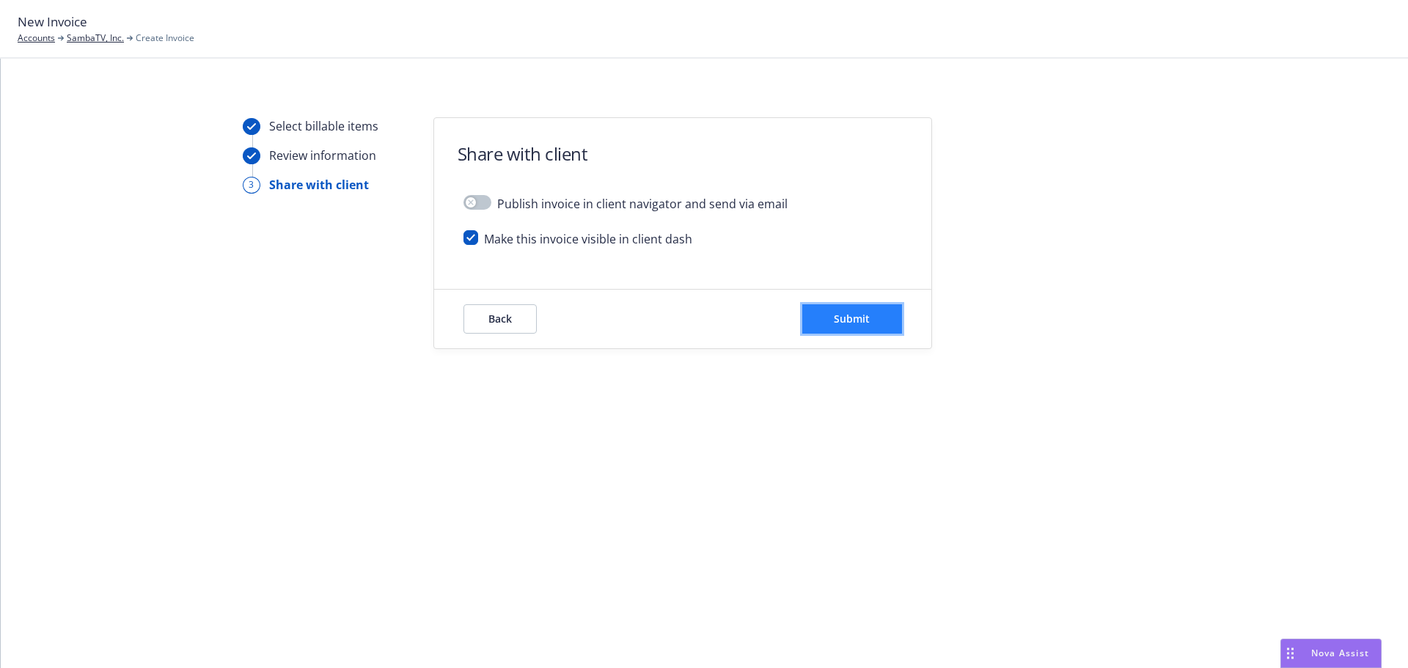
click at [886, 324] on button "Submit" at bounding box center [852, 318] width 100 height 29
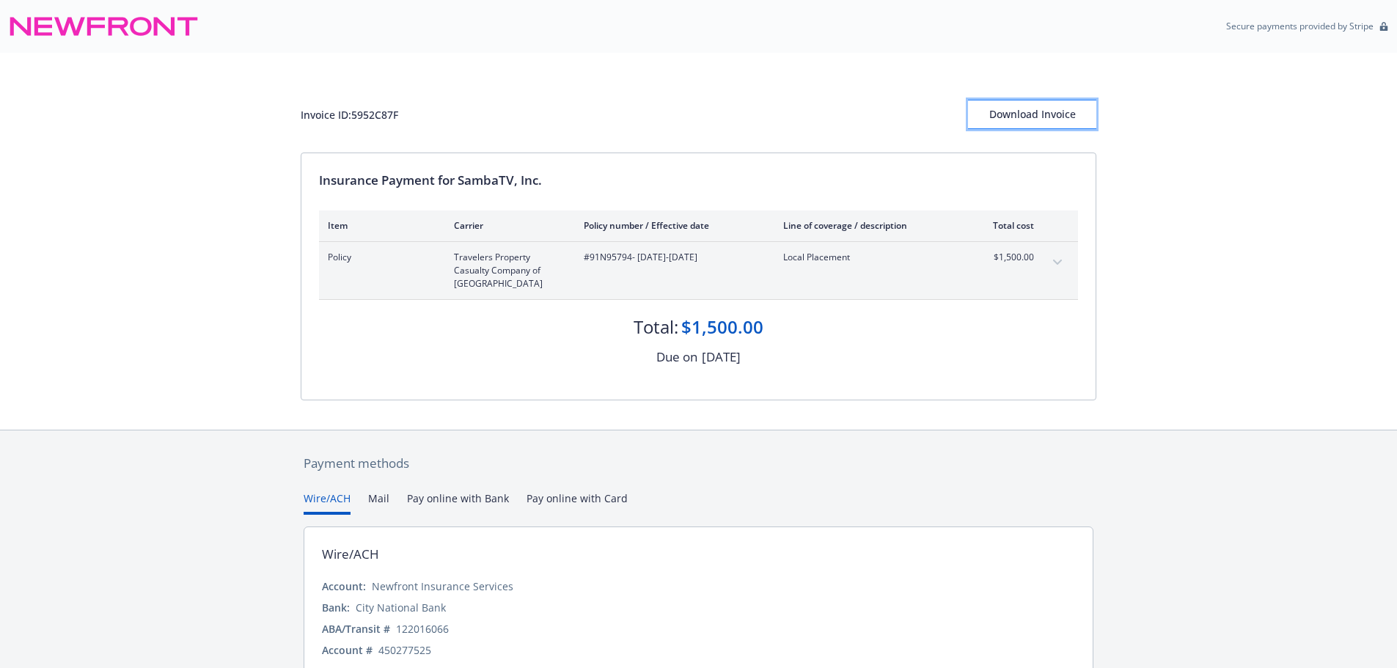
click at [1024, 117] on div "Download Invoice" at bounding box center [1032, 114] width 128 height 28
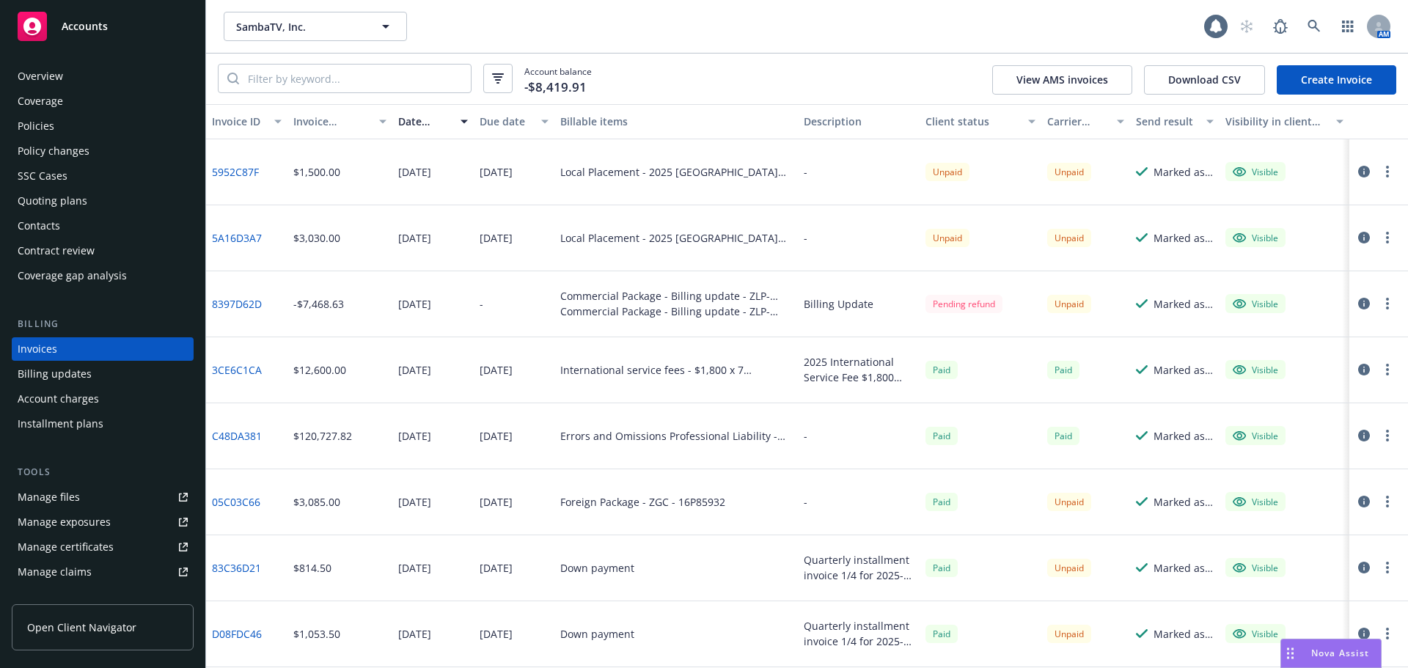
click at [89, 227] on div "Contacts" at bounding box center [103, 225] width 170 height 23
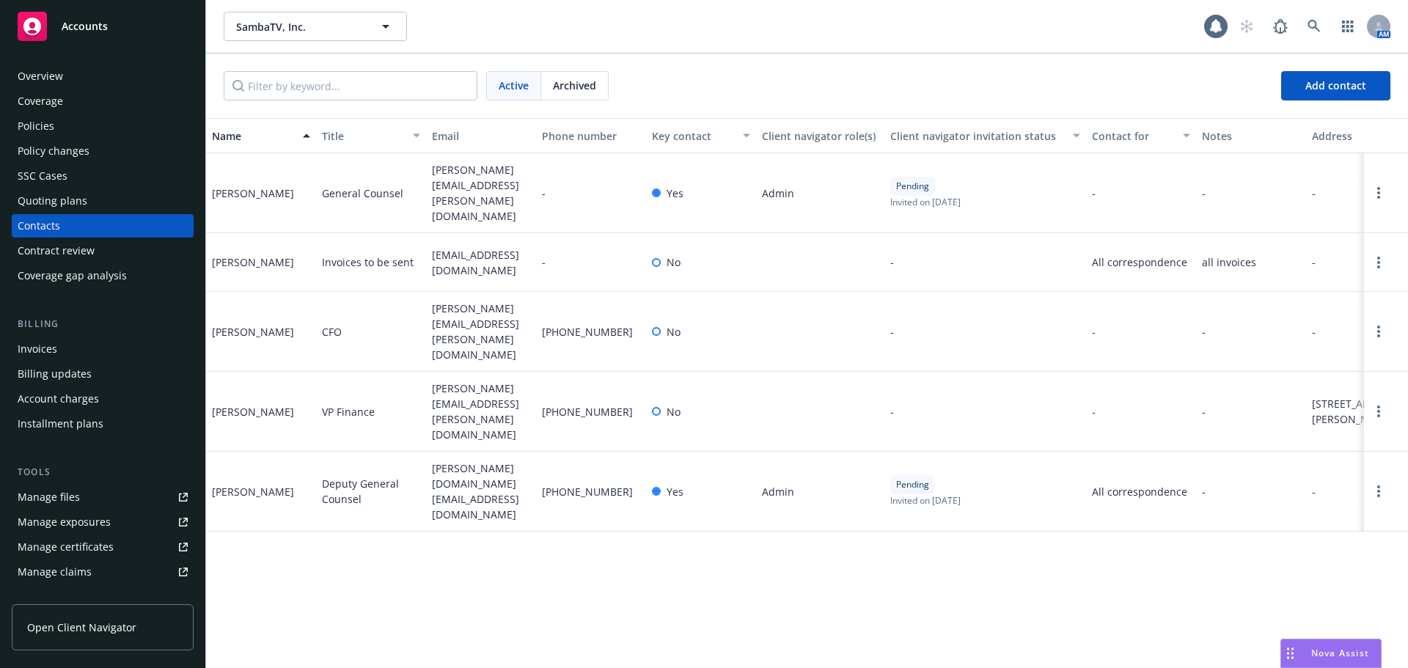
click at [129, 15] on div "Accounts" at bounding box center [103, 26] width 170 height 29
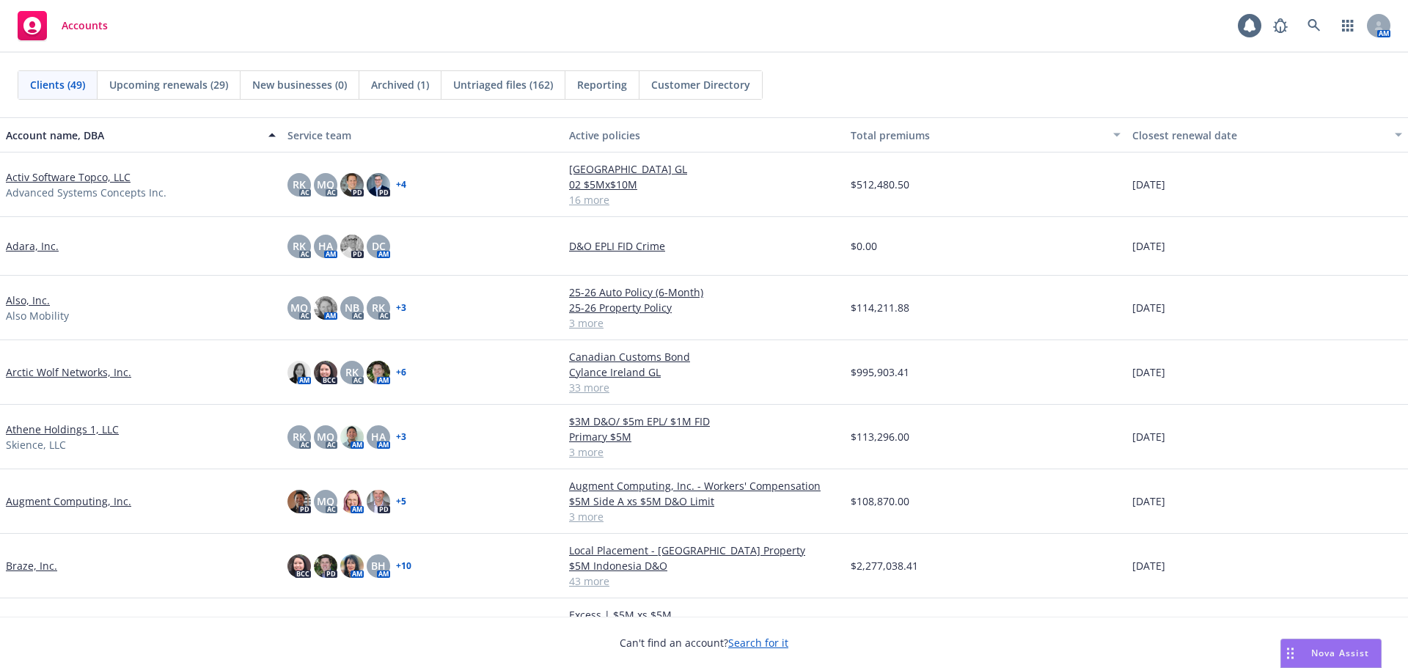
click at [36, 300] on link "Also, Inc." at bounding box center [28, 300] width 44 height 15
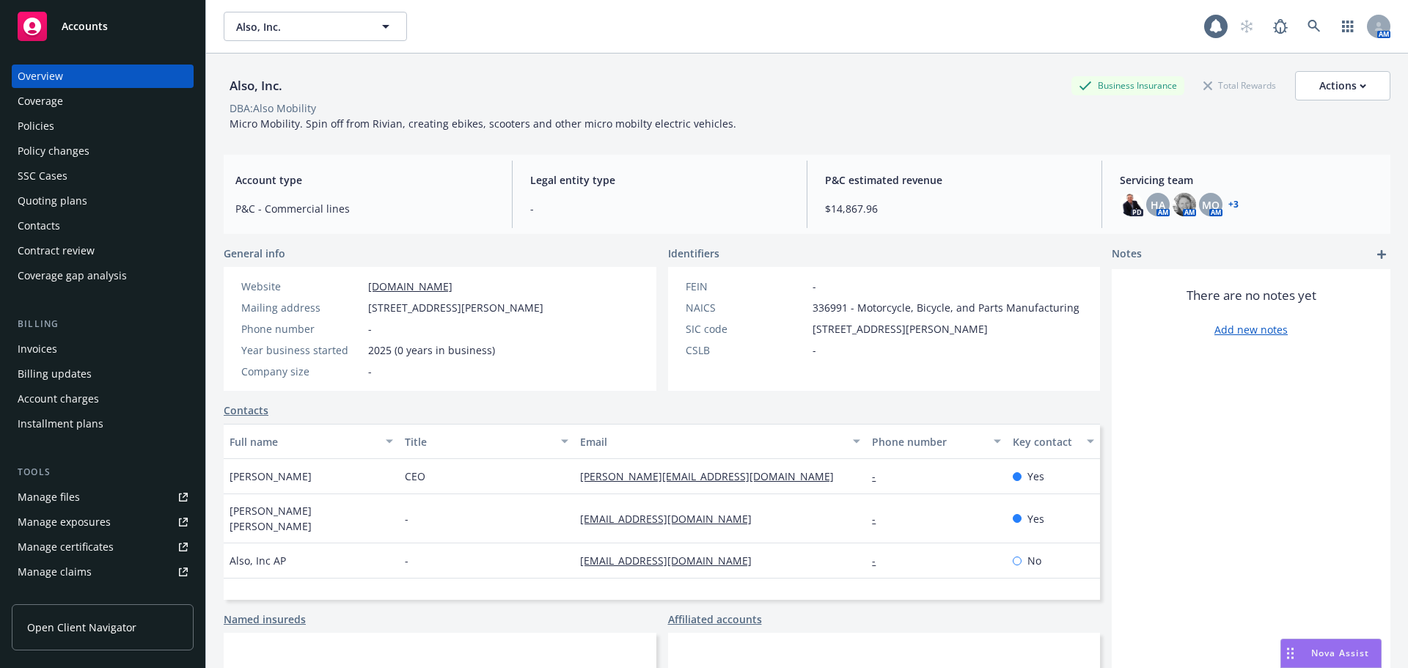
click at [37, 118] on div "Policies" at bounding box center [36, 125] width 37 height 23
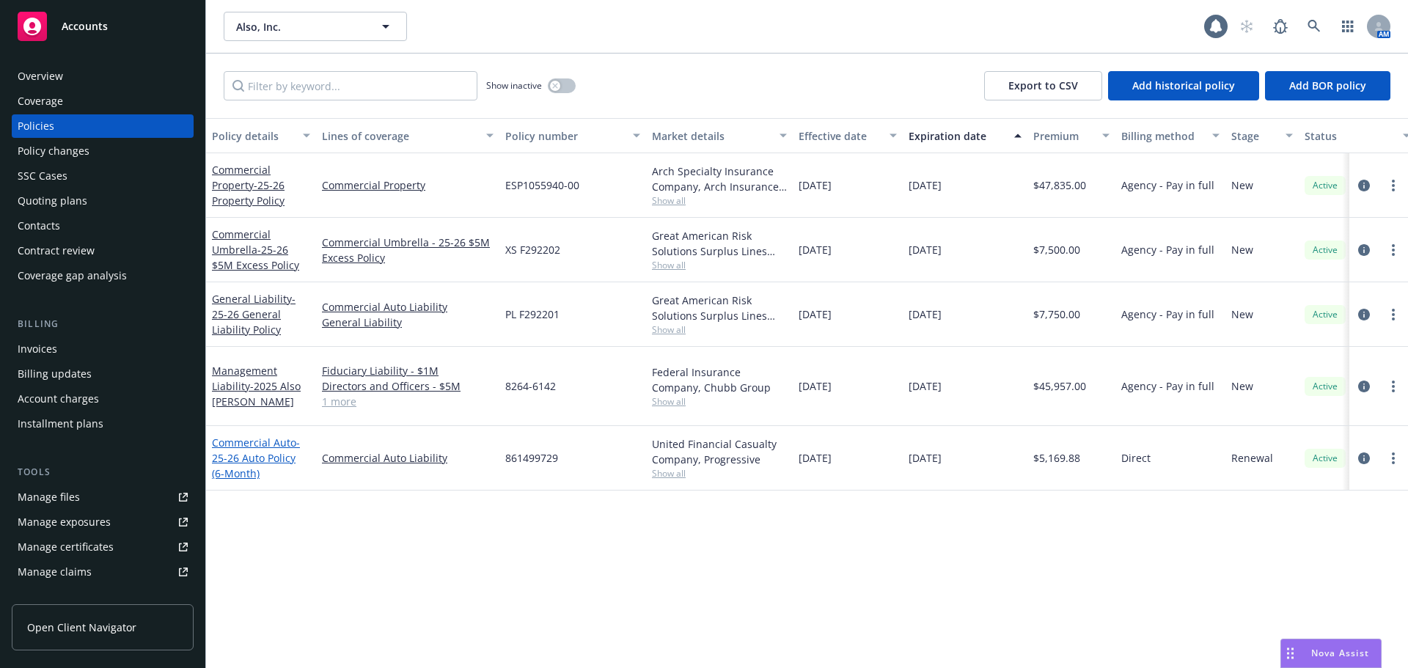
click at [235, 444] on span "- 25-26 Auto Policy (6-Month)" at bounding box center [256, 458] width 88 height 45
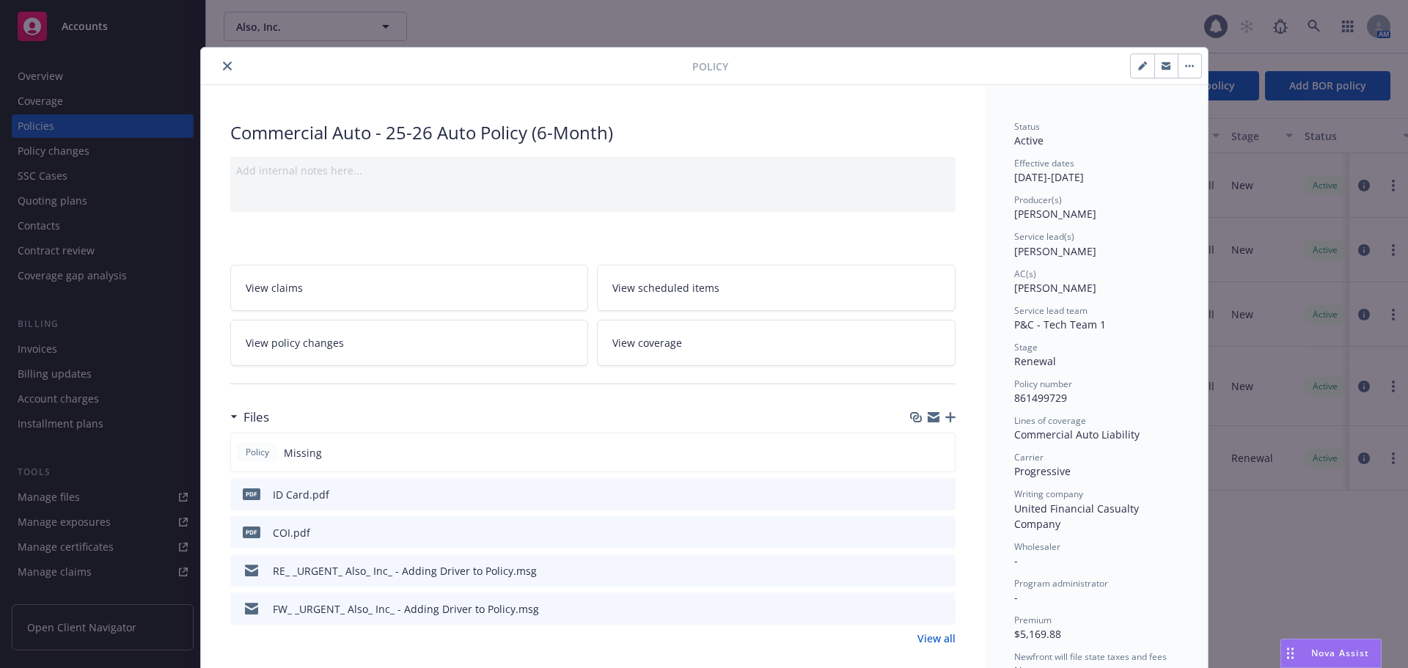
click at [945, 414] on icon "button" at bounding box center [950, 417] width 10 height 10
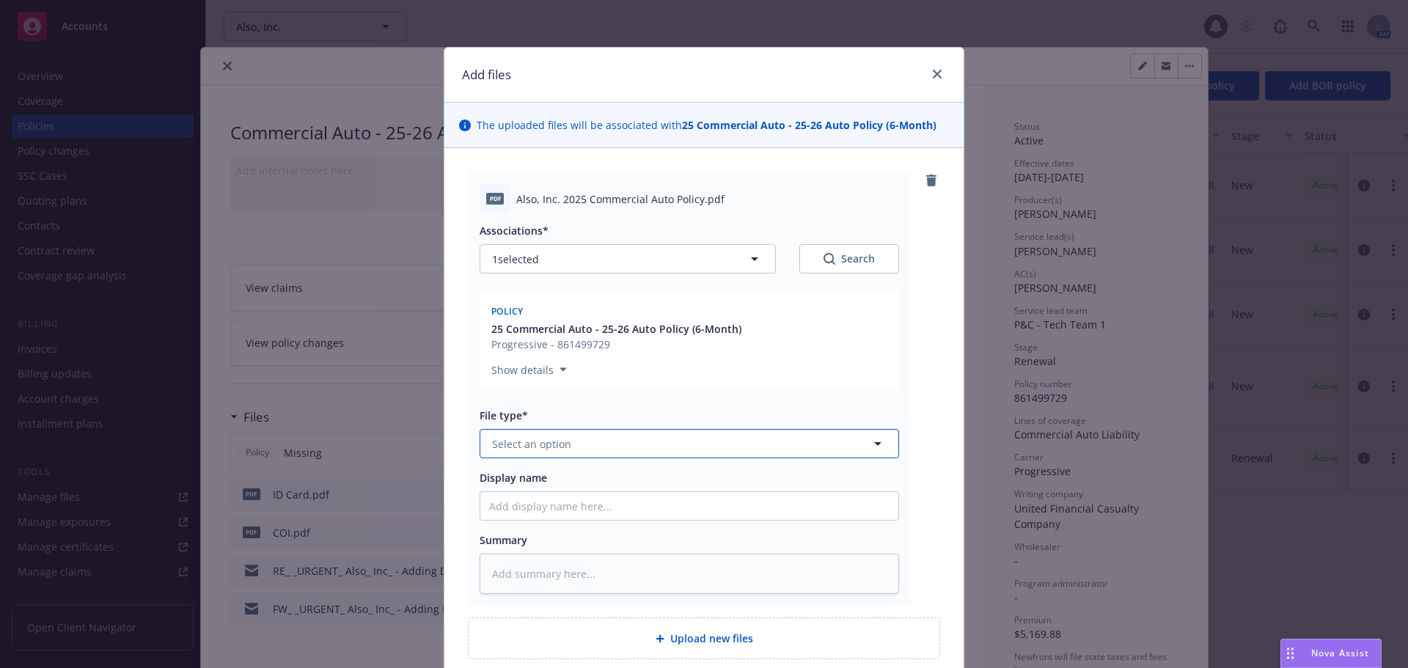
click at [527, 446] on span "Select an option" at bounding box center [531, 443] width 79 height 15
type input "pol"
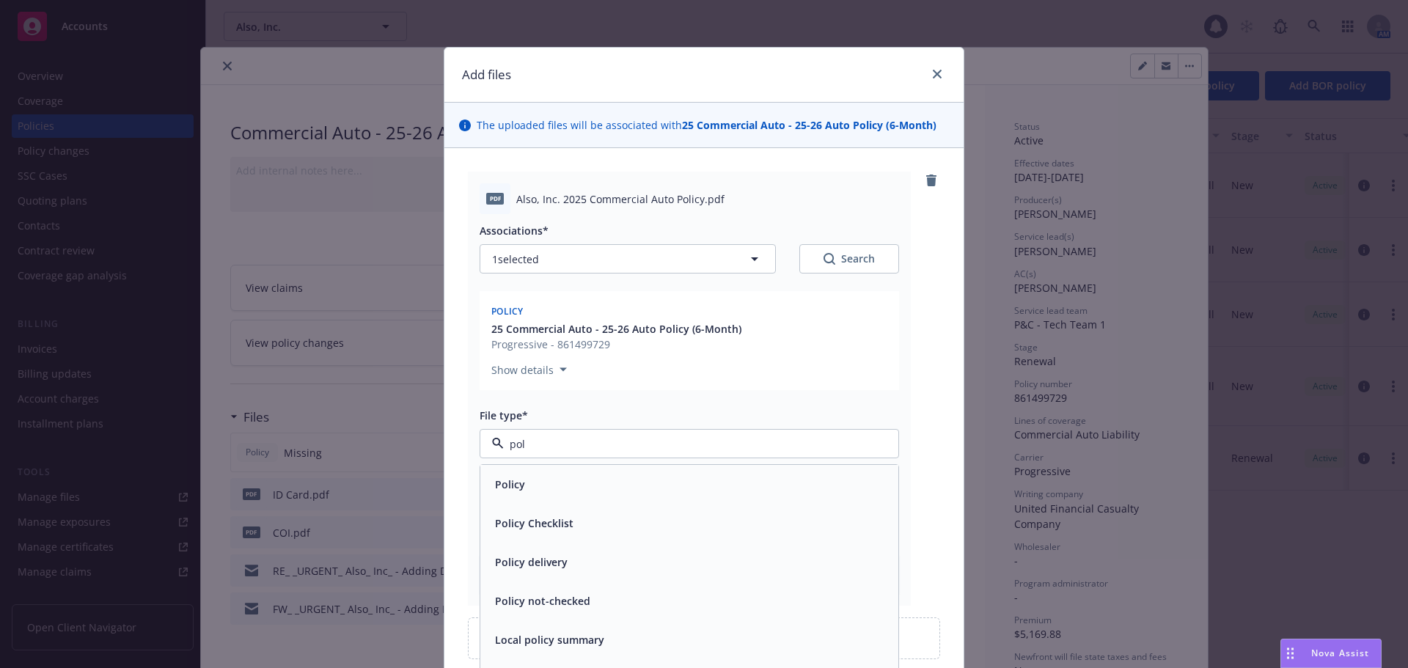
click at [513, 477] on span "Policy" at bounding box center [510, 484] width 30 height 15
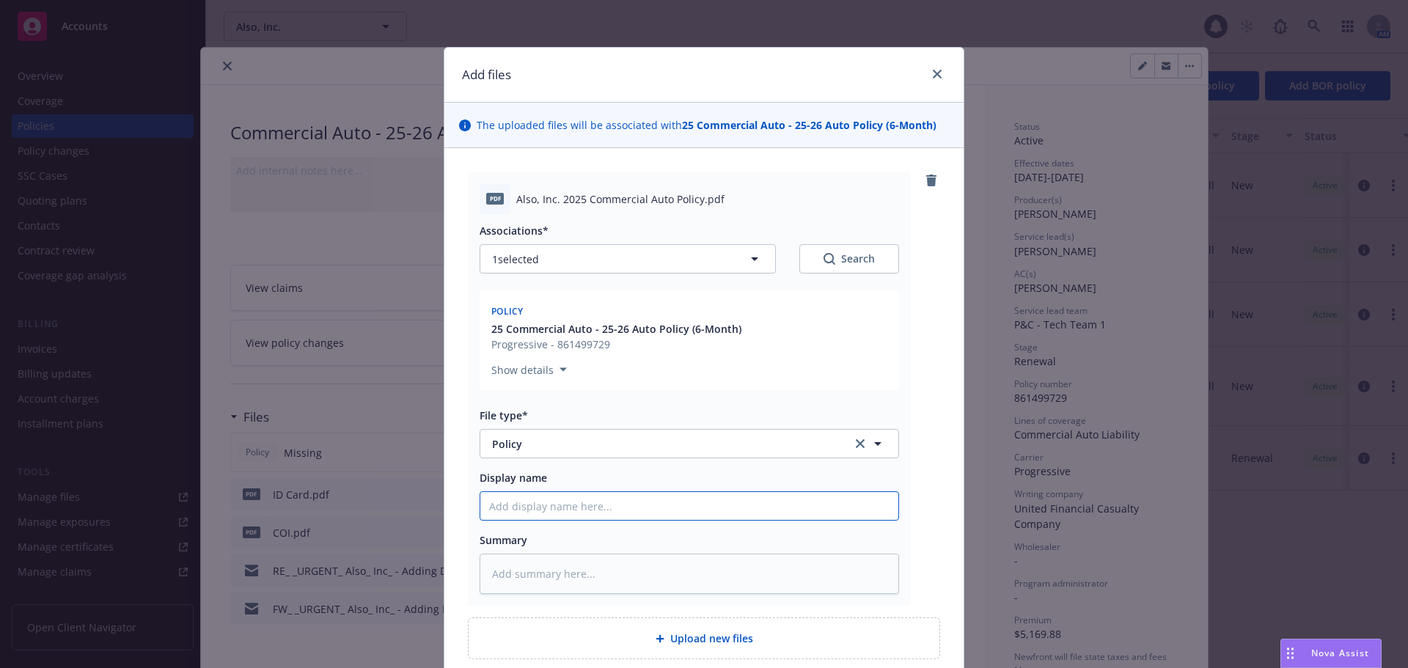
click at [533, 497] on input "Display name" at bounding box center [689, 506] width 418 height 28
type textarea "x"
type input "20"
type textarea "x"
type input "202"
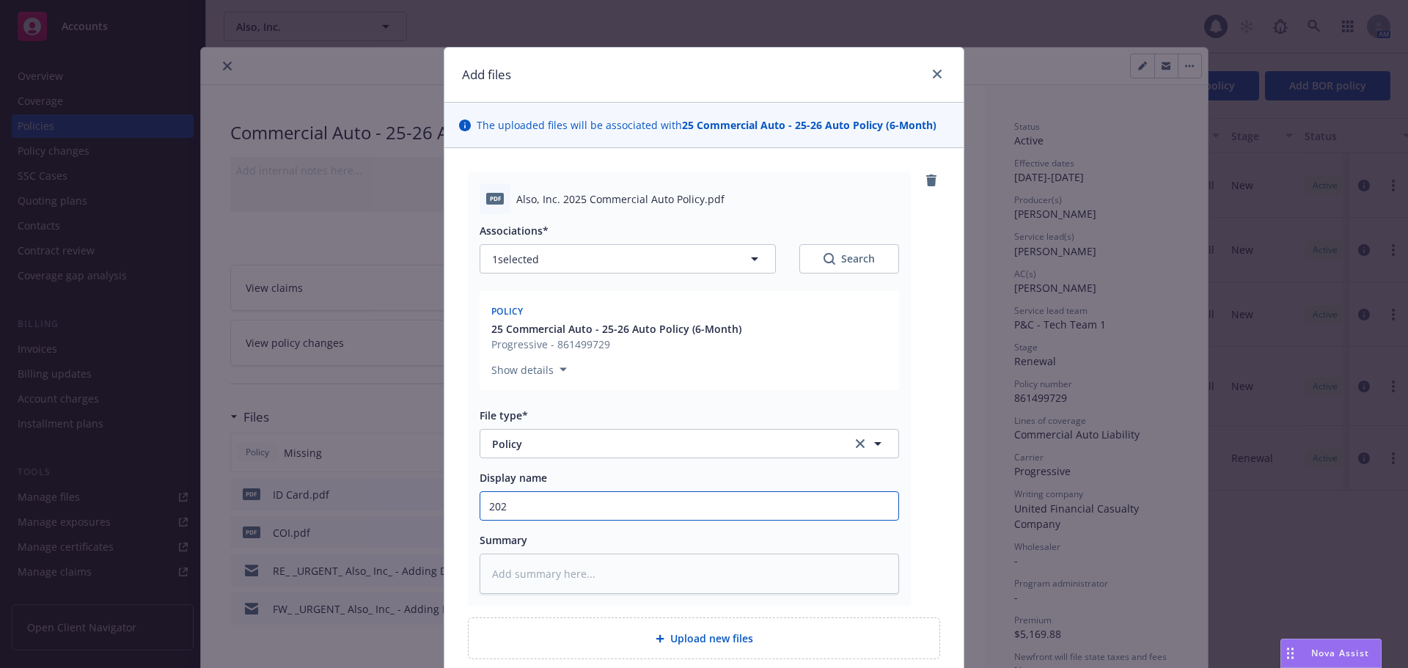
type textarea "x"
type input "2025"
type textarea "x"
type input "2025-"
type textarea "x"
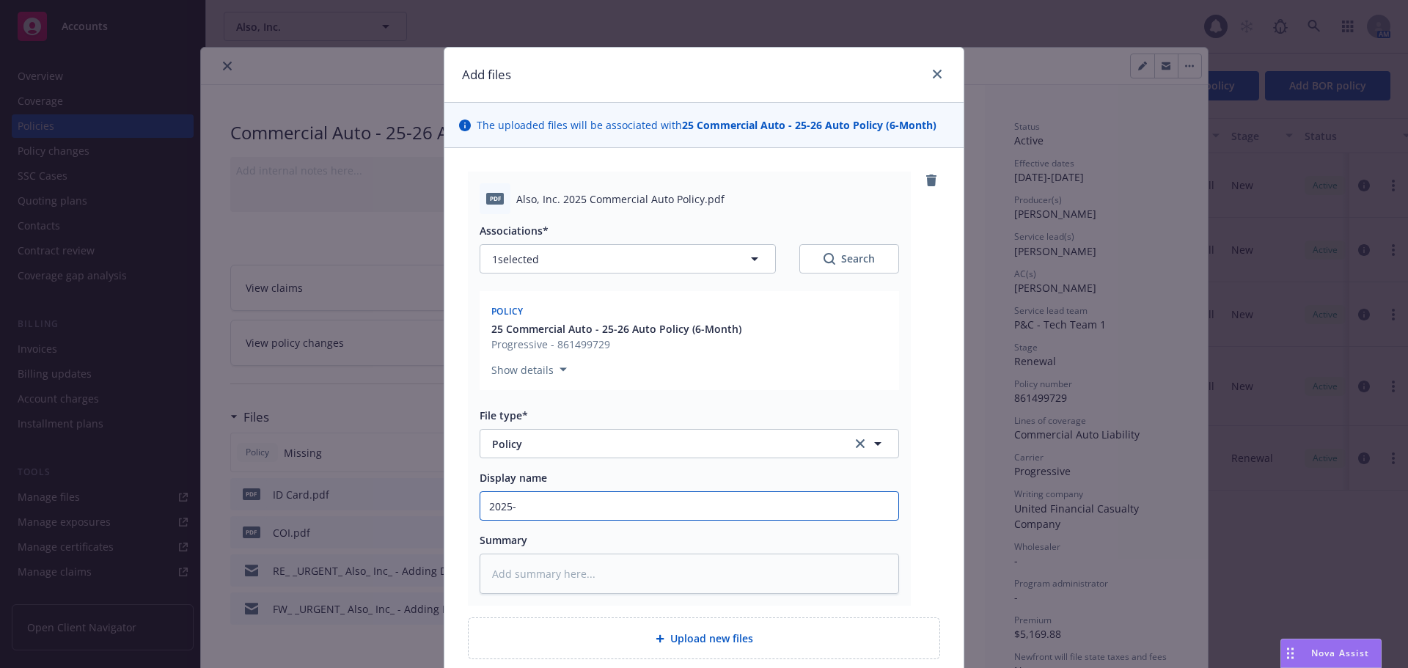
type input "2025-2"
type textarea "x"
type input "2025-26"
type textarea "x"
type input "2025-26"
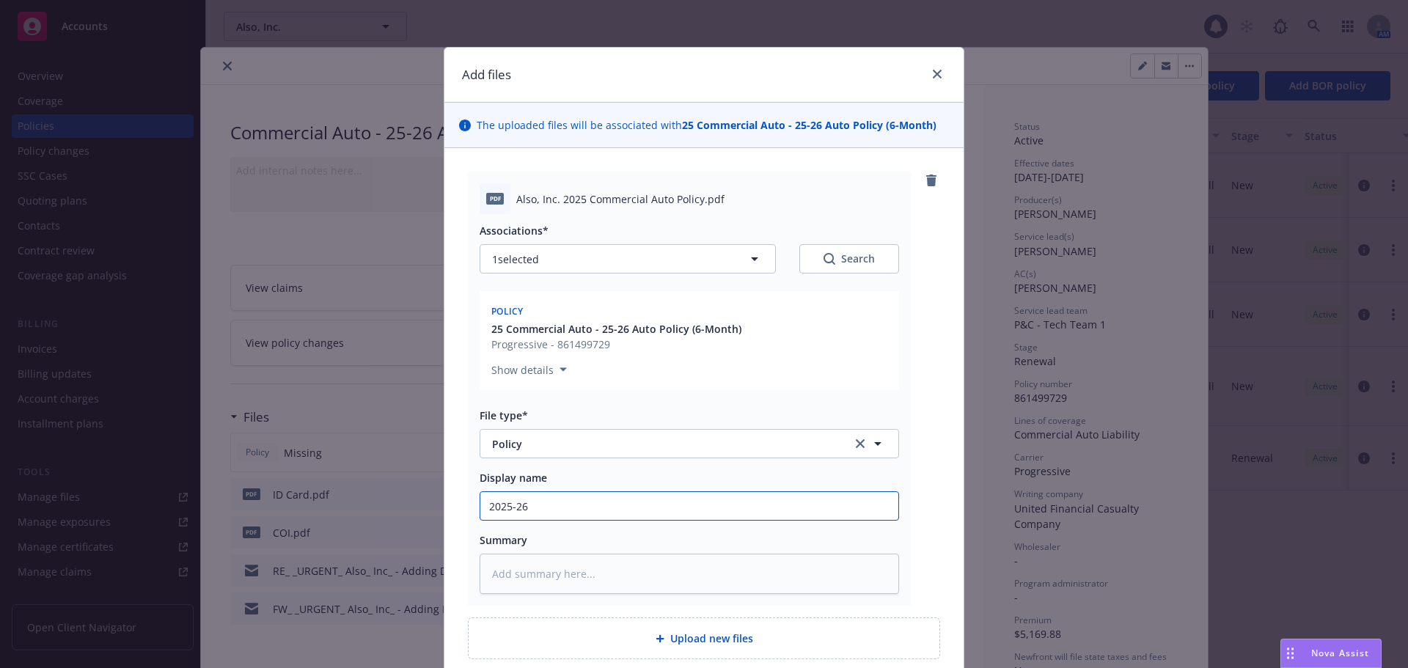
type textarea "x"
type input "2025-26 A"
type textarea "x"
type input "2025-26 Au"
type textarea "x"
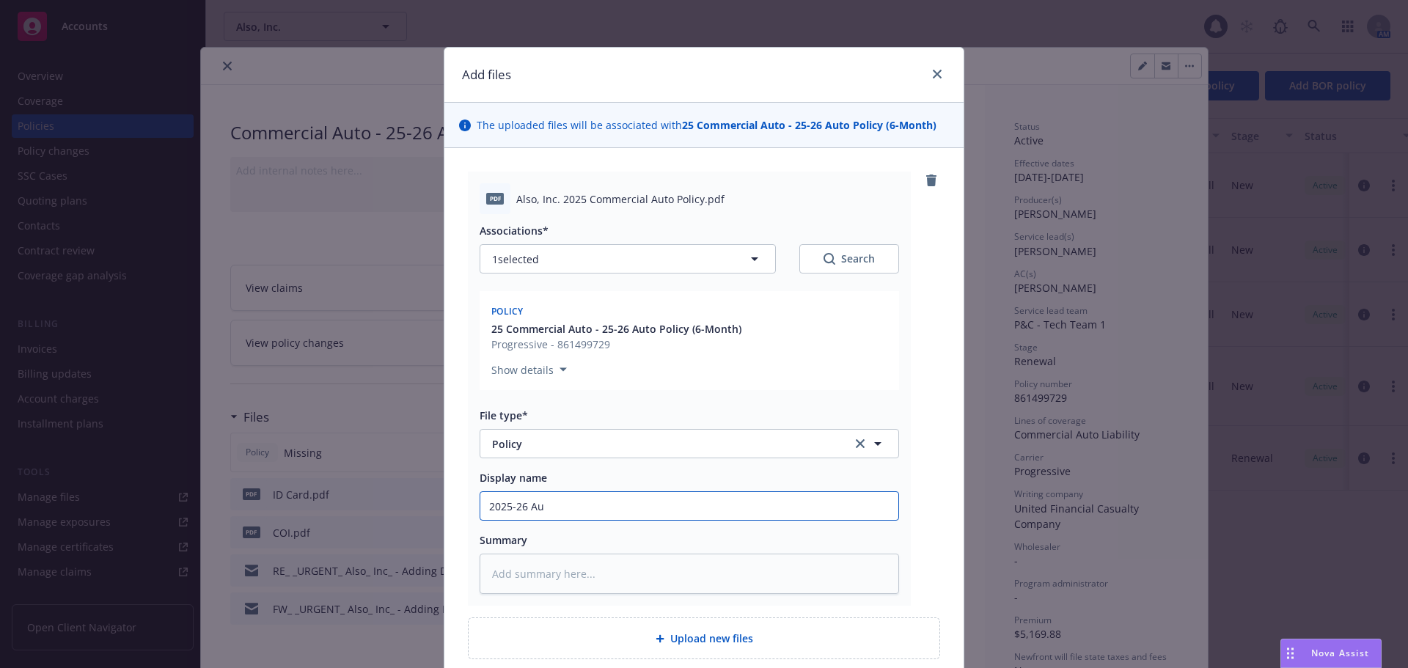
type input "2025-26 Aut"
type textarea "x"
type input "2025-26 Auto Policy - SambaTV, Inc."
click at [615, 505] on input "2025-26 Auto Policy - SambaTV, Inc." at bounding box center [689, 506] width 418 height 28
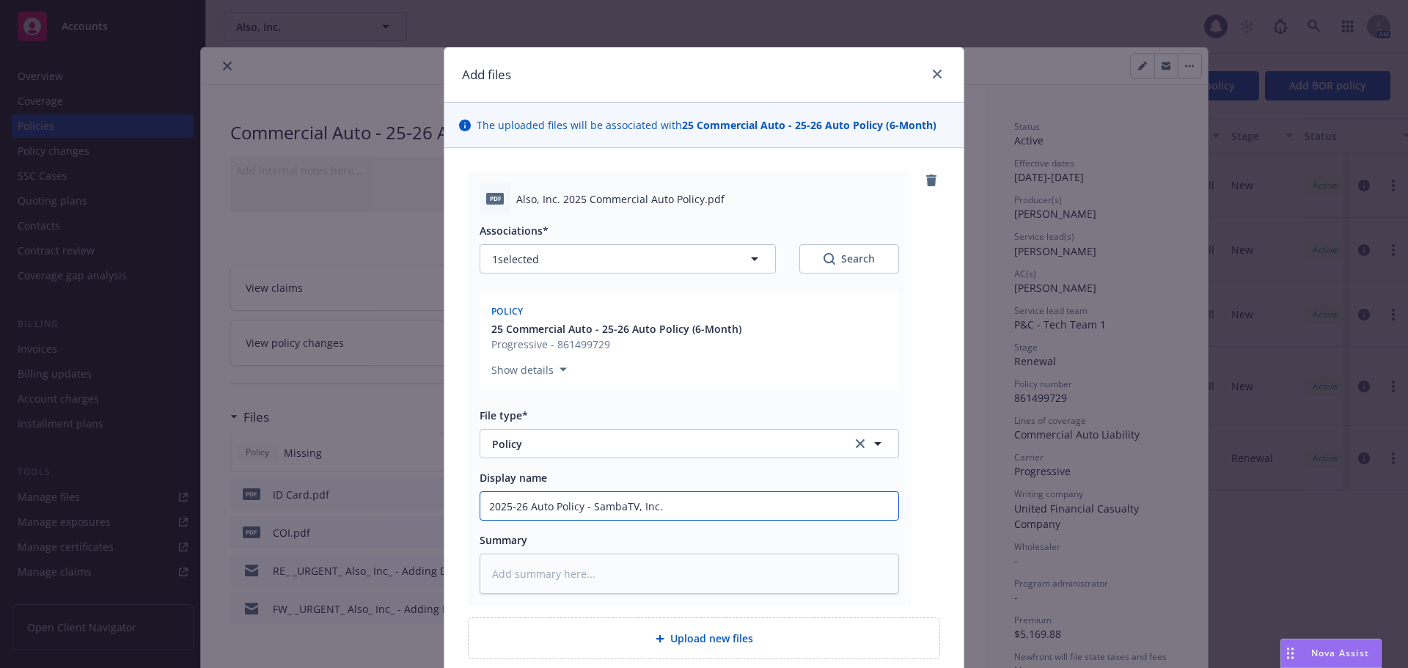
type textarea "x"
type input "2025-26 Auto Policy - A, Inc."
type textarea "x"
type input "2025-26 Auto Policy - Al, Inc."
type textarea "x"
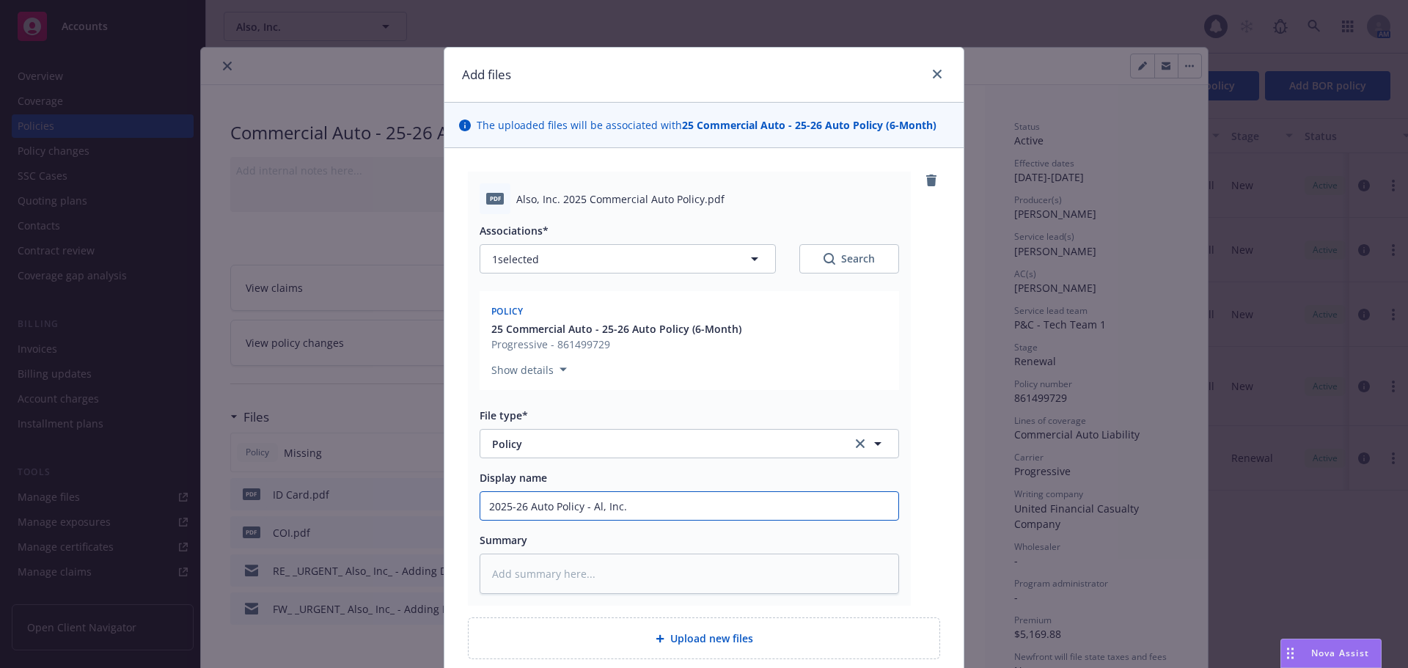
type input "2025-26 Auto Policy - Als, Inc."
type textarea "x"
click at [657, 512] on input "2025-26 Auto Policy - Also, Inc." at bounding box center [689, 506] width 418 height 28
type input "2025-26 Auto Policy - Also, Inc."
click at [916, 526] on div "pdf Also, Inc. 2025 Commercial Auto Policy.pdf Associations* 1 selected Search …" at bounding box center [704, 389] width 472 height 434
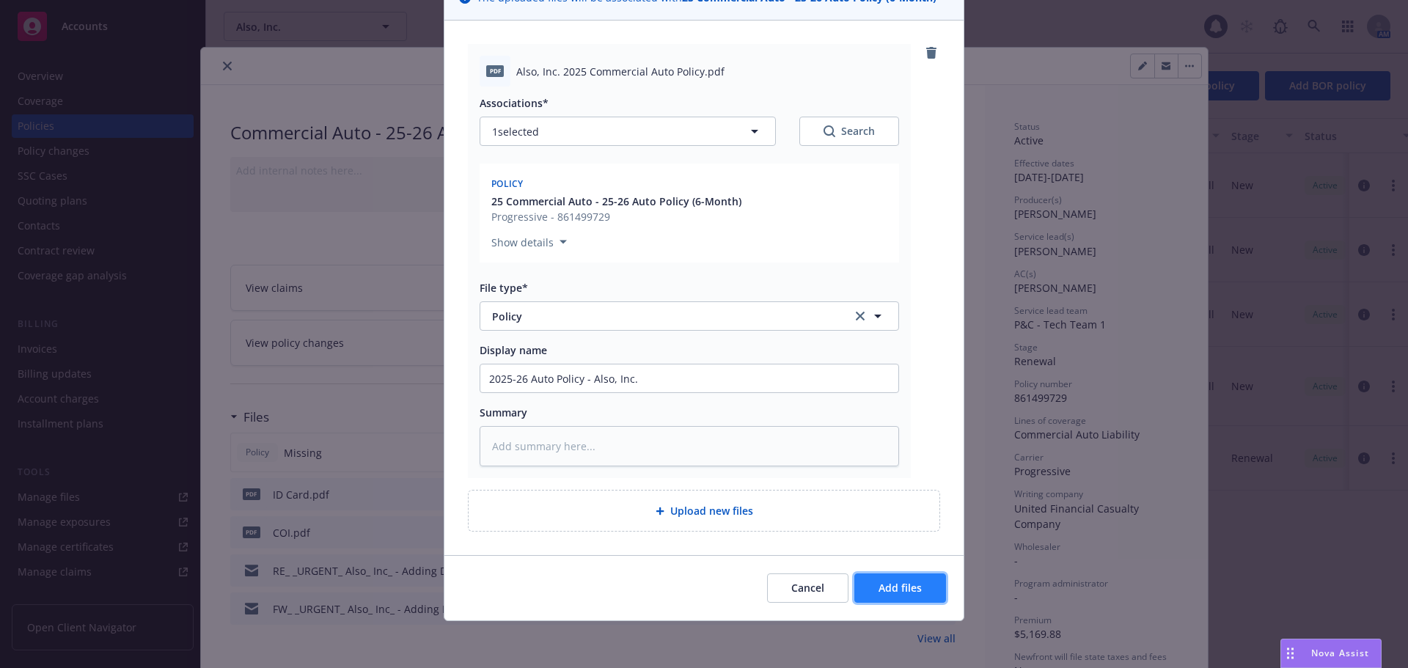
click at [893, 583] on span "Add files" at bounding box center [900, 588] width 43 height 14
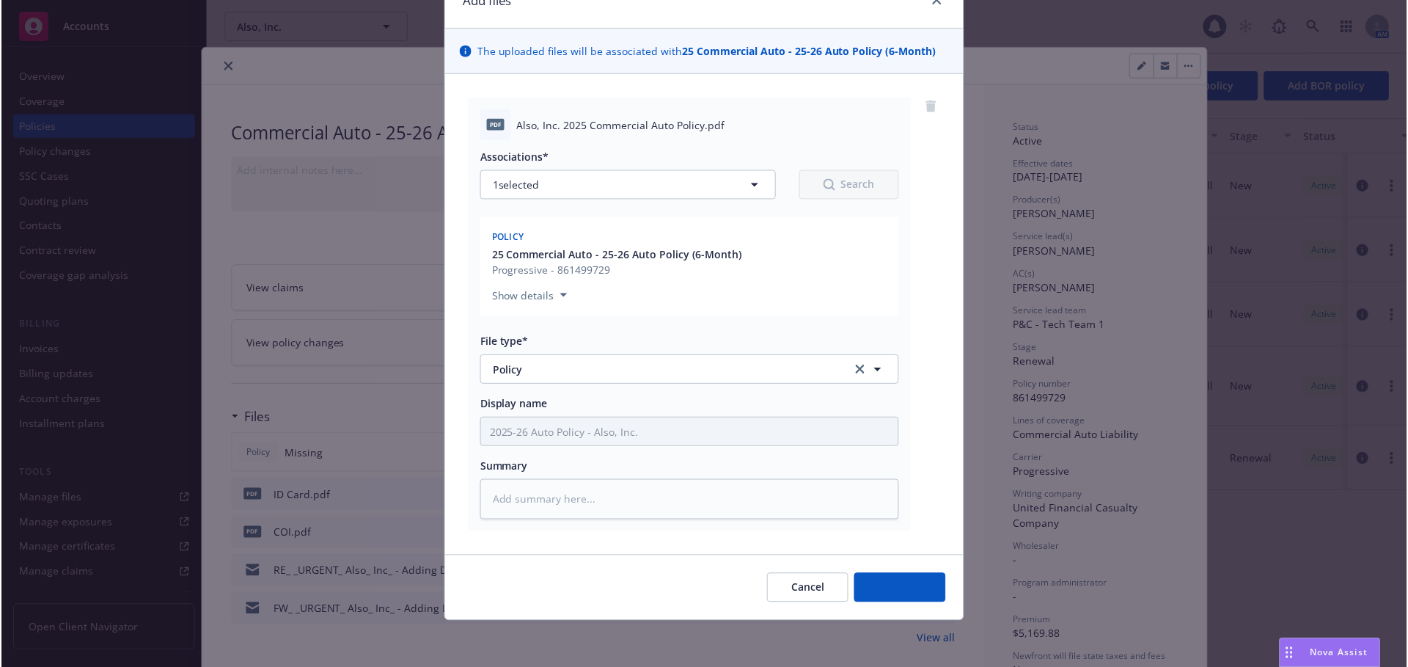
scroll to position [74, 0]
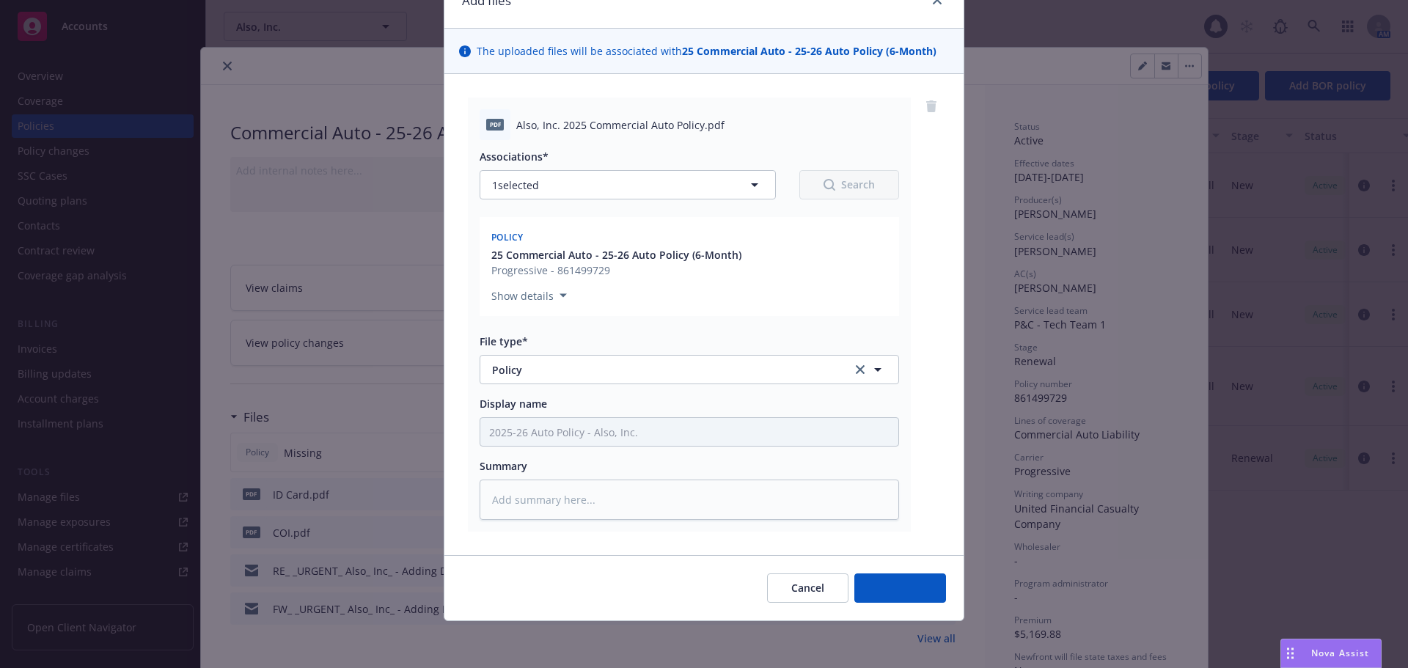
type textarea "x"
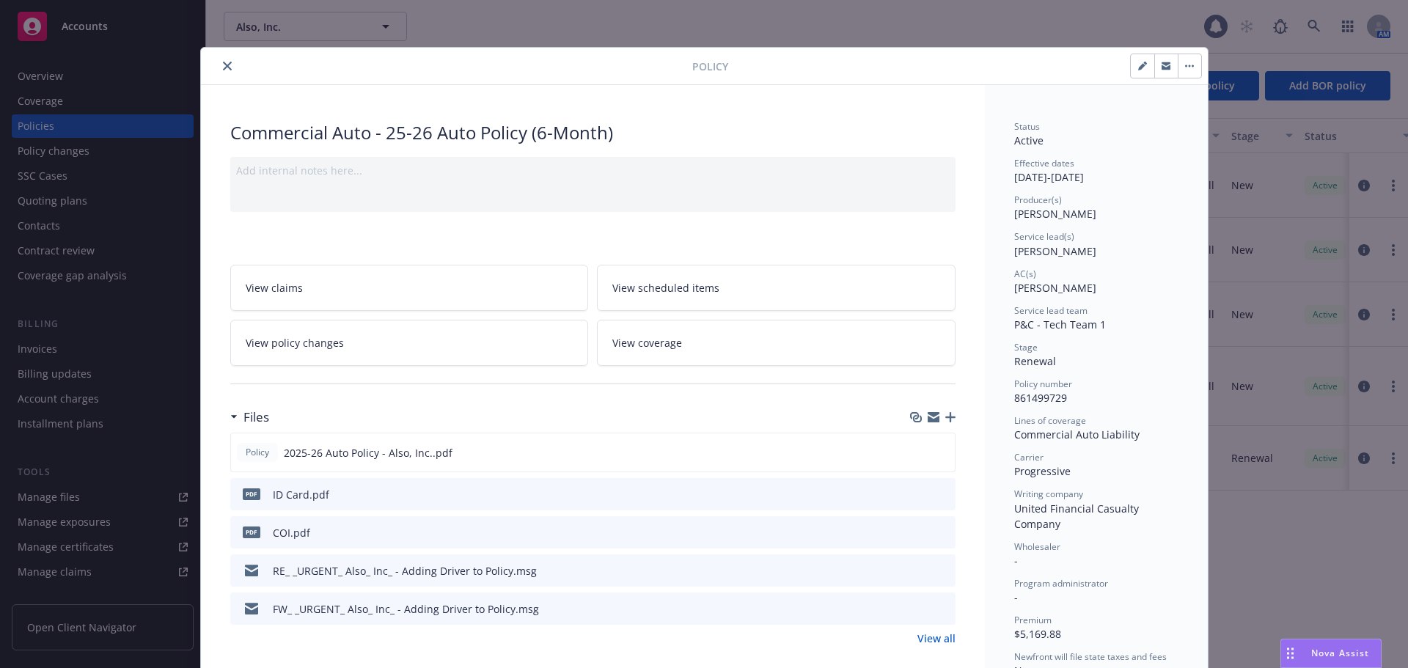
click at [224, 67] on icon "close" at bounding box center [227, 66] width 9 height 9
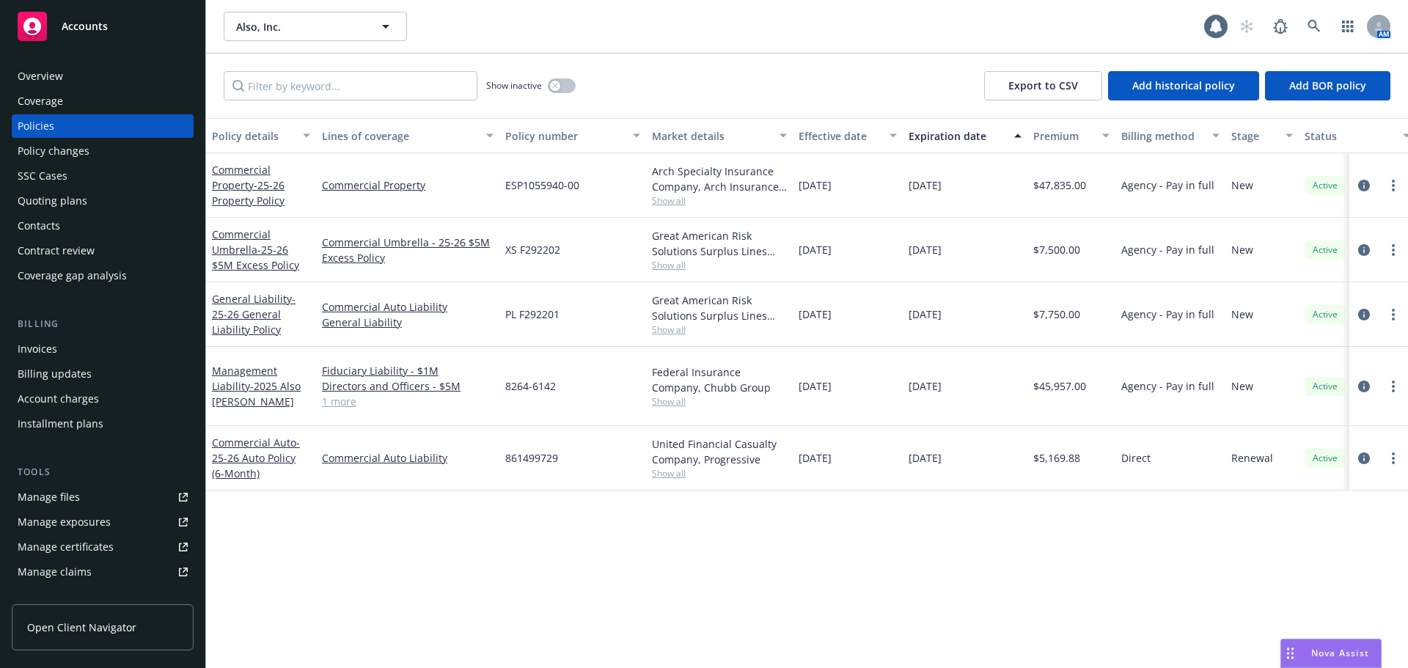
click at [133, 29] on div "Accounts" at bounding box center [103, 26] width 170 height 29
